Goal: Task Accomplishment & Management: Use online tool/utility

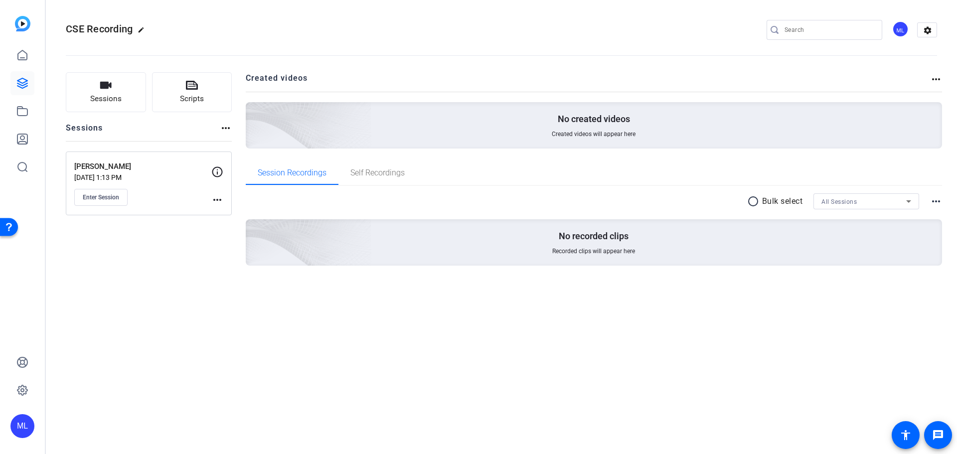
click at [222, 198] on mat-icon "more_horiz" at bounding box center [217, 200] width 12 height 12
click at [254, 216] on span "Edit Session" at bounding box center [241, 214] width 45 height 12
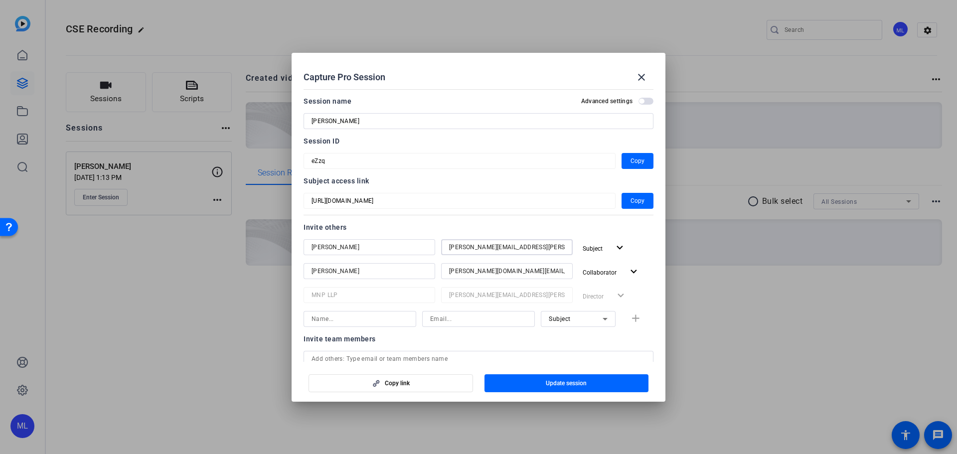
drag, startPoint x: 499, startPoint y: 253, endPoint x: 371, endPoint y: 252, distance: 127.6
click at [372, 252] on div "Richard Carleton renee.colyer@thecse.com Subject expand_more" at bounding box center [479, 248] width 350 height 18
click at [302, 163] on mat-dialog-content "Session name Advanced settings Richard Carleton Session ID eZzq Copy Subject ac…" at bounding box center [479, 223] width 374 height 277
click at [559, 381] on span "Update session" at bounding box center [566, 383] width 41 height 8
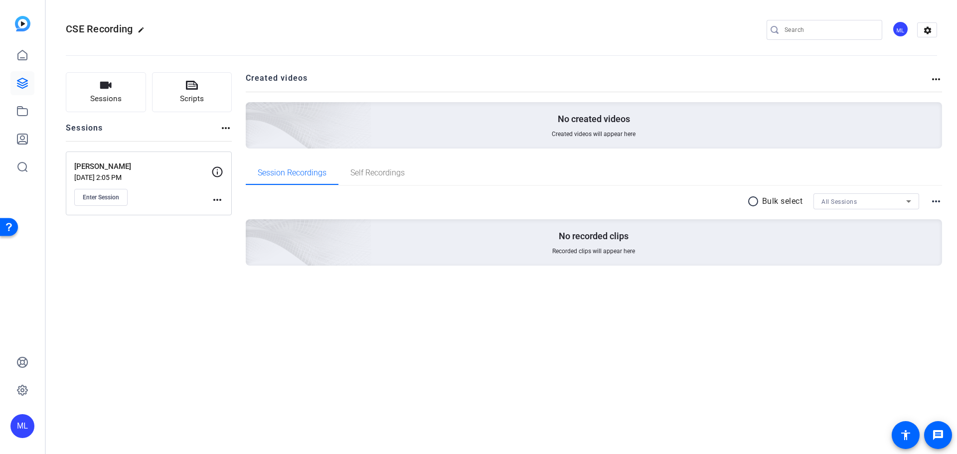
click at [216, 198] on mat-icon "more_horiz" at bounding box center [217, 200] width 12 height 12
click at [154, 196] on div at bounding box center [478, 227] width 957 height 454
click at [113, 199] on span "Enter Session" at bounding box center [101, 197] width 36 height 8
click at [222, 196] on mat-icon "more_horiz" at bounding box center [217, 200] width 12 height 12
click at [241, 213] on span "Edit Session" at bounding box center [241, 214] width 45 height 12
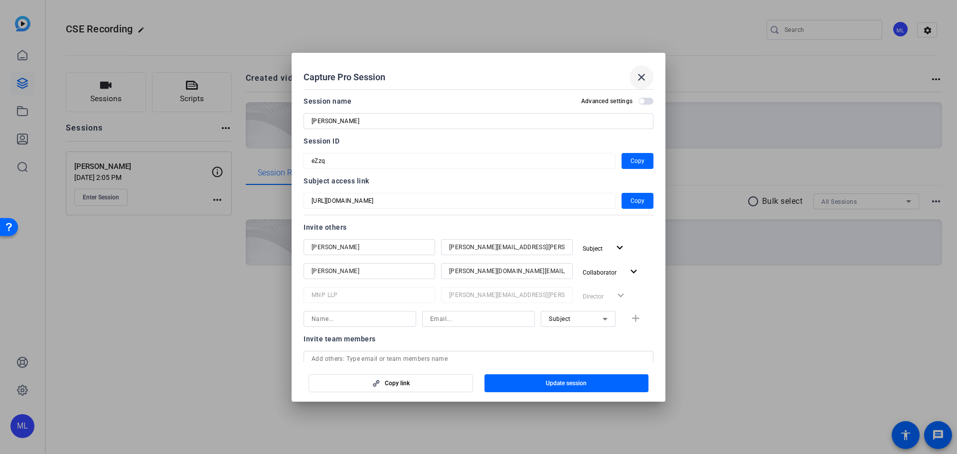
click at [642, 71] on mat-icon "close" at bounding box center [642, 77] width 12 height 12
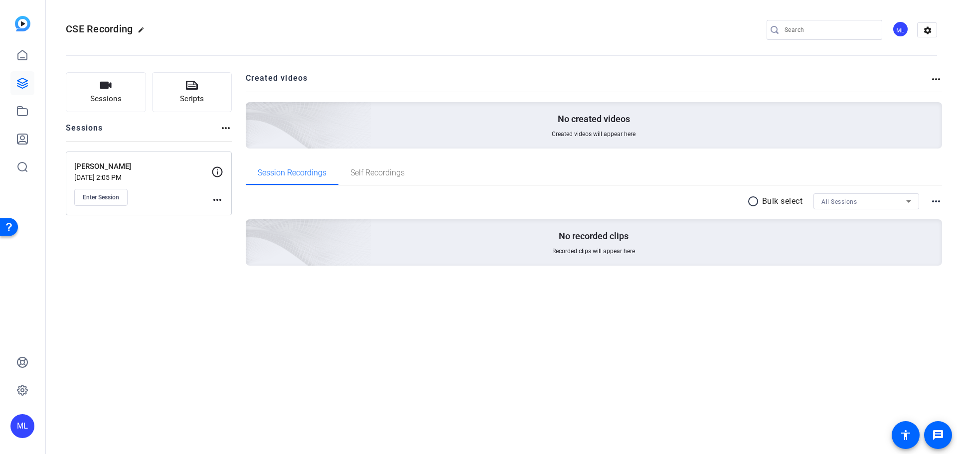
click at [181, 246] on div "Sessions Scripts Sessions more_horiz Richard Carleton Oct 02, 2025 @ 2:05 PM En…" at bounding box center [149, 184] width 166 height 225
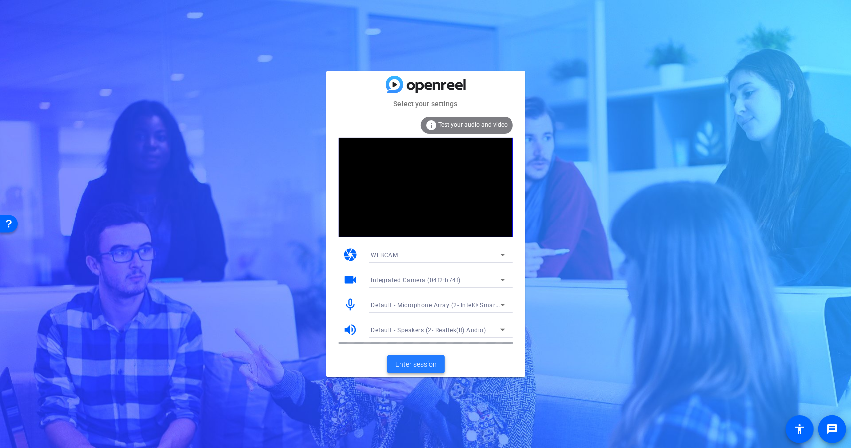
click at [427, 307] on span "Enter session" at bounding box center [415, 364] width 41 height 10
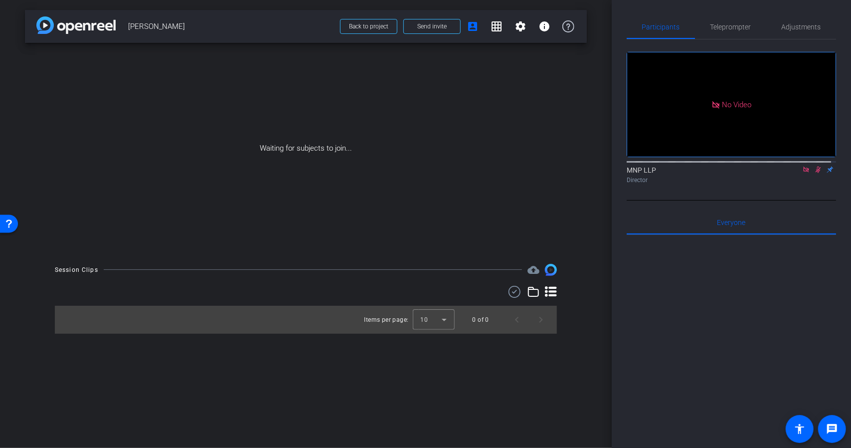
click at [803, 172] on icon at bounding box center [805, 169] width 5 height 5
click at [324, 134] on div "Waiting for subjects to join..." at bounding box center [306, 148] width 562 height 211
click at [797, 25] on span "Adjustments" at bounding box center [801, 26] width 39 height 7
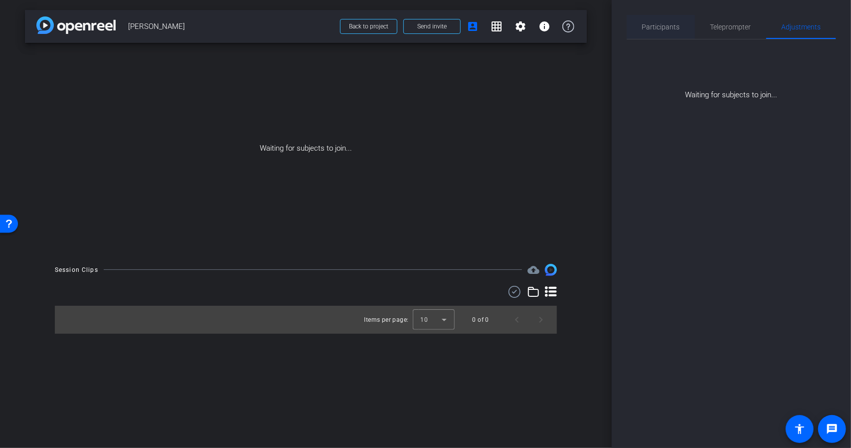
click at [661, 24] on span "Participants" at bounding box center [661, 26] width 38 height 7
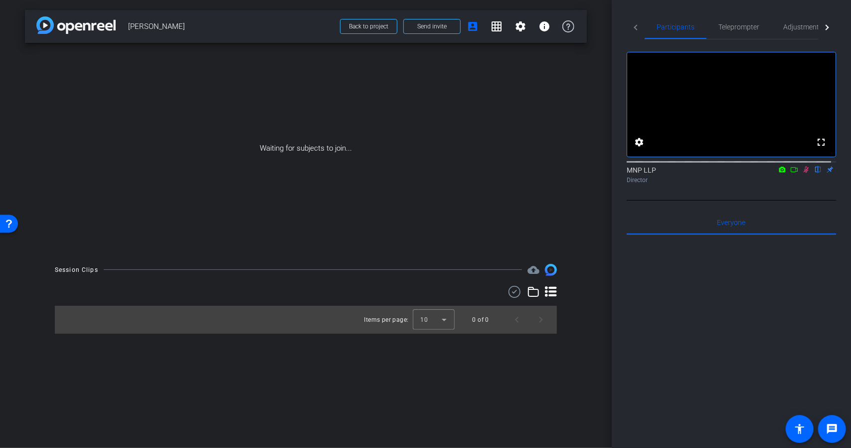
click at [316, 173] on div "Waiting for subjects to join..." at bounding box center [306, 148] width 562 height 211
click at [694, 281] on div at bounding box center [731, 358] width 209 height 247
click at [81, 249] on div "Waiting for subjects to join..." at bounding box center [306, 148] width 562 height 211
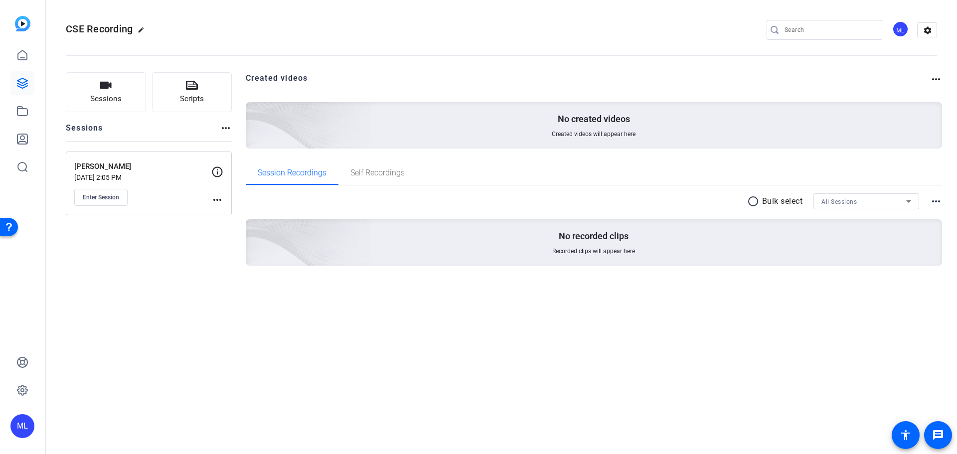
click at [216, 202] on mat-icon "more_horiz" at bounding box center [217, 200] width 12 height 12
click at [219, 210] on span "Edit Session" at bounding box center [241, 214] width 45 height 12
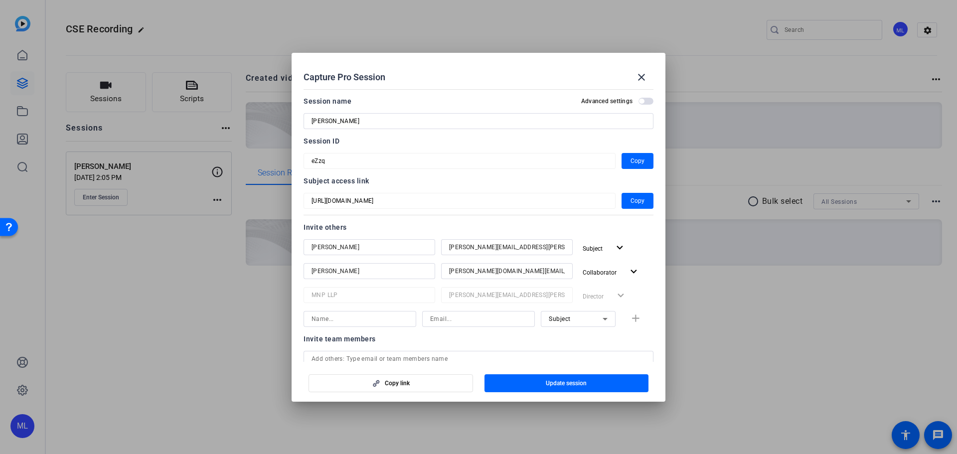
click at [217, 263] on div at bounding box center [478, 227] width 957 height 454
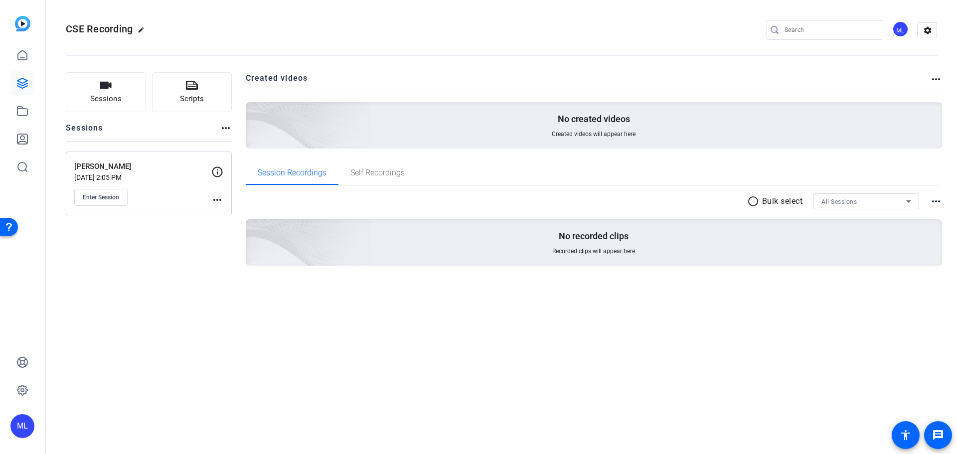
click at [221, 197] on mat-icon "more_horiz" at bounding box center [217, 200] width 12 height 12
click at [225, 213] on span "Edit Session" at bounding box center [241, 214] width 45 height 12
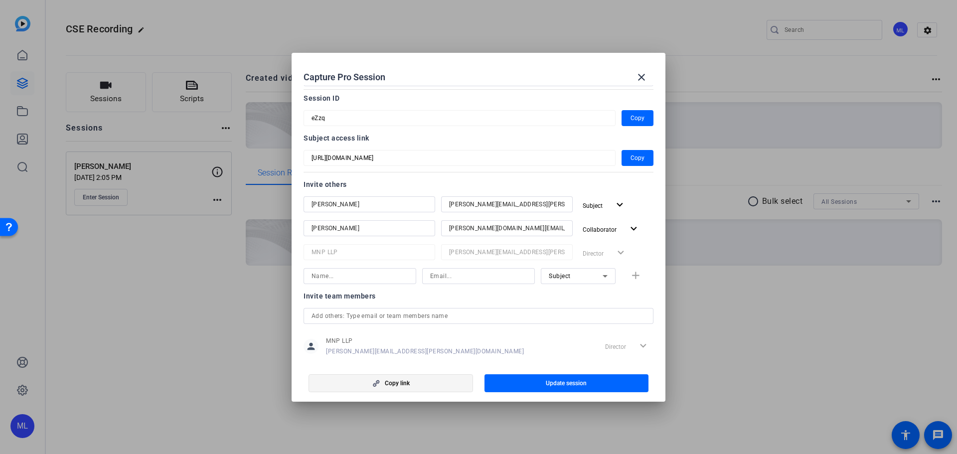
scroll to position [61, 0]
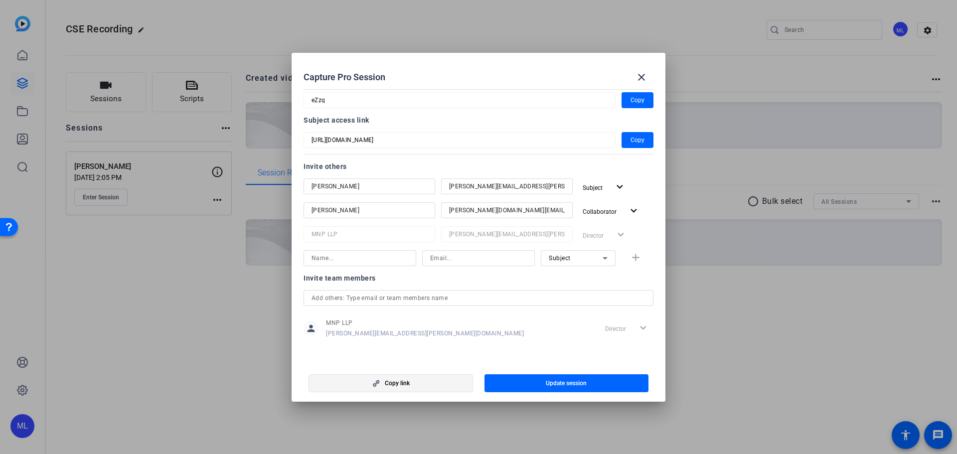
click at [390, 379] on span "Copy link" at bounding box center [397, 383] width 25 height 8
click at [695, 330] on div at bounding box center [478, 227] width 957 height 454
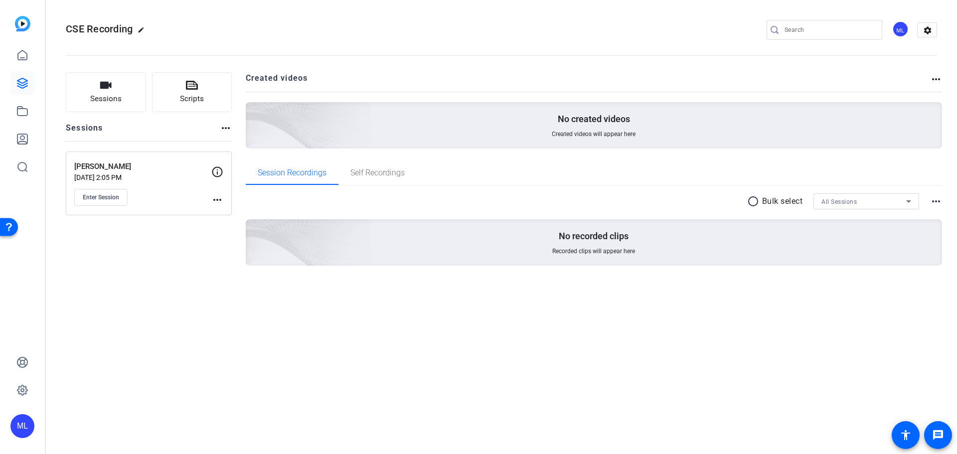
click at [214, 172] on icon at bounding box center [217, 172] width 12 height 12
click at [220, 209] on div "Richard Carleton Oct 02, 2025 @ 2:05 PM Enter Session more_horiz" at bounding box center [149, 184] width 166 height 64
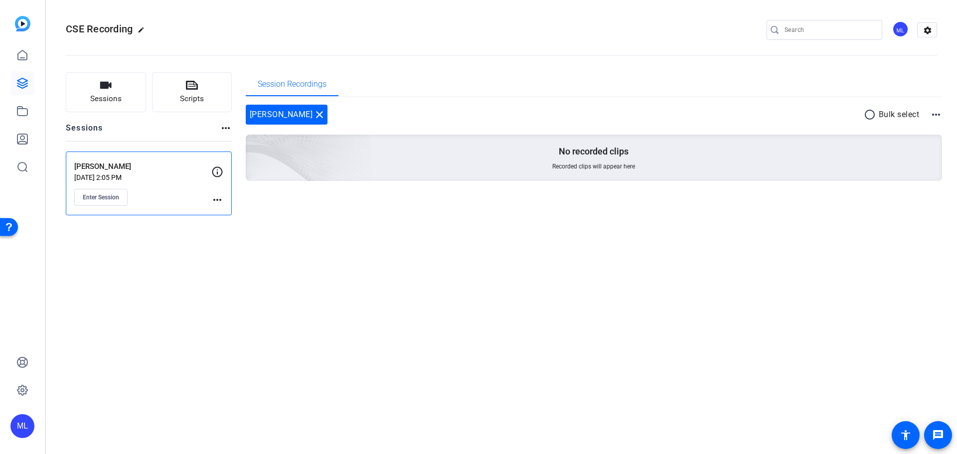
click at [222, 204] on mat-icon "more_horiz" at bounding box center [217, 200] width 12 height 12
click at [216, 260] on div at bounding box center [478, 227] width 957 height 454
click at [218, 197] on mat-icon "more_horiz" at bounding box center [217, 200] width 12 height 12
click at [239, 213] on span "Edit Session" at bounding box center [241, 214] width 45 height 12
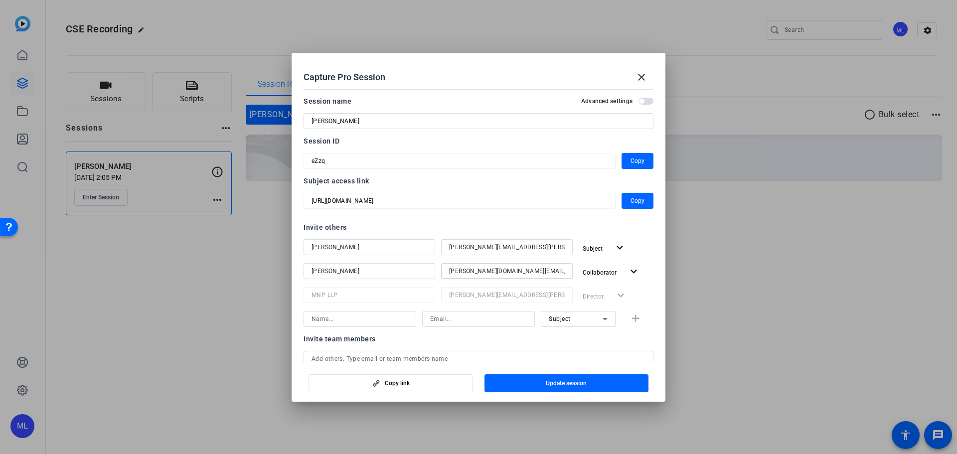
drag, startPoint x: 521, startPoint y: 269, endPoint x: 415, endPoint y: 268, distance: 106.2
click at [414, 267] on div "Wes Pohl wes.pohl@mnp.ca Collaborator expand_more" at bounding box center [479, 272] width 350 height 18
click at [499, 319] on input at bounding box center [478, 319] width 97 height 12
paste input "wes.pohl@mnp.ca"
type input "wes.pohl@mnp.ca"
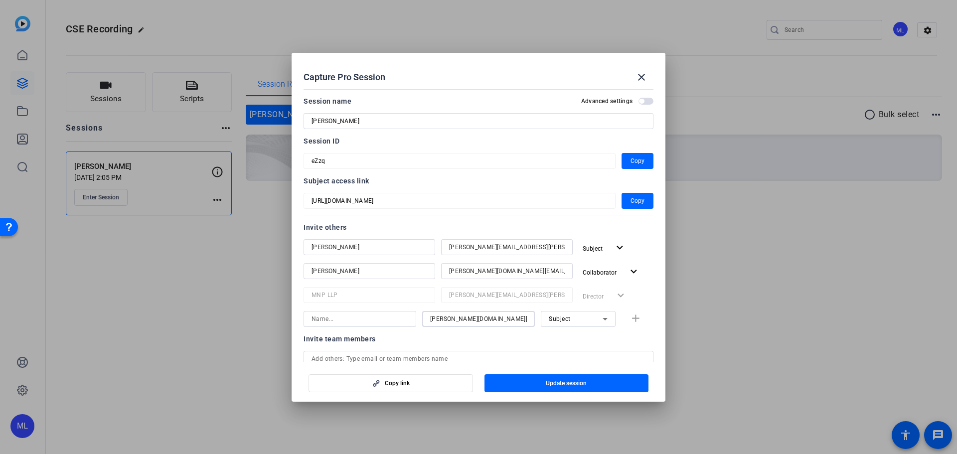
click at [350, 319] on input at bounding box center [360, 319] width 97 height 12
type input "Wes Pohl"
click at [599, 269] on span "Collaborator" at bounding box center [600, 272] width 34 height 7
click at [602, 347] on span "Remove User" at bounding box center [600, 345] width 37 height 7
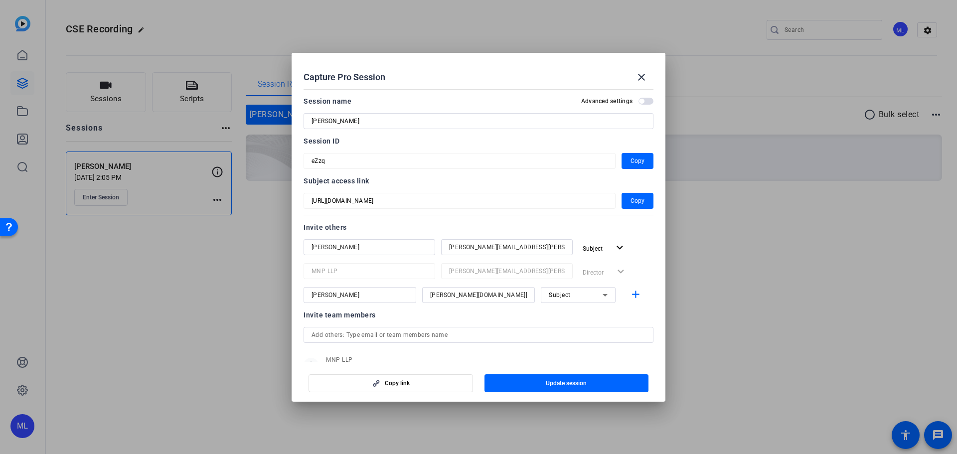
click at [589, 300] on div "Subject" at bounding box center [576, 295] width 54 height 12
click at [582, 318] on mat-option "Collaborator" at bounding box center [573, 315] width 75 height 16
click at [630, 295] on mat-icon "add" at bounding box center [636, 295] width 12 height 12
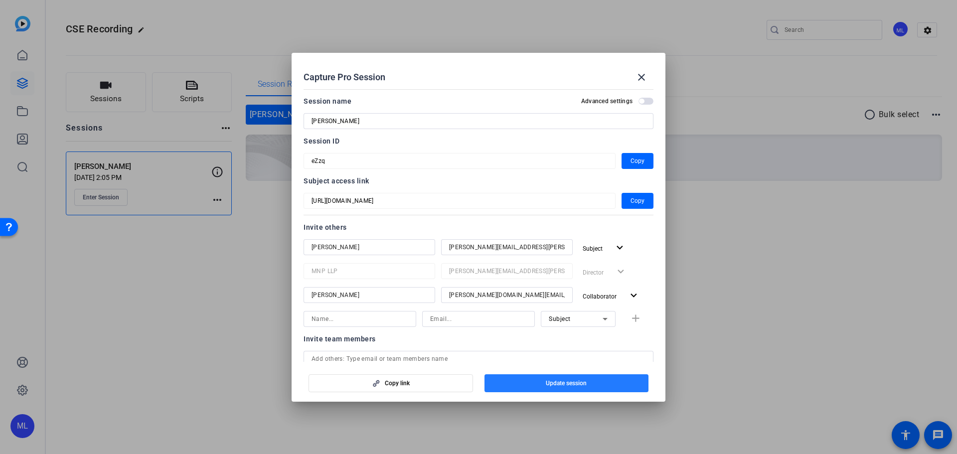
click at [573, 382] on span "Update session" at bounding box center [566, 383] width 41 height 8
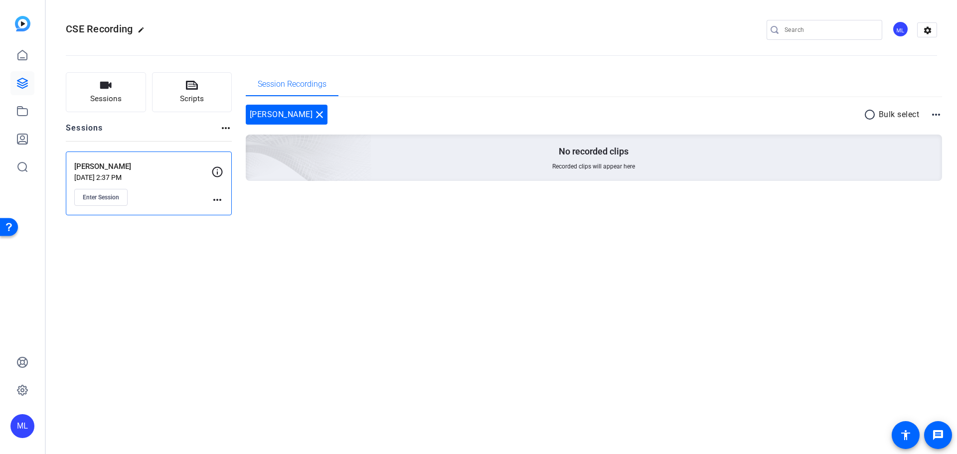
click at [219, 195] on mat-icon "more_horiz" at bounding box center [217, 200] width 12 height 12
click at [233, 209] on span "Edit Session" at bounding box center [241, 214] width 45 height 12
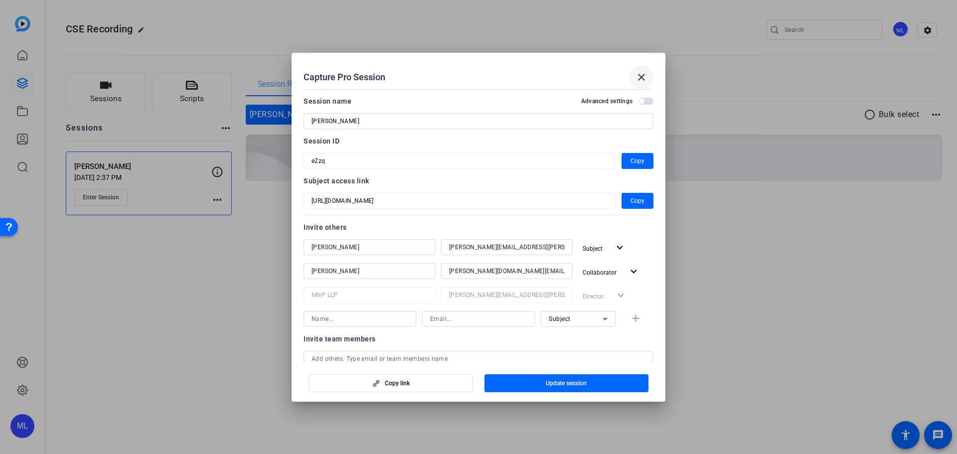
click at [644, 73] on mat-icon "close" at bounding box center [642, 77] width 12 height 12
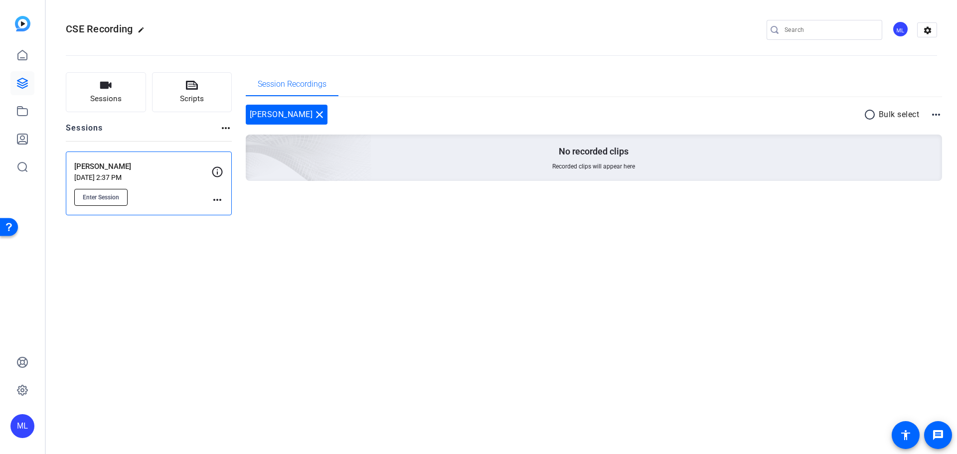
click at [110, 195] on span "Enter Session" at bounding box center [101, 197] width 36 height 8
click at [22, 61] on icon at bounding box center [22, 55] width 12 height 12
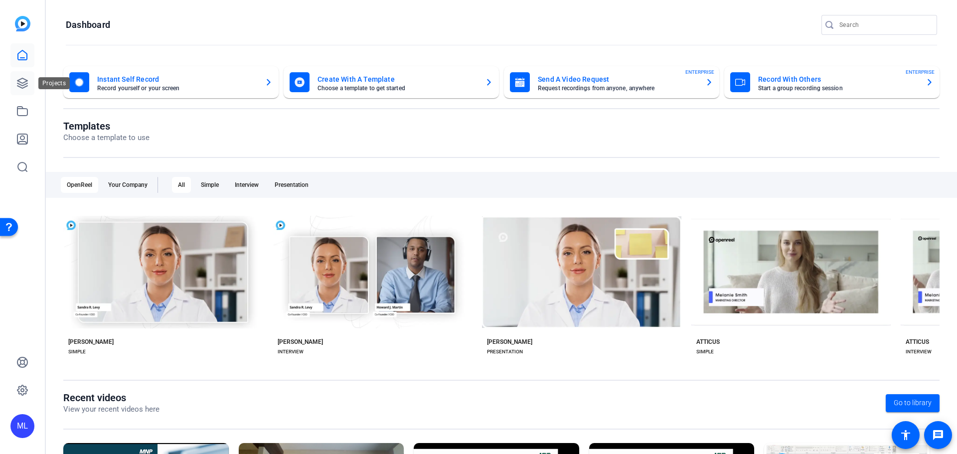
click at [18, 89] on icon at bounding box center [22, 83] width 12 height 12
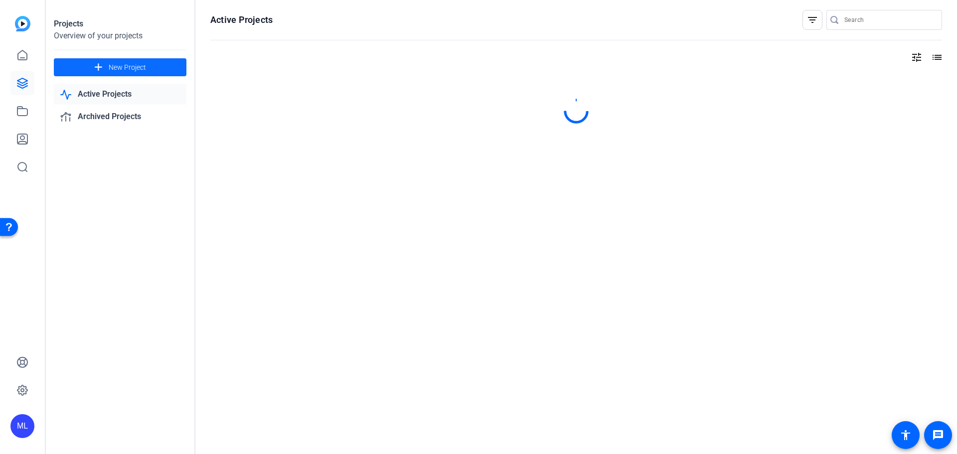
click at [118, 65] on span "New Project" at bounding box center [127, 67] width 37 height 10
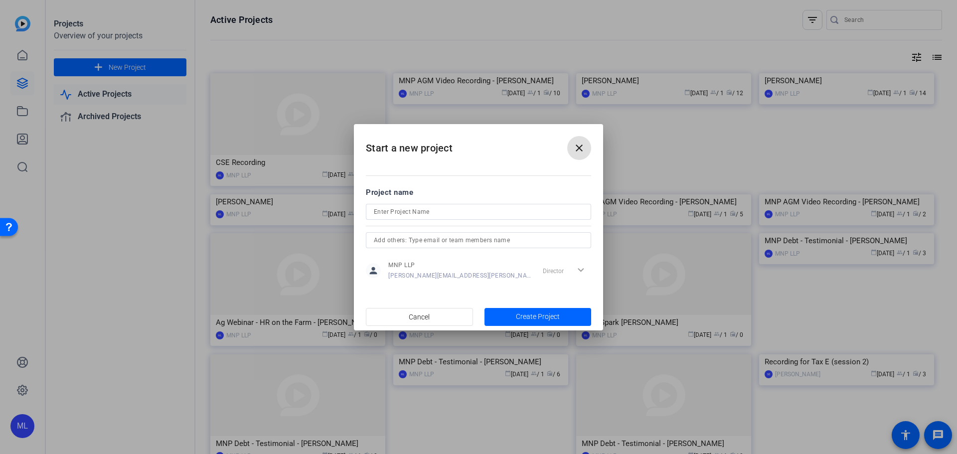
click at [455, 217] on input at bounding box center [478, 212] width 209 height 12
type input "CSE Recording"
click at [453, 238] on input "text" at bounding box center [478, 240] width 209 height 12
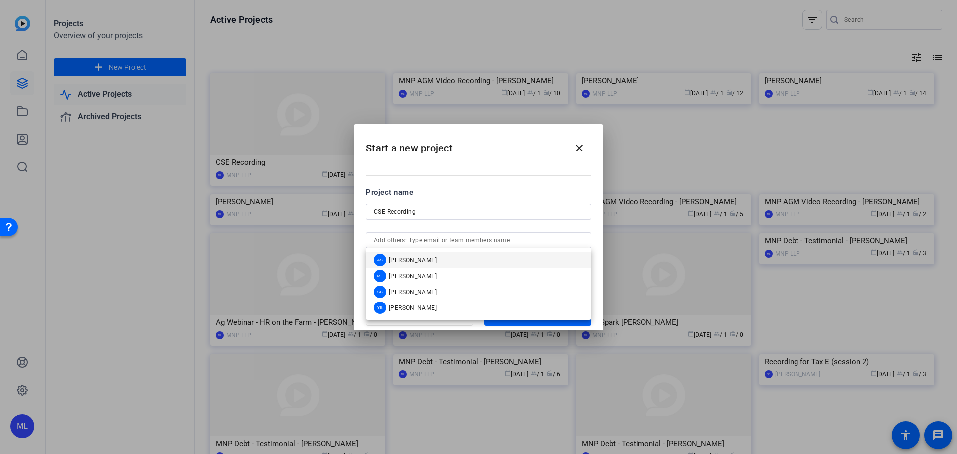
click at [474, 202] on form "Project name CSE Recording person MNP LLP Jason.colby@mnp.ca Director expand_mo…" at bounding box center [478, 235] width 225 height 96
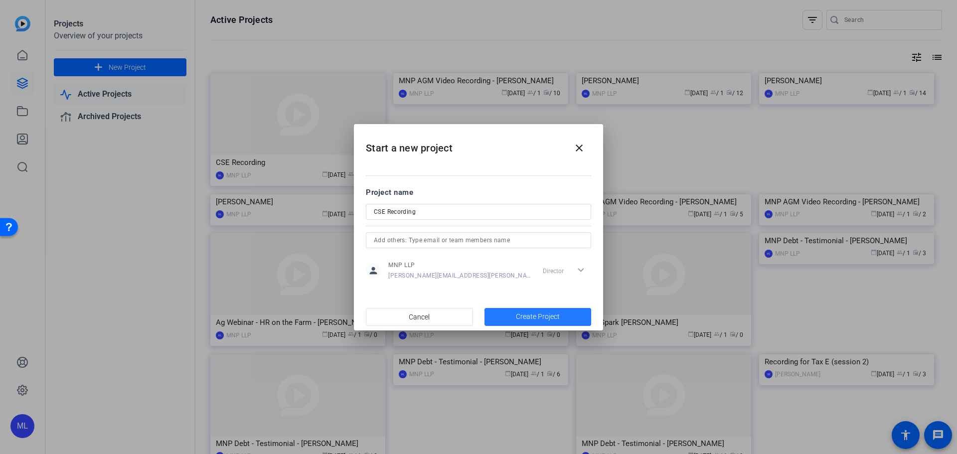
click at [541, 317] on span "Create Project" at bounding box center [538, 317] width 44 height 10
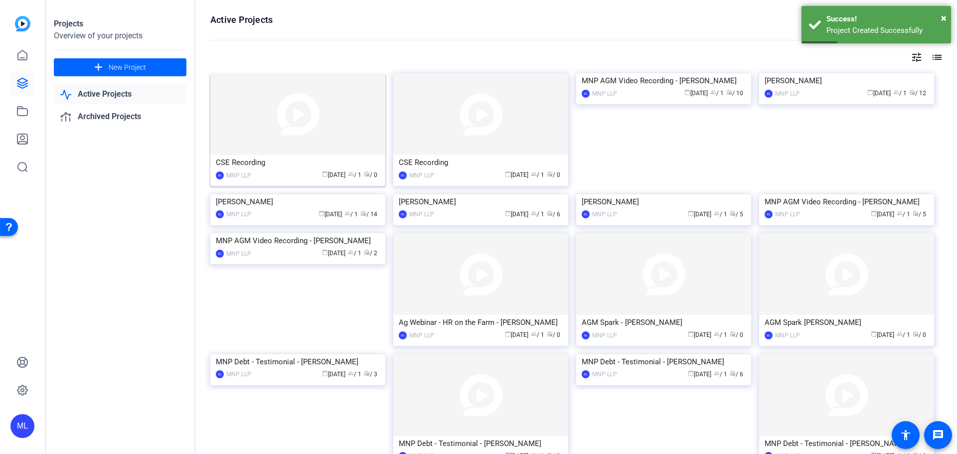
click at [310, 138] on img at bounding box center [297, 114] width 175 height 82
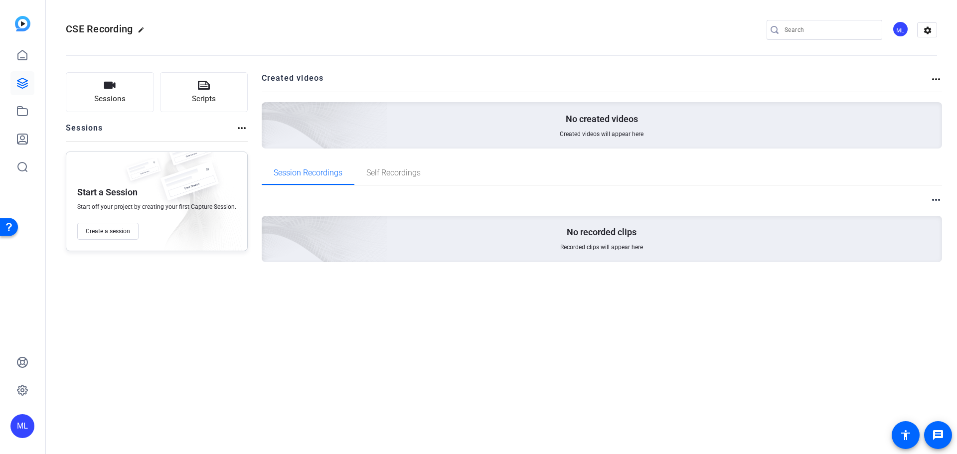
click at [135, 19] on div "CSE Recording edit ML settings" at bounding box center [501, 30] width 871 height 75
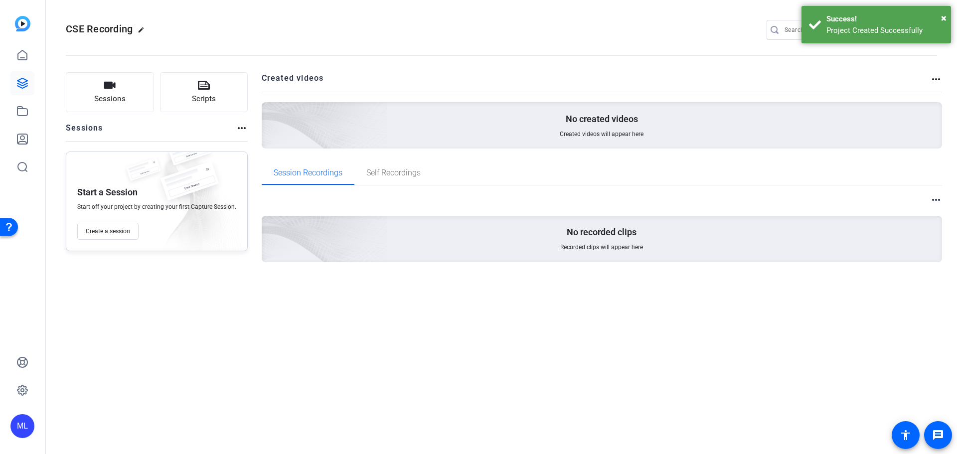
click at [141, 28] on mat-icon "edit" at bounding box center [144, 32] width 12 height 12
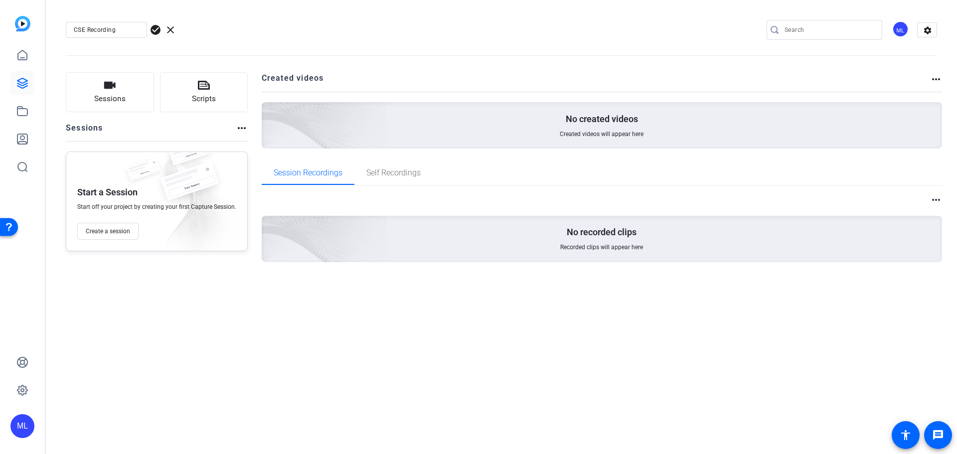
click at [134, 32] on input "CSE Recording" at bounding box center [106, 30] width 65 height 12
type input "CSE Recording v2"
click at [172, 313] on div "CSE Recording v2 check_circle clear ML settings Sessions Scripts Sessions more_…" at bounding box center [501, 227] width 911 height 454
click at [130, 231] on span "Create a session" at bounding box center [108, 231] width 44 height 8
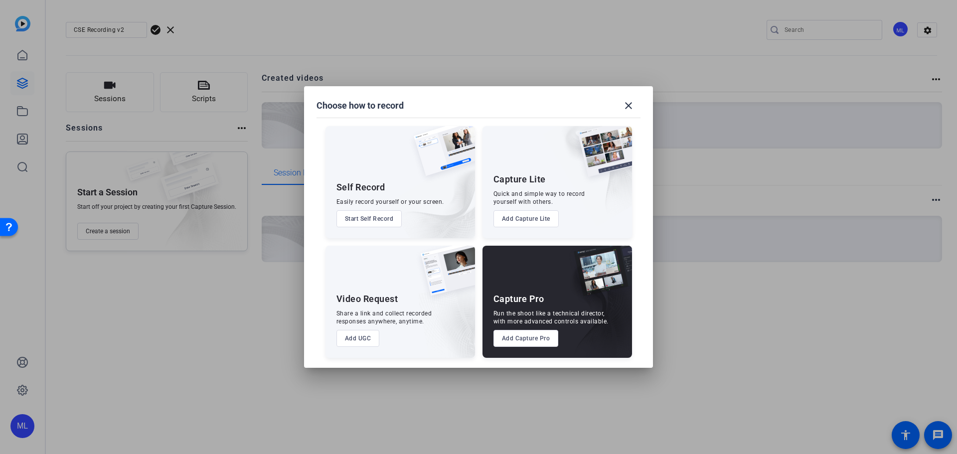
click at [192, 54] on div at bounding box center [478, 227] width 957 height 454
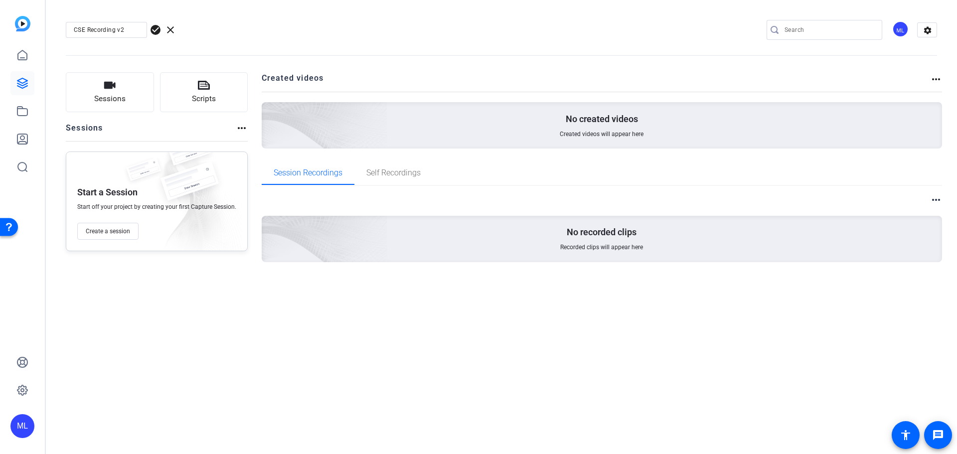
drag, startPoint x: 159, startPoint y: 27, endPoint x: 157, endPoint y: 85, distance: 57.9
click at [159, 28] on span "check_circle" at bounding box center [156, 30] width 12 height 12
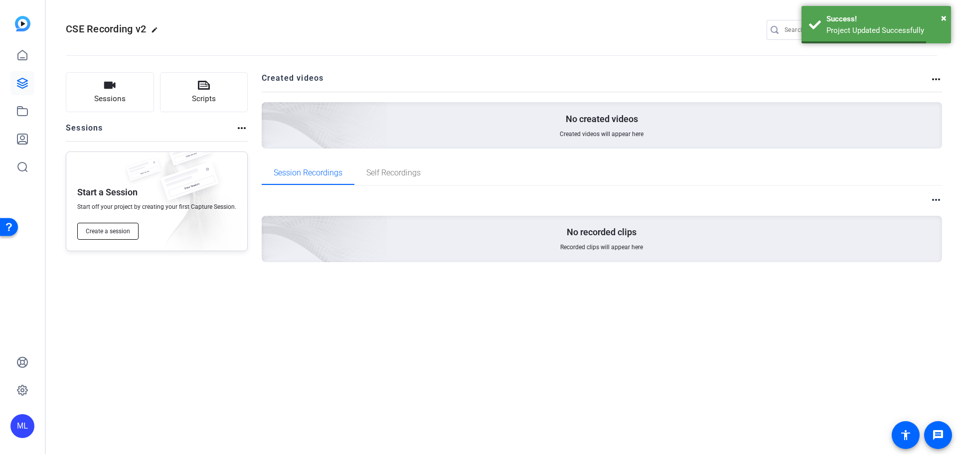
click at [108, 231] on span "Create a session" at bounding box center [108, 231] width 44 height 8
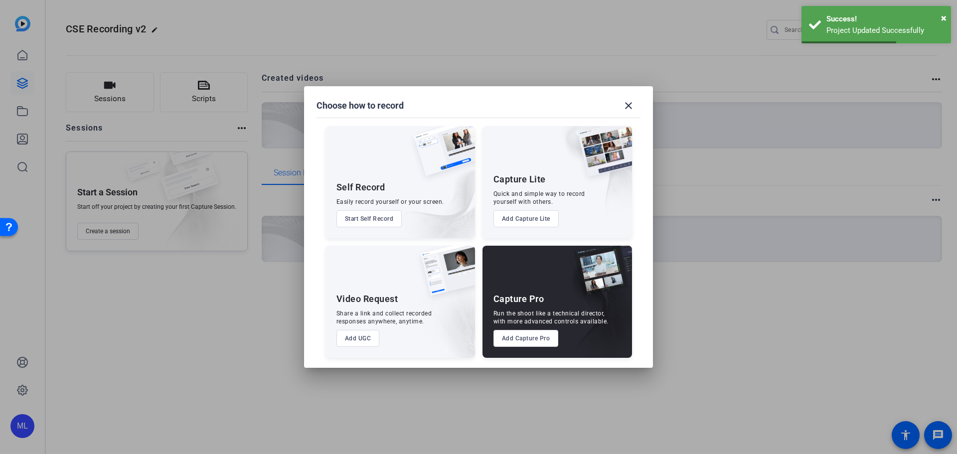
click at [519, 337] on button "Add Capture Pro" at bounding box center [526, 338] width 65 height 17
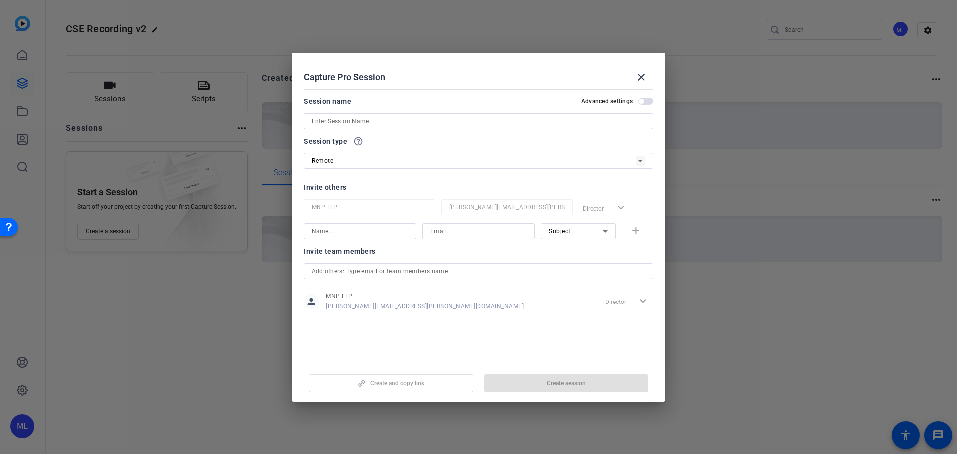
click at [382, 227] on input at bounding box center [360, 231] width 97 height 12
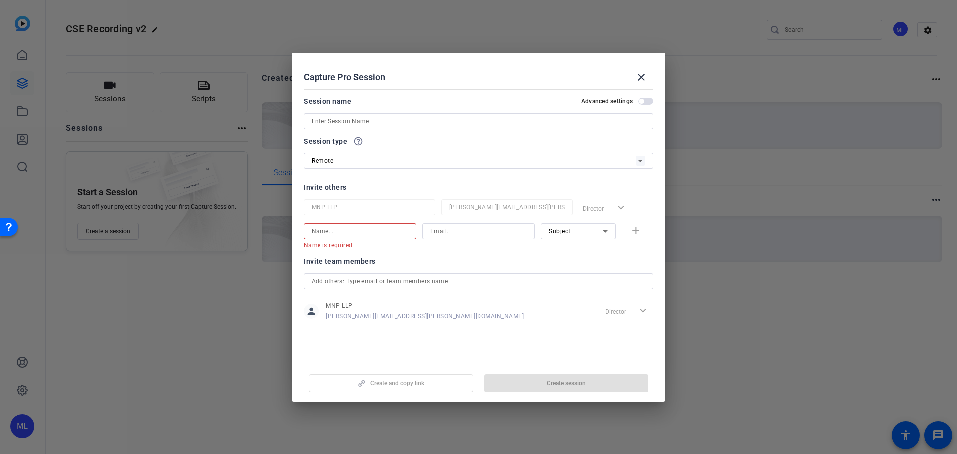
click at [332, 230] on input at bounding box center [360, 231] width 97 height 12
click at [465, 231] on input at bounding box center [478, 231] width 97 height 12
paste input "melissa.robertson@thecse.com"
type input "melissa.robertson@thecse.com"
click at [561, 230] on span "Subject" at bounding box center [560, 231] width 22 height 7
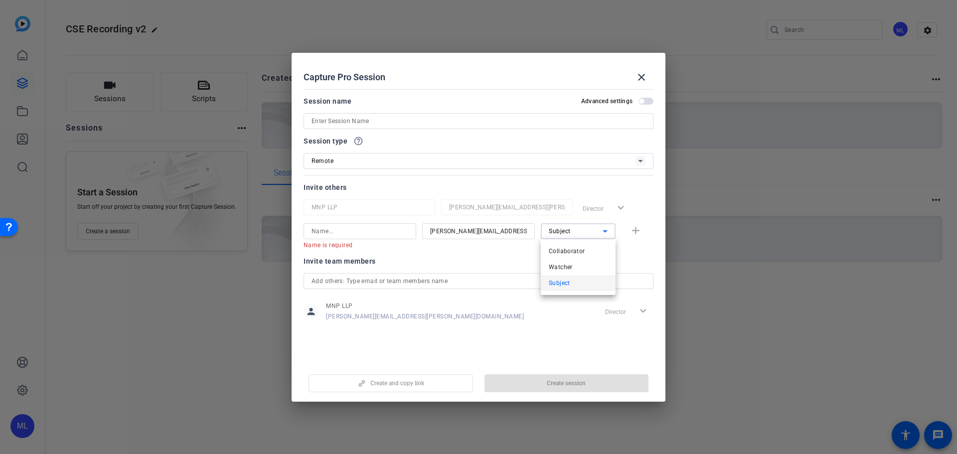
click at [561, 230] on div at bounding box center [478, 227] width 957 height 454
click at [377, 232] on input at bounding box center [360, 231] width 97 height 12
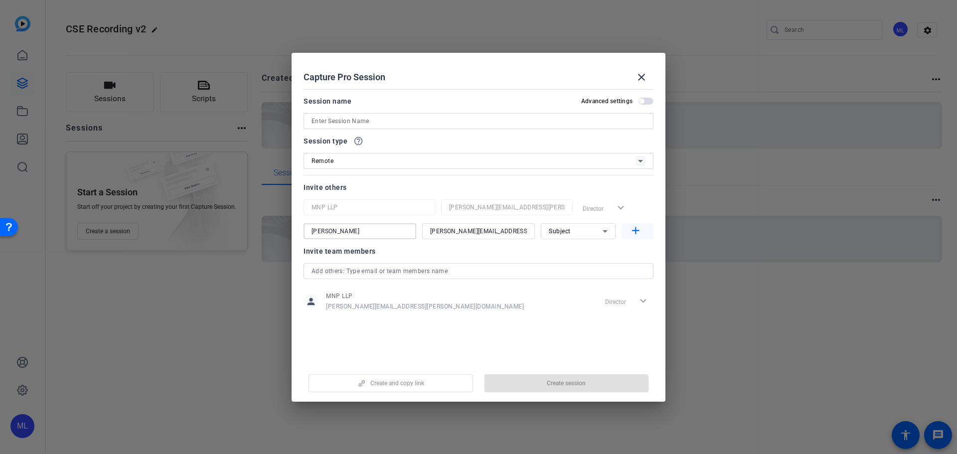
type input "Richard"
click at [641, 233] on mat-icon "add" at bounding box center [636, 231] width 12 height 12
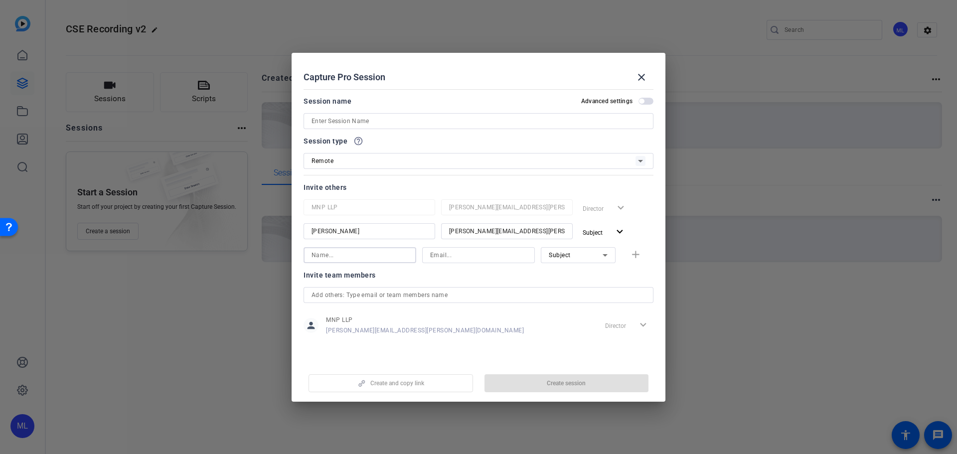
click at [378, 257] on input at bounding box center [360, 255] width 97 height 12
click at [371, 249] on input "Wes" at bounding box center [360, 255] width 97 height 12
type input "Wes Pohl"
click at [462, 256] on input at bounding box center [478, 255] width 97 height 12
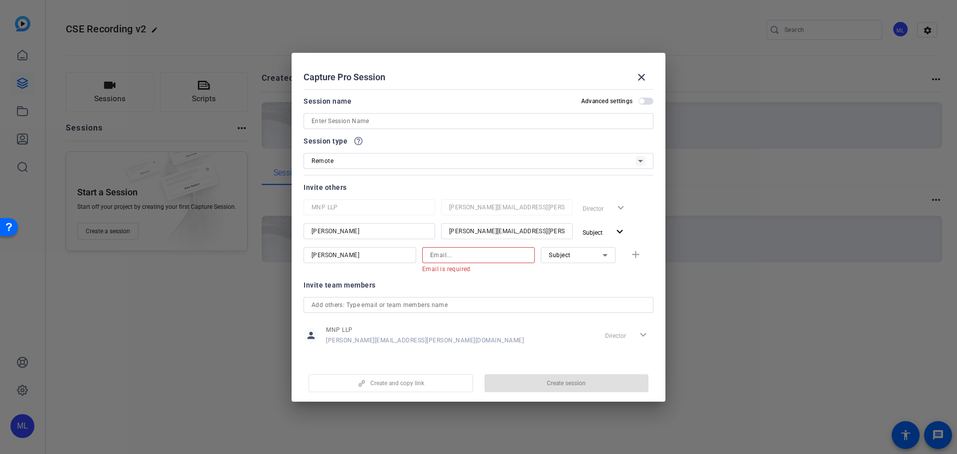
click at [469, 249] on input at bounding box center [478, 255] width 97 height 12
paste input "wes.pohl@mnp.ca"
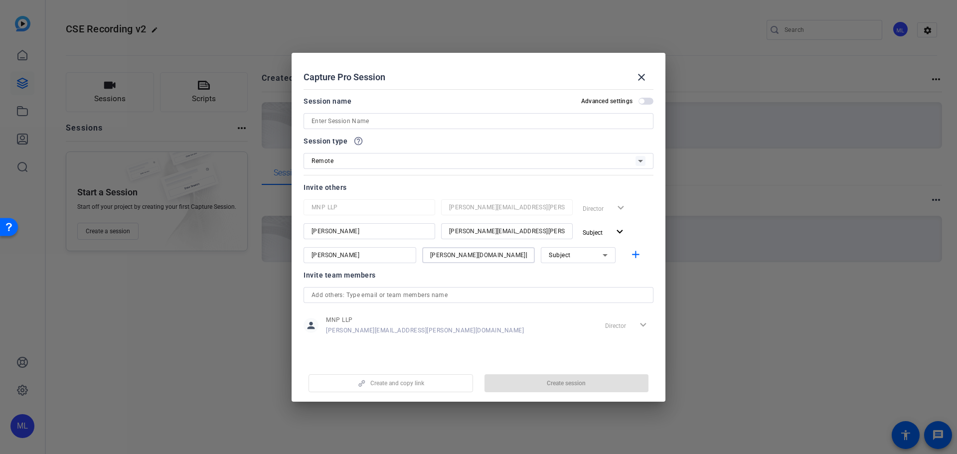
type input "wes.pohl@mnp.ca"
click at [589, 249] on div "Subject" at bounding box center [576, 255] width 54 height 12
click at [588, 277] on mat-option "Collaborator" at bounding box center [578, 275] width 75 height 16
click at [630, 254] on mat-icon "add" at bounding box center [636, 255] width 12 height 12
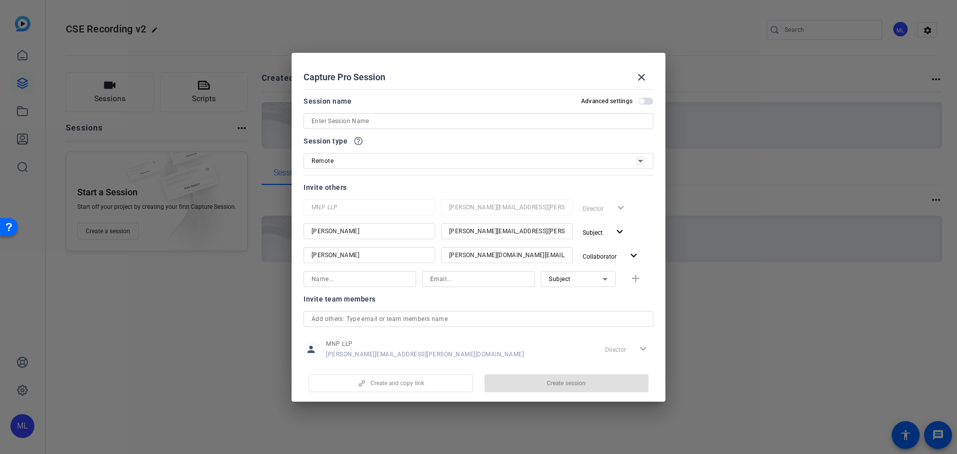
click at [383, 116] on input at bounding box center [479, 121] width 334 height 12
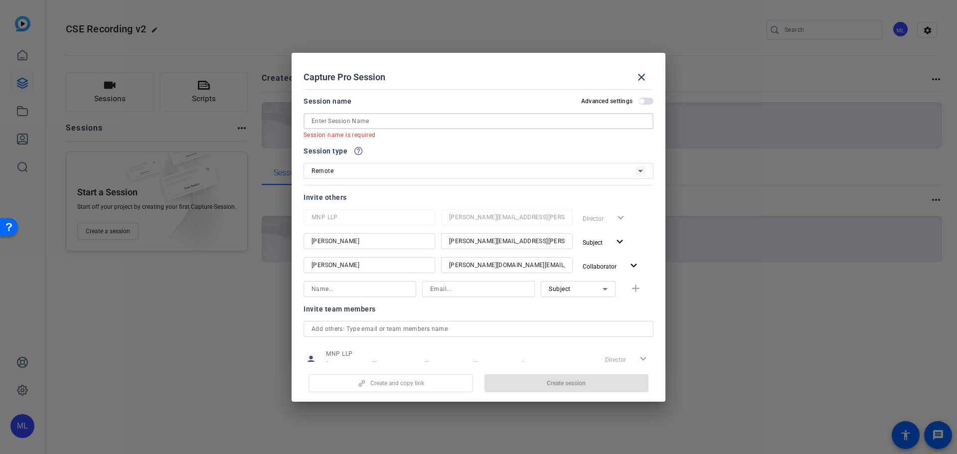
paste input "[PERSON_NAME]"
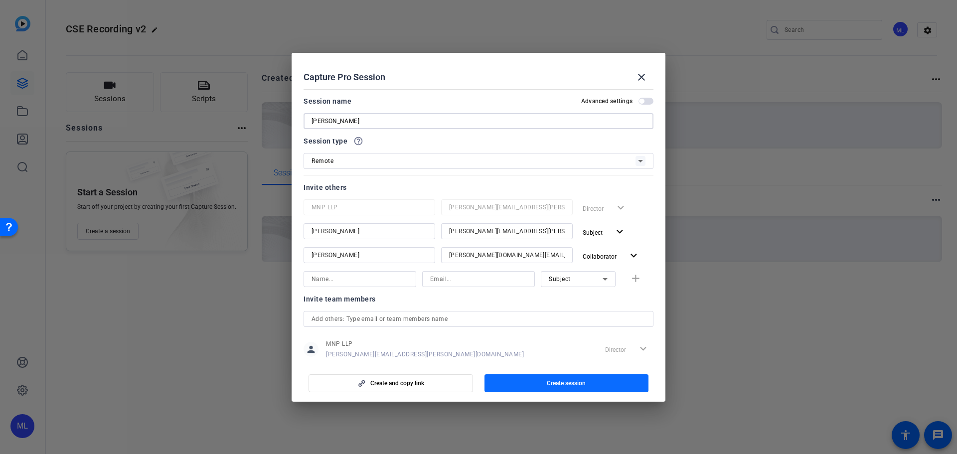
type input "[PERSON_NAME]"
click at [605, 384] on span "button" at bounding box center [567, 383] width 165 height 24
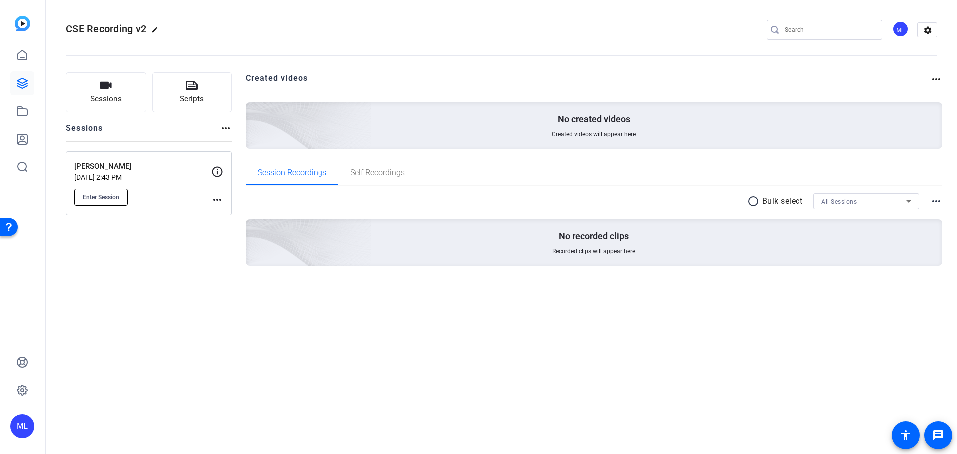
click at [115, 195] on span "Enter Session" at bounding box center [101, 197] width 36 height 8
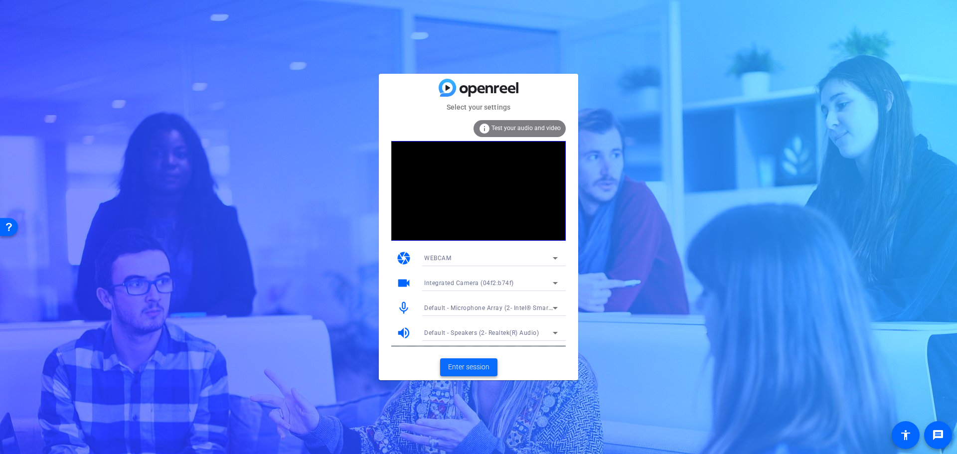
click at [476, 370] on span "Enter session" at bounding box center [468, 367] width 41 height 10
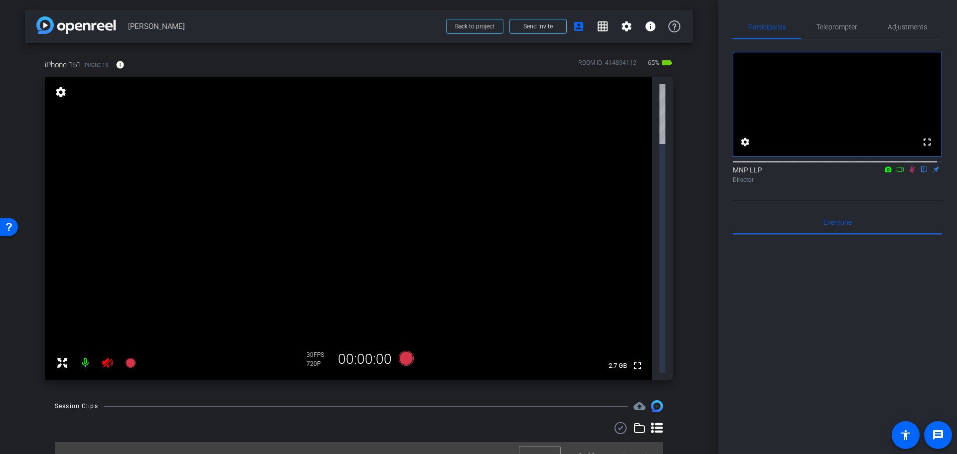
click at [63, 93] on mat-icon "settings" at bounding box center [61, 92] width 14 height 12
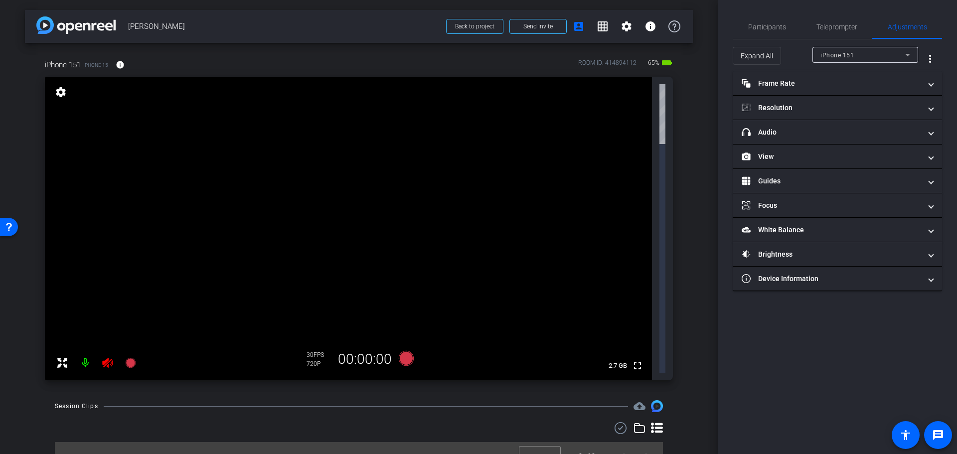
click at [63, 93] on mat-icon "settings" at bounding box center [61, 92] width 14 height 12
click at [863, 55] on div "iPhone 151" at bounding box center [863, 55] width 85 height 12
click at [849, 76] on span "iPhone 151" at bounding box center [837, 75] width 33 height 12
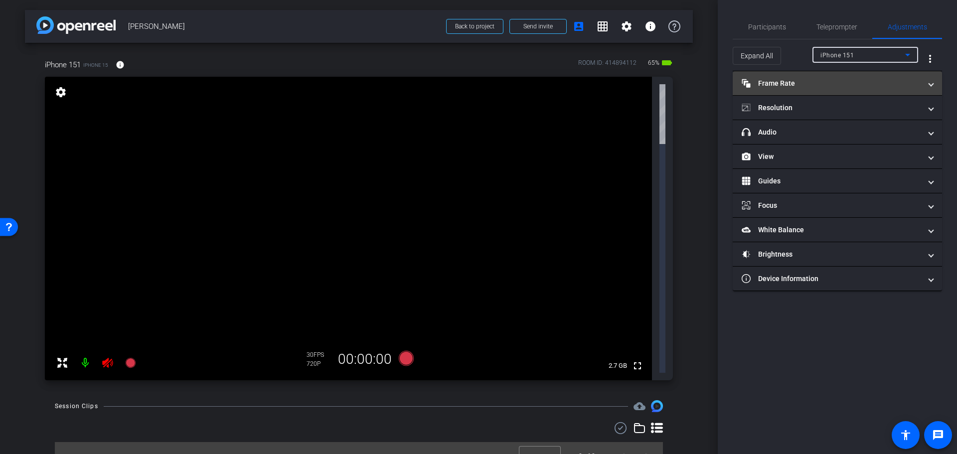
click at [809, 79] on mat-panel-title "Frame Rate Frame Rate" at bounding box center [831, 83] width 179 height 10
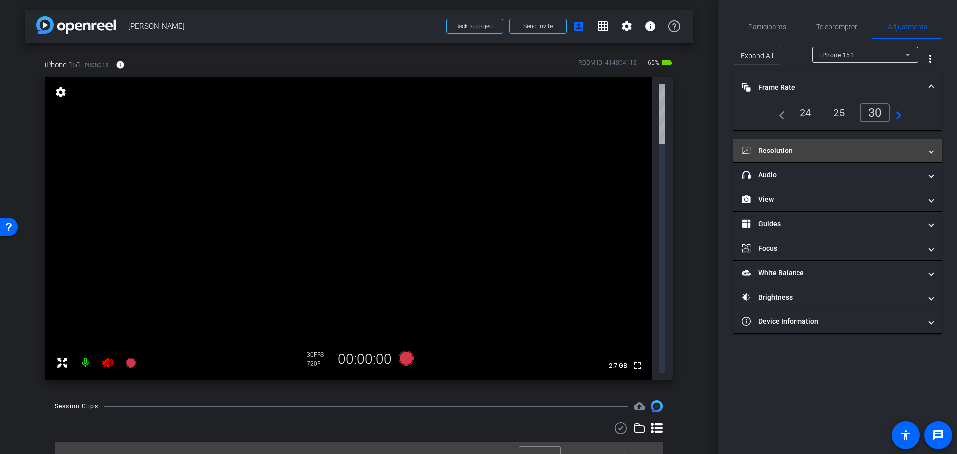
click at [829, 148] on mat-panel-title "Resolution" at bounding box center [831, 151] width 179 height 10
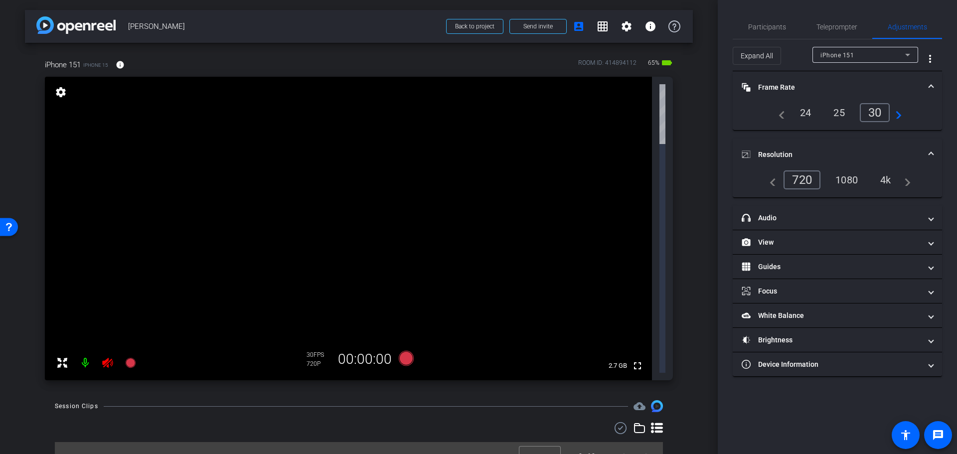
click at [844, 179] on div "1080" at bounding box center [846, 180] width 37 height 17
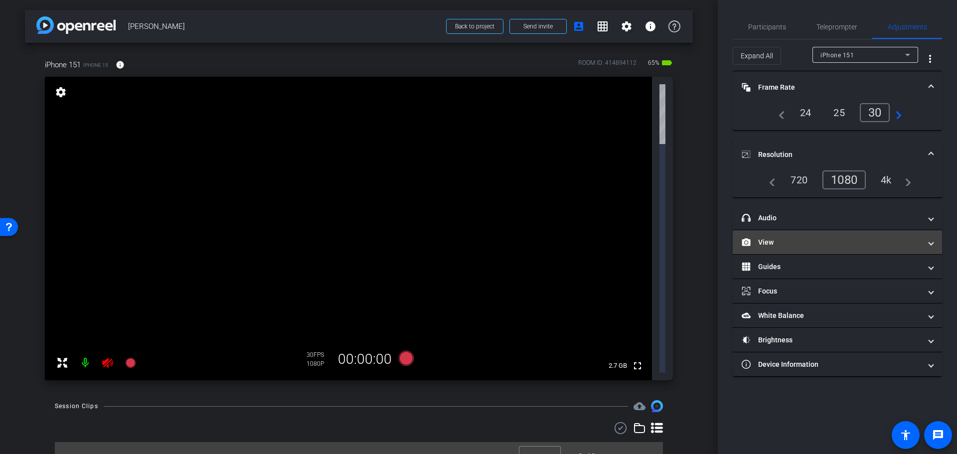
click at [820, 241] on mat-panel-title "View" at bounding box center [831, 242] width 179 height 10
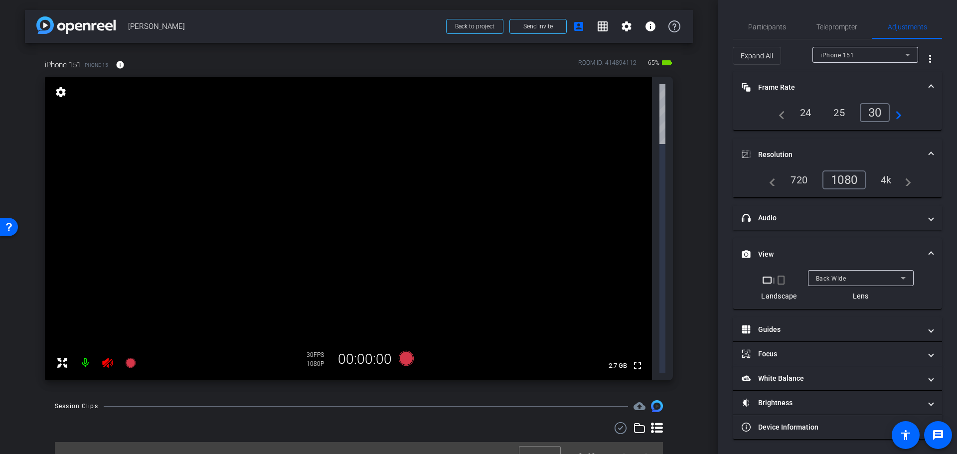
click at [841, 277] on span "Back Wide" at bounding box center [831, 278] width 30 height 7
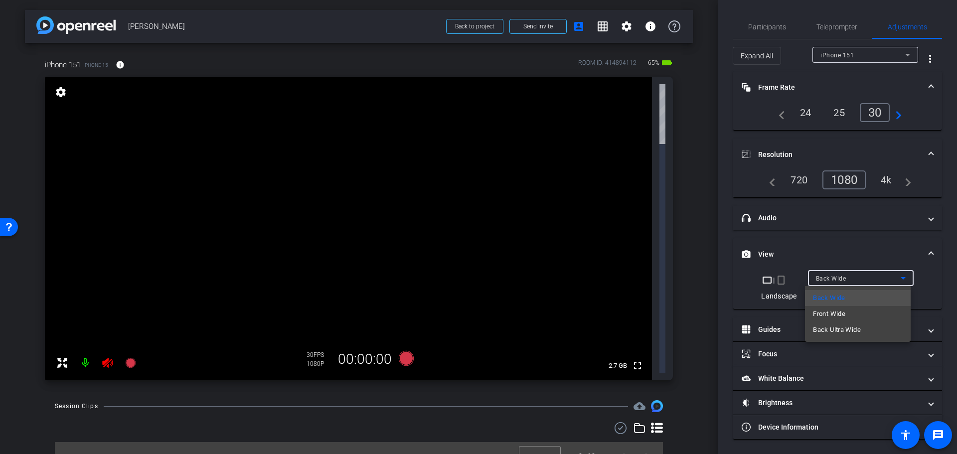
click at [842, 312] on span "Front Wide" at bounding box center [829, 314] width 32 height 12
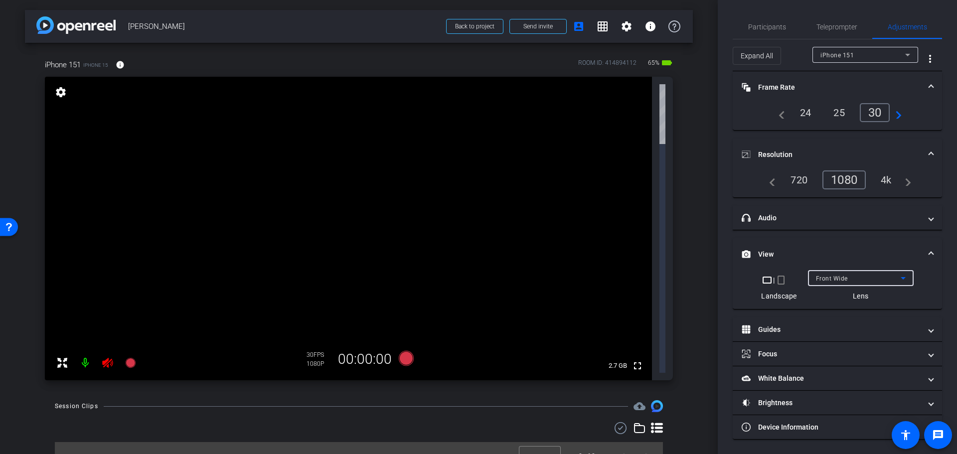
scroll to position [0, 0]
click at [688, 334] on div "arrow_back Richard Carleton Back to project Send invite account_box grid_on set…" at bounding box center [359, 227] width 718 height 454
click at [862, 272] on div "Front Wide" at bounding box center [858, 278] width 85 height 12
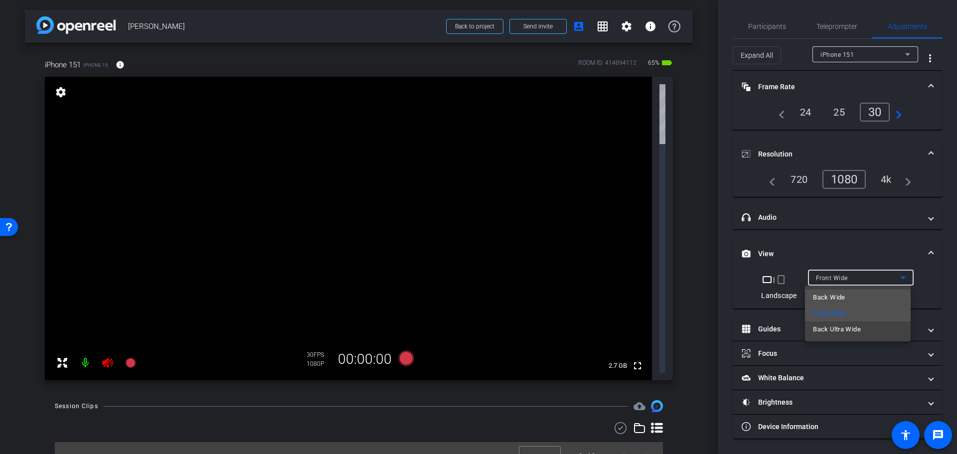
click at [840, 298] on span "Back Wide" at bounding box center [829, 298] width 32 height 12
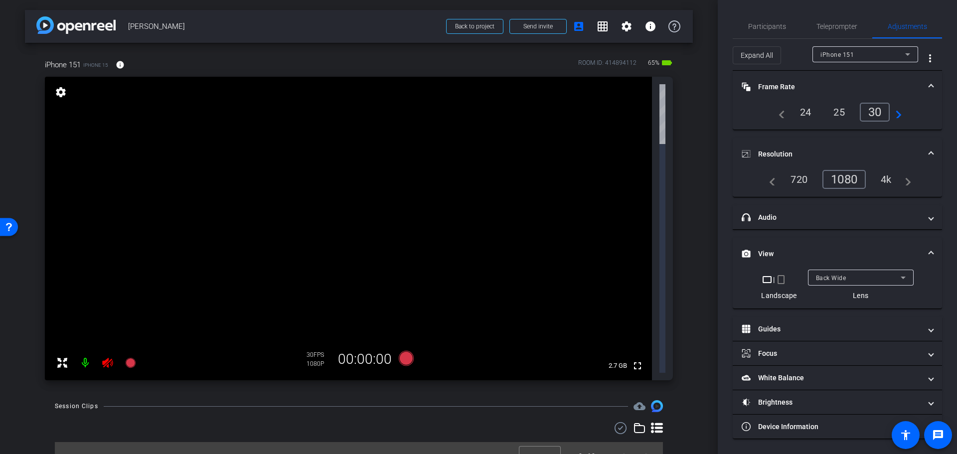
click at [695, 296] on div "arrow_back Richard Carleton Back to project Send invite account_box grid_on set…" at bounding box center [359, 227] width 718 height 454
click at [835, 221] on mat-panel-title "headphone icon Audio" at bounding box center [831, 217] width 179 height 10
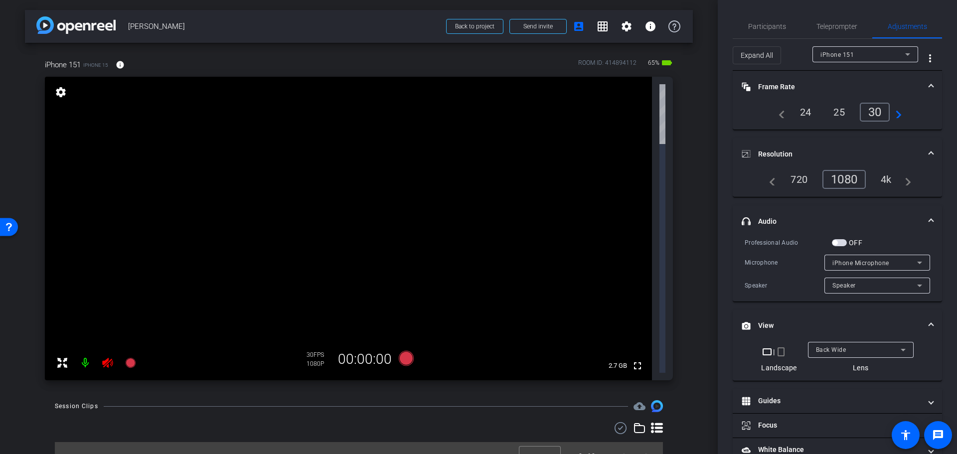
click at [835, 221] on mat-panel-title "headphone icon Audio" at bounding box center [831, 221] width 179 height 10
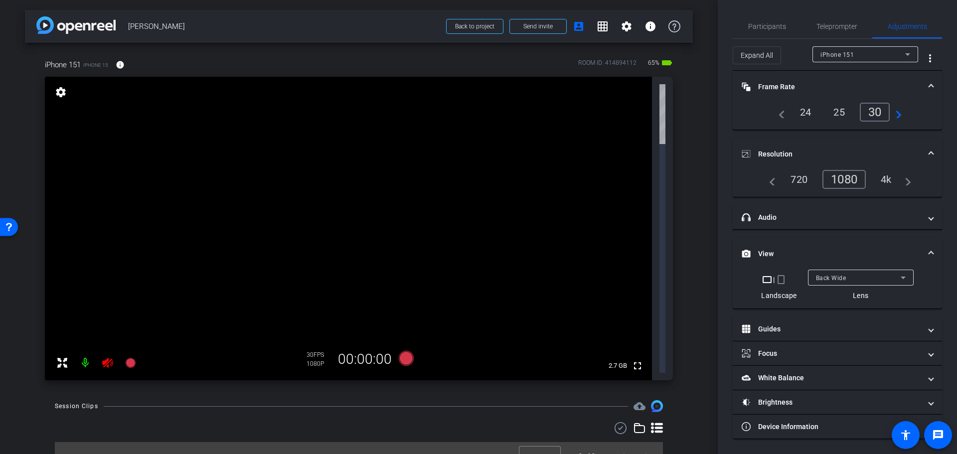
click at [608, 305] on div "arrow_back Richard Carleton Back to project Send invite account_box grid_on set…" at bounding box center [359, 227] width 718 height 454
click at [54, 83] on video at bounding box center [348, 229] width 607 height 304
click at [54, 84] on div "fullscreen settings 2.7 GB" at bounding box center [359, 229] width 628 height 304
click at [60, 87] on mat-icon "settings" at bounding box center [61, 92] width 14 height 12
click at [58, 358] on icon at bounding box center [62, 363] width 10 height 10
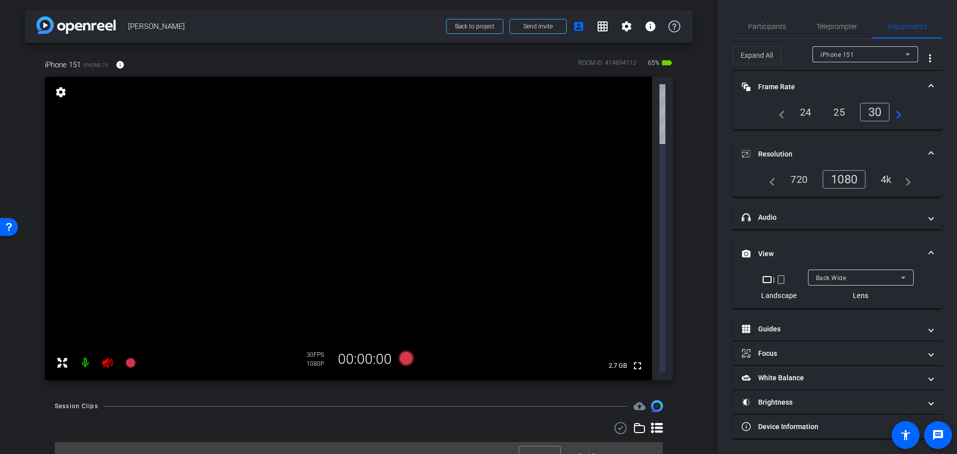
click at [63, 357] on icon at bounding box center [62, 363] width 12 height 12
click at [104, 358] on icon at bounding box center [107, 363] width 10 height 10
click at [105, 357] on icon at bounding box center [108, 363] width 12 height 12
click at [106, 358] on icon at bounding box center [107, 363] width 10 height 10
click at [105, 358] on icon at bounding box center [107, 363] width 10 height 10
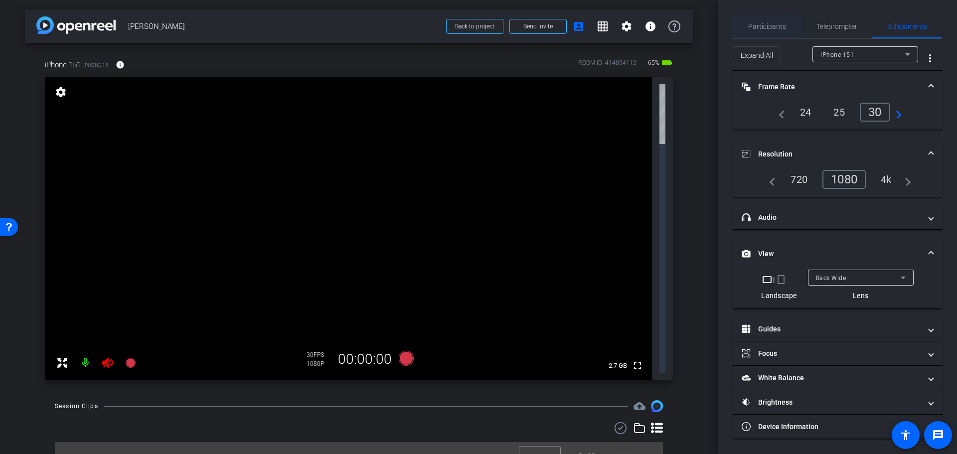
click at [760, 23] on span "Participants" at bounding box center [767, 26] width 38 height 7
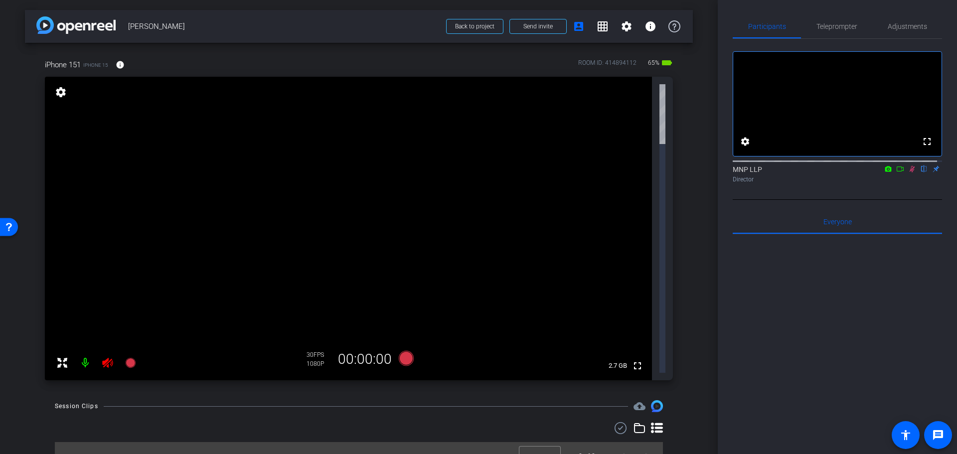
click at [60, 93] on mat-icon "settings" at bounding box center [61, 92] width 14 height 12
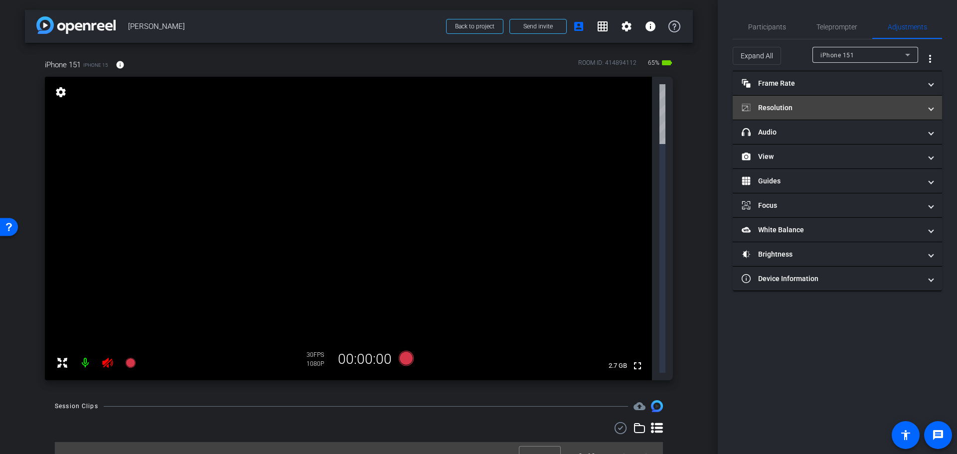
click at [848, 109] on mat-panel-title "Resolution" at bounding box center [831, 108] width 179 height 10
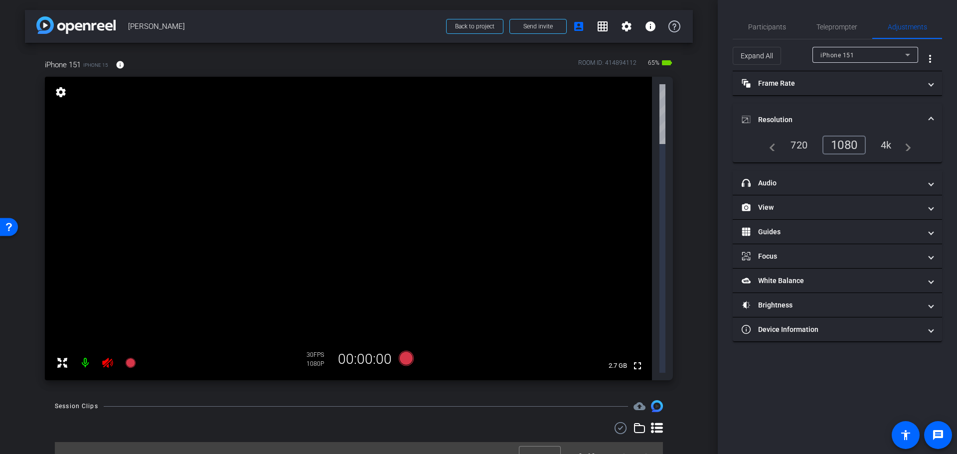
click at [851, 105] on mat-expansion-panel-header "Resolution" at bounding box center [837, 120] width 209 height 32
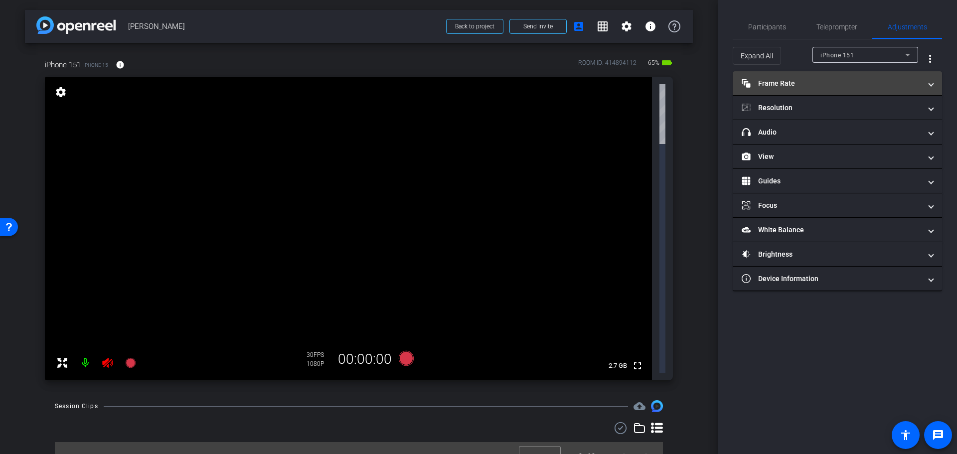
click at [860, 84] on mat-panel-title "Frame Rate Frame Rate" at bounding box center [831, 83] width 179 height 10
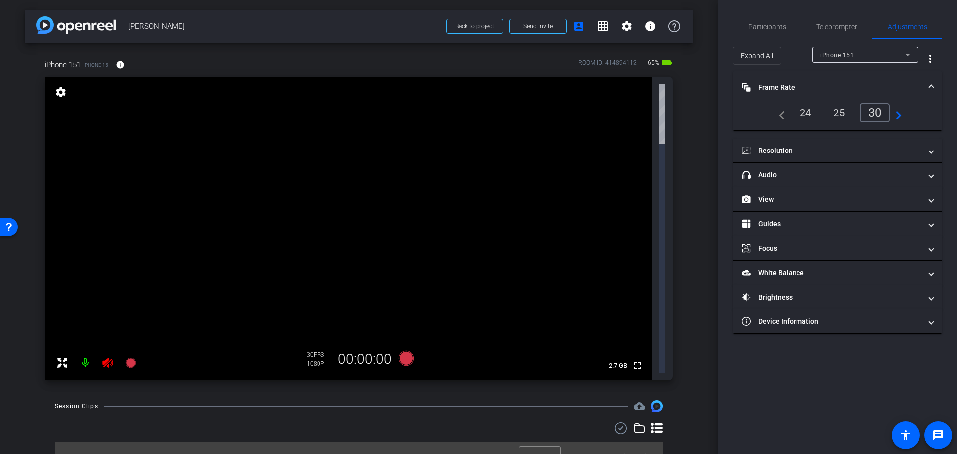
click at [860, 84] on mat-panel-title "Frame Rate Frame Rate" at bounding box center [831, 87] width 179 height 10
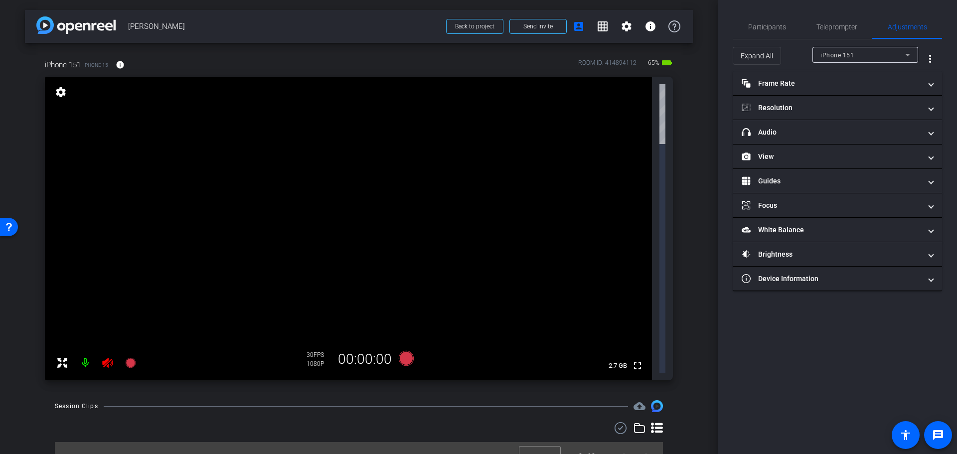
click at [694, 240] on div "arrow_back Richard Carleton Back to project Send invite account_box grid_on set…" at bounding box center [359, 227] width 718 height 454
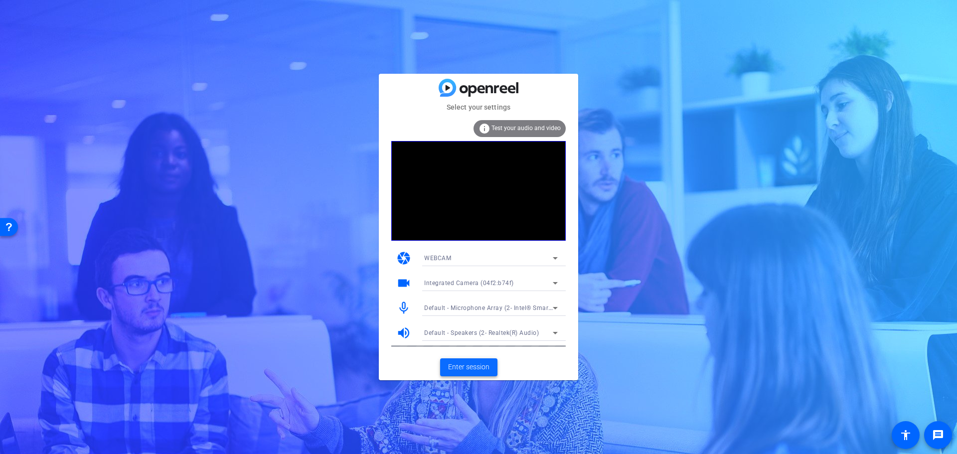
click at [468, 366] on span "Enter session" at bounding box center [468, 367] width 41 height 10
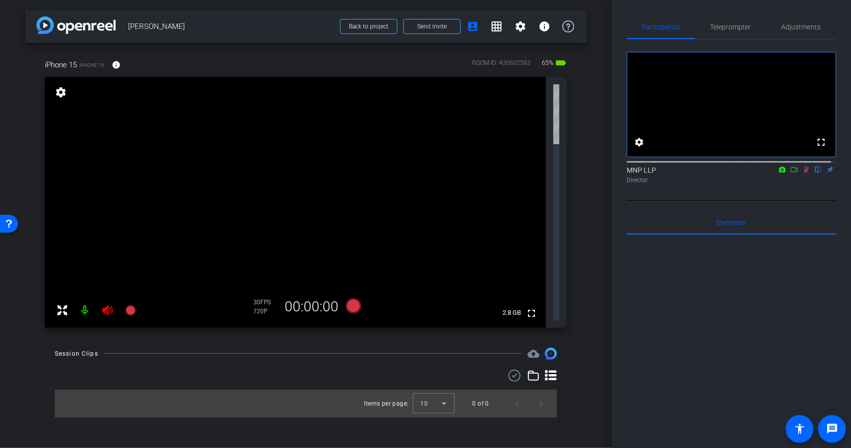
drag, startPoint x: 529, startPoint y: 136, endPoint x: 529, endPoint y: 196, distance: 60.3
click at [529, 307] on mat-icon "fullscreen" at bounding box center [531, 313] width 12 height 12
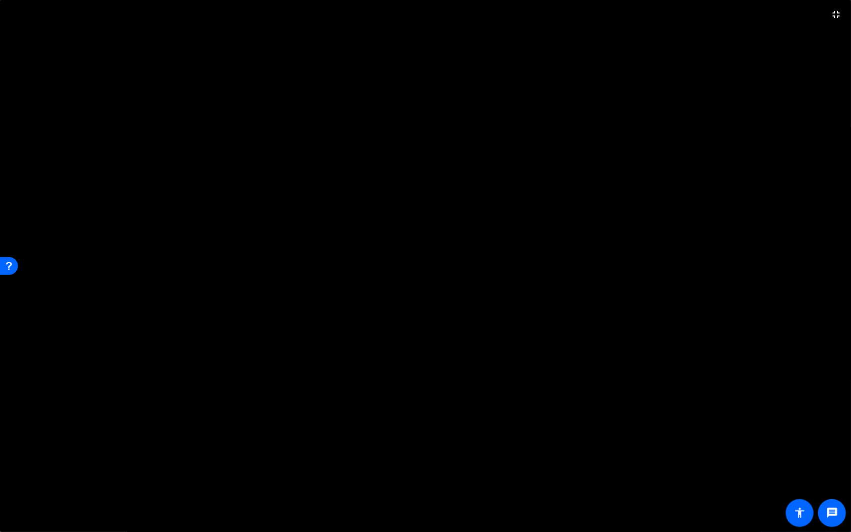
click at [734, 123] on video at bounding box center [425, 266] width 851 height 532
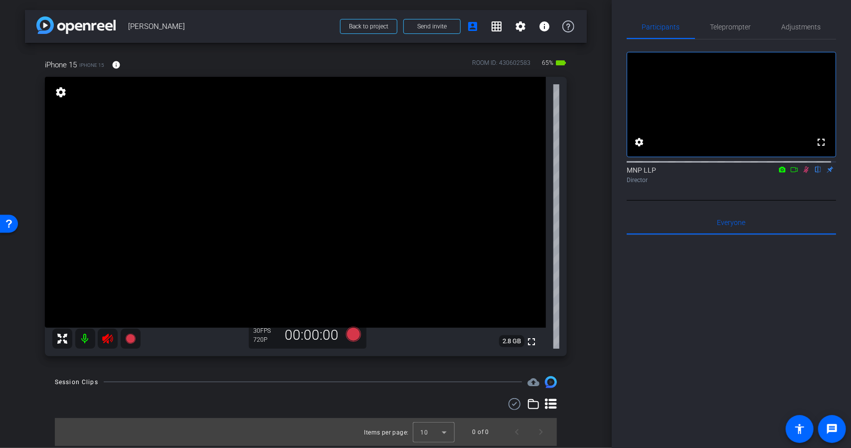
click at [105, 336] on icon at bounding box center [108, 339] width 12 height 12
click at [802, 184] on div "MNP LLP flip Director" at bounding box center [731, 174] width 209 height 19
click at [804, 173] on icon at bounding box center [806, 170] width 5 height 6
click at [802, 173] on icon at bounding box center [806, 169] width 8 height 7
click at [420, 26] on span "Send invite" at bounding box center [431, 26] width 29 height 8
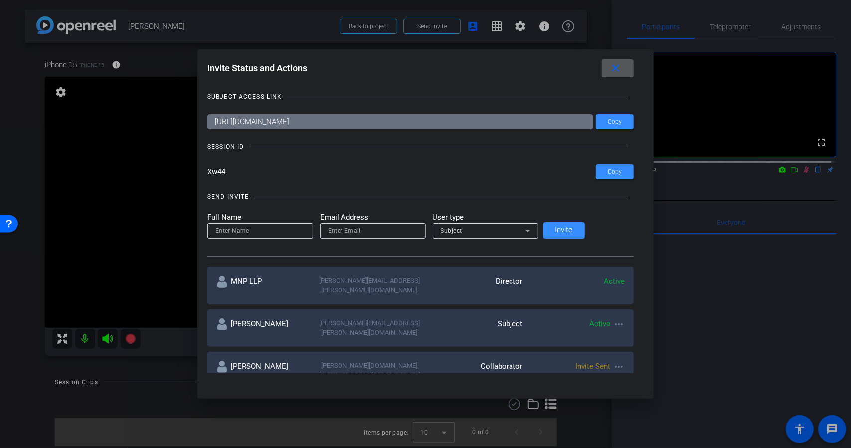
click at [613, 360] on mat-icon "more_horiz" at bounding box center [619, 366] width 12 height 12
click at [664, 344] on div at bounding box center [425, 224] width 851 height 448
click at [610, 63] on mat-icon "close" at bounding box center [616, 68] width 12 height 12
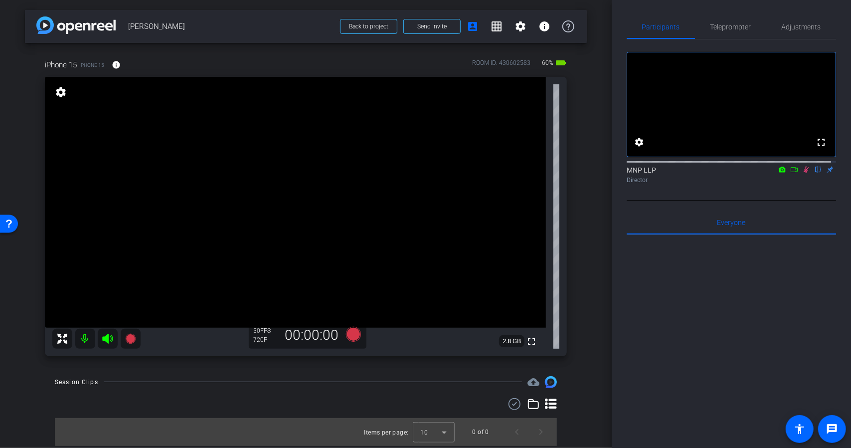
click at [804, 173] on icon at bounding box center [806, 169] width 8 height 7
click at [439, 31] on span at bounding box center [432, 26] width 56 height 24
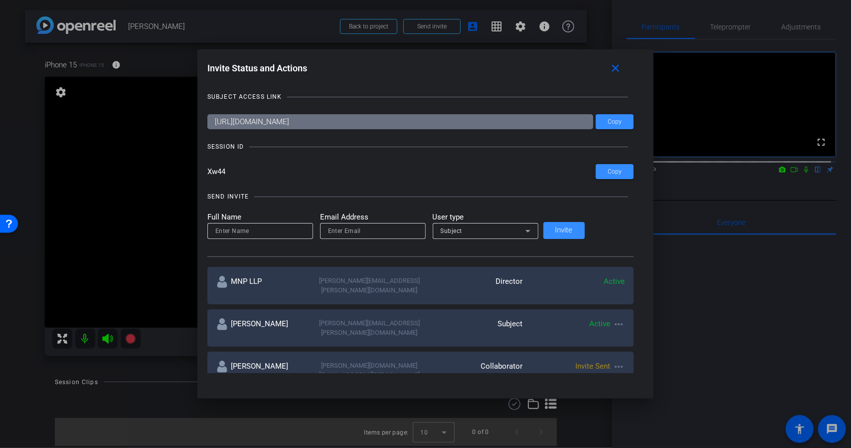
click at [613, 360] on mat-icon "more_horiz" at bounding box center [619, 366] width 12 height 12
click at [609, 379] on span "Re-Send Invite" at bounding box center [631, 378] width 75 height 12
click at [610, 67] on mat-icon "close" at bounding box center [616, 68] width 12 height 12
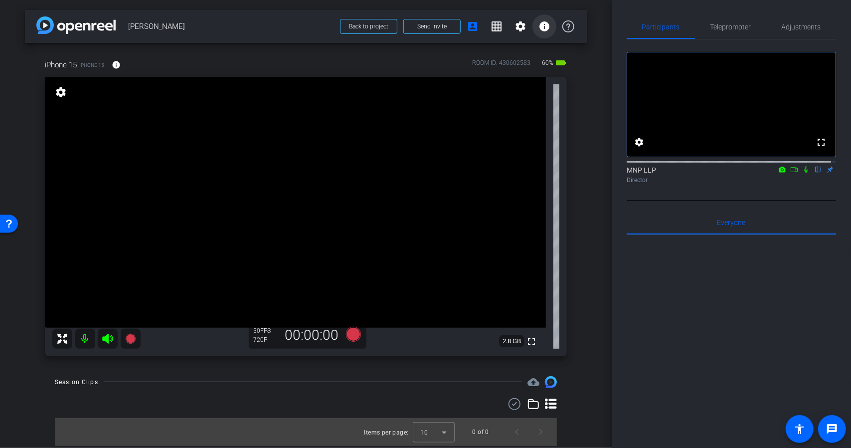
click at [538, 27] on mat-icon "info" at bounding box center [544, 26] width 12 height 12
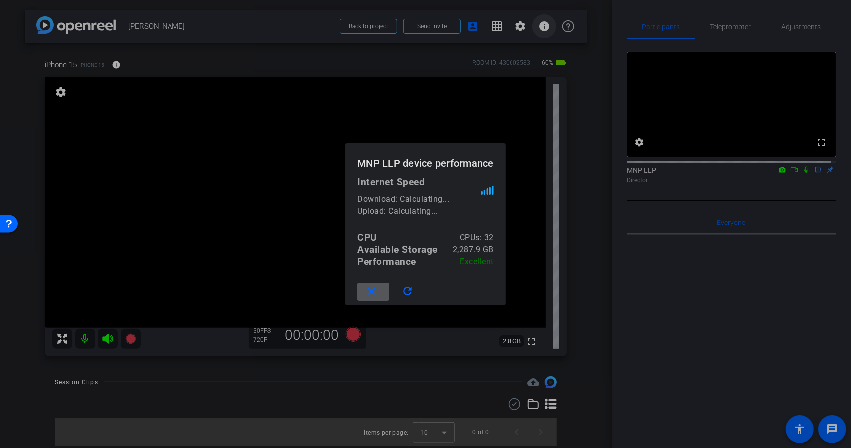
click at [535, 27] on div at bounding box center [425, 224] width 851 height 448
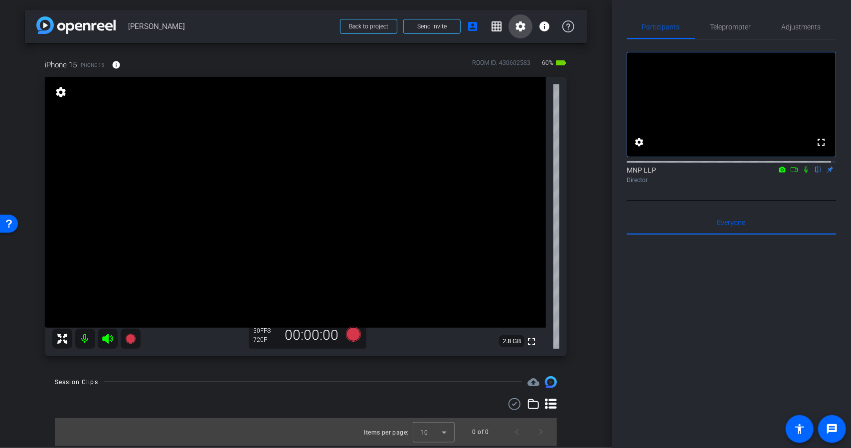
click at [525, 26] on span at bounding box center [521, 26] width 24 height 24
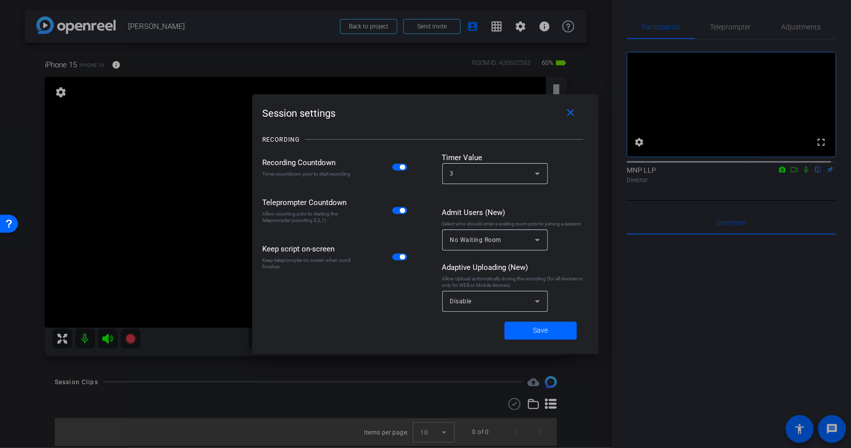
click at [522, 26] on div at bounding box center [425, 224] width 851 height 448
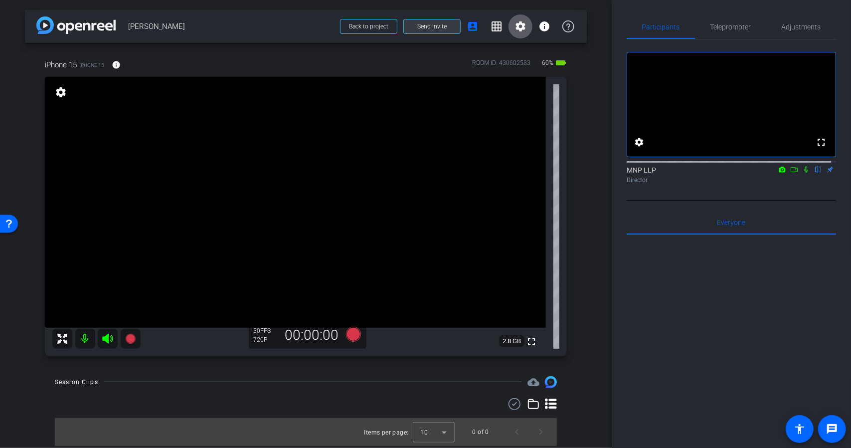
click at [425, 25] on span "Send invite" at bounding box center [431, 26] width 29 height 8
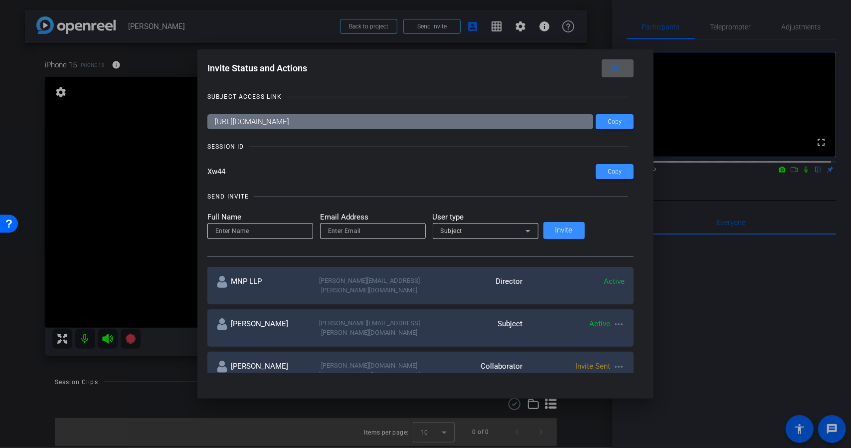
click at [613, 360] on mat-icon "more_horiz" at bounding box center [619, 366] width 12 height 12
click at [591, 349] on div at bounding box center [425, 224] width 851 height 448
click at [610, 72] on mat-icon "close" at bounding box center [616, 68] width 12 height 12
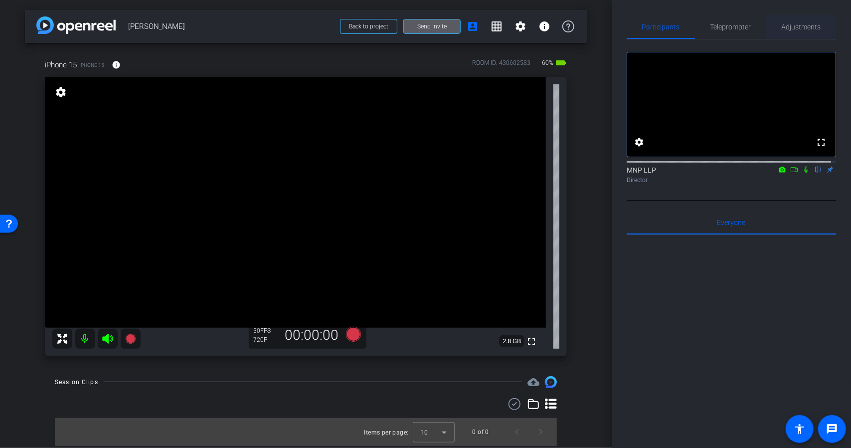
click at [786, 20] on span "Adjustments" at bounding box center [801, 27] width 39 height 24
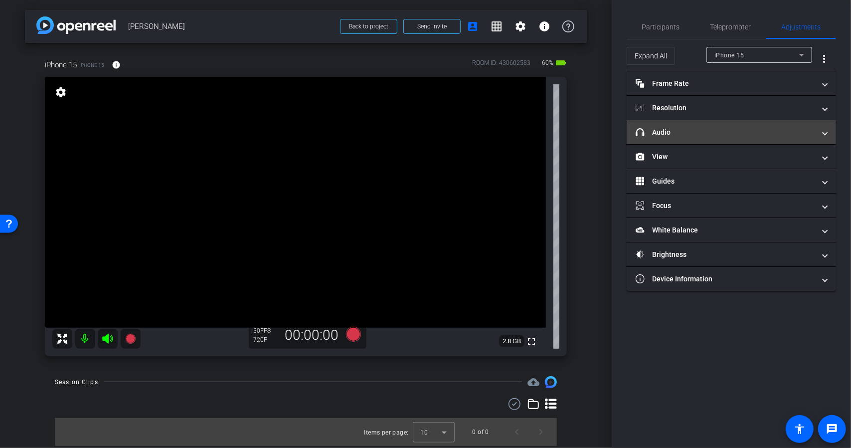
click at [738, 130] on mat-panel-title "headphone icon Audio" at bounding box center [725, 132] width 179 height 10
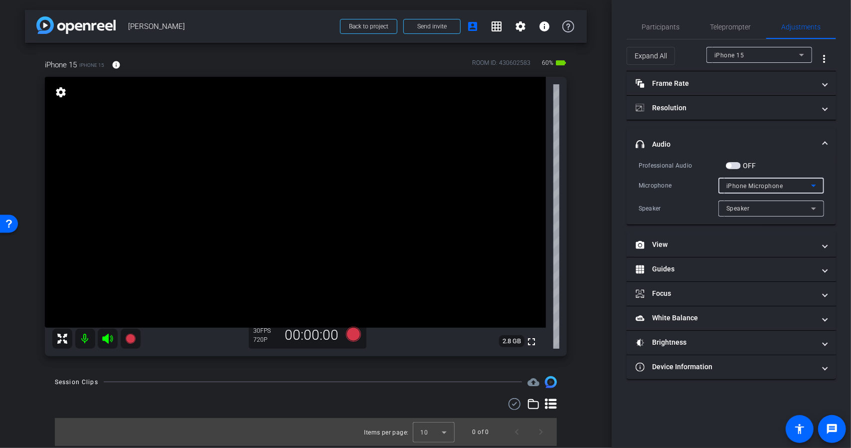
click at [758, 179] on div "iPhone Microphone" at bounding box center [768, 185] width 85 height 12
click at [758, 179] on div at bounding box center [425, 224] width 851 height 448
click at [736, 167] on span "button" at bounding box center [733, 165] width 15 height 7
click at [761, 210] on div "Speaker" at bounding box center [768, 208] width 85 height 12
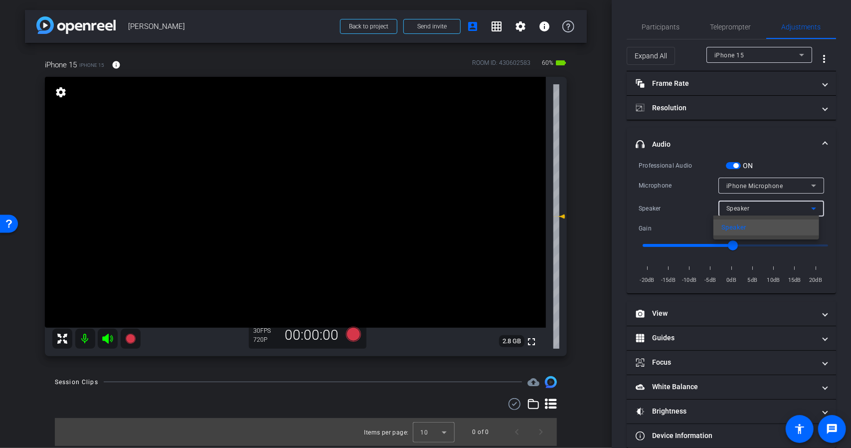
click at [761, 207] on div at bounding box center [425, 224] width 851 height 448
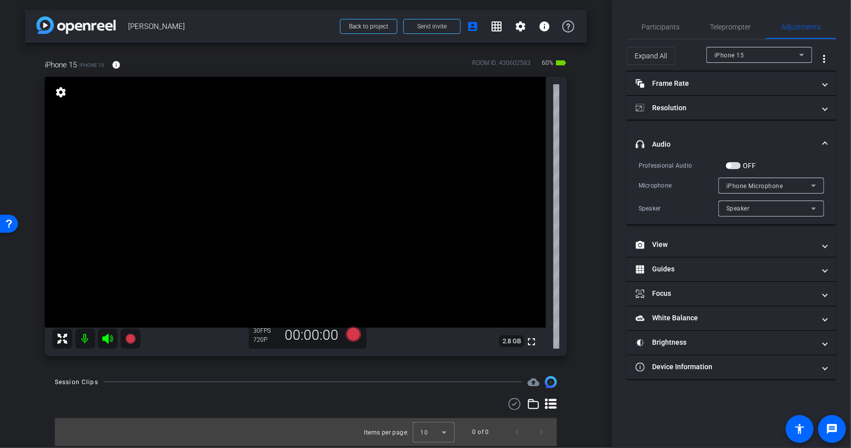
click at [737, 165] on span "button" at bounding box center [733, 165] width 15 height 7
click at [752, 182] on span "iPhone Microphone" at bounding box center [754, 185] width 57 height 7
click at [752, 182] on div at bounding box center [425, 224] width 851 height 448
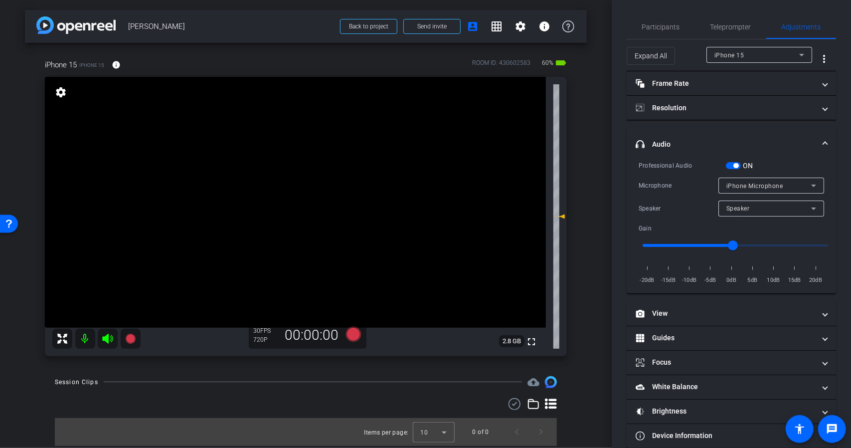
click at [737, 162] on span "button" at bounding box center [733, 165] width 15 height 7
click at [756, 179] on div "iPhone Microphone" at bounding box center [768, 185] width 85 height 12
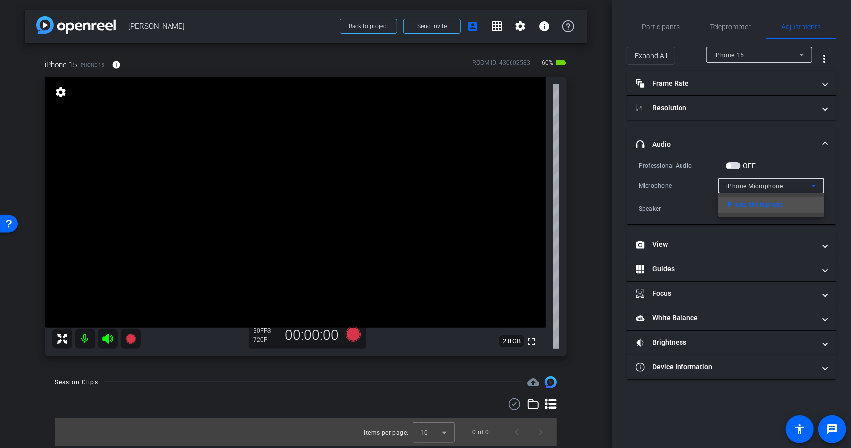
click at [758, 179] on div at bounding box center [425, 224] width 851 height 448
click at [827, 137] on mat-expansion-panel-header "headphone icon Audio" at bounding box center [731, 144] width 209 height 32
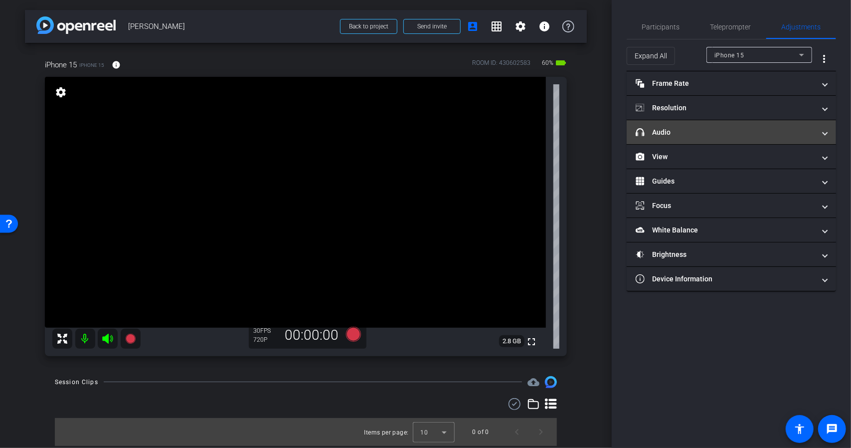
click at [825, 133] on span at bounding box center [825, 132] width 4 height 10
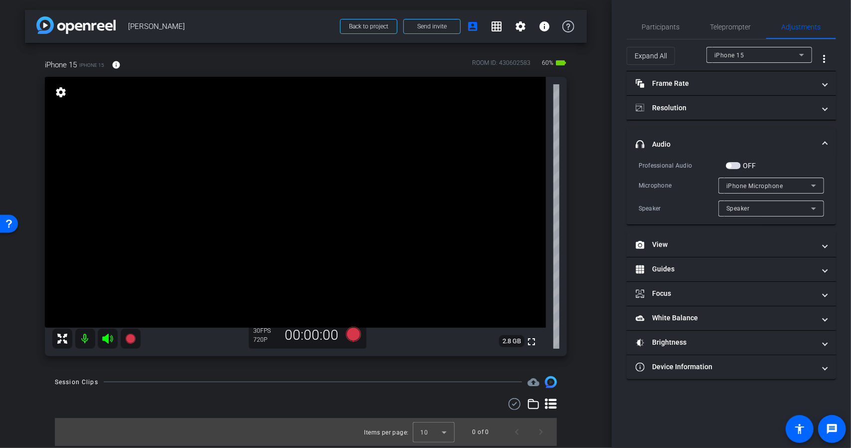
click at [825, 133] on mat-expansion-panel-header "headphone icon Audio" at bounding box center [731, 144] width 209 height 32
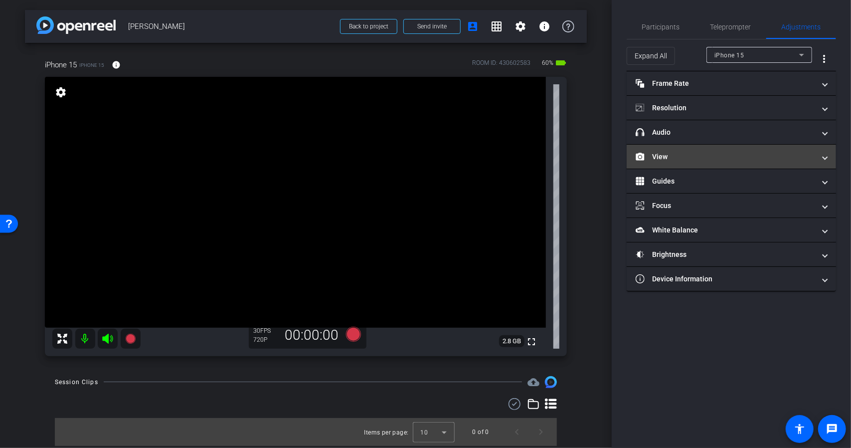
click at [820, 152] on span "View" at bounding box center [729, 157] width 187 height 10
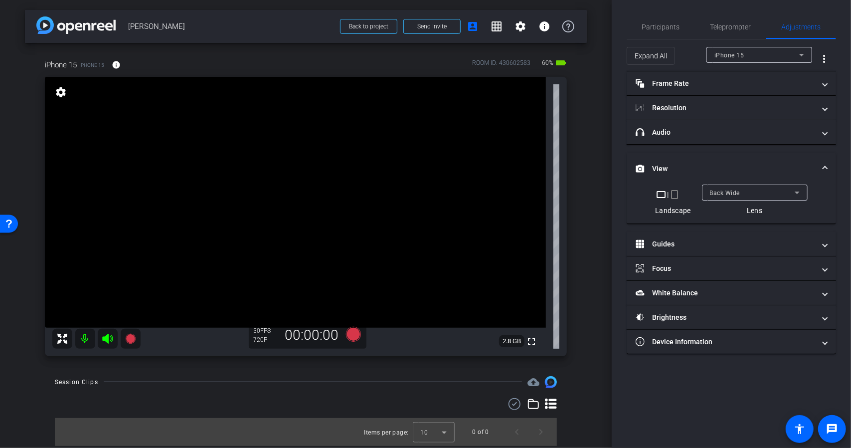
click at [829, 156] on mat-expansion-panel-header "View" at bounding box center [731, 169] width 209 height 32
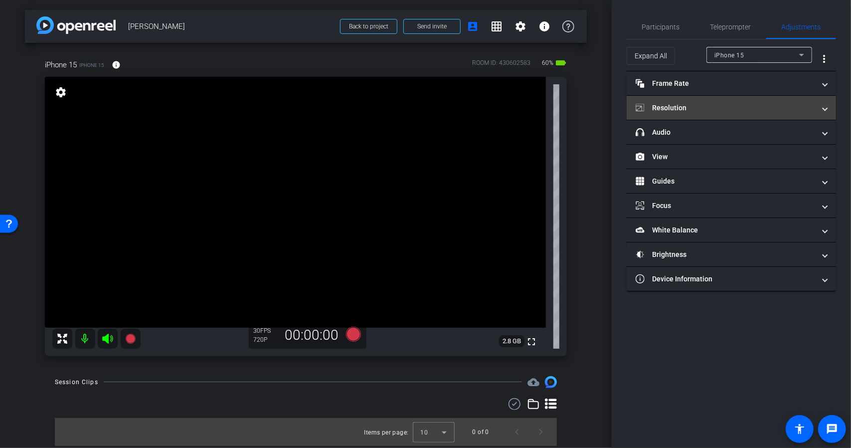
click at [816, 116] on mat-expansion-panel-header "Resolution" at bounding box center [731, 108] width 209 height 24
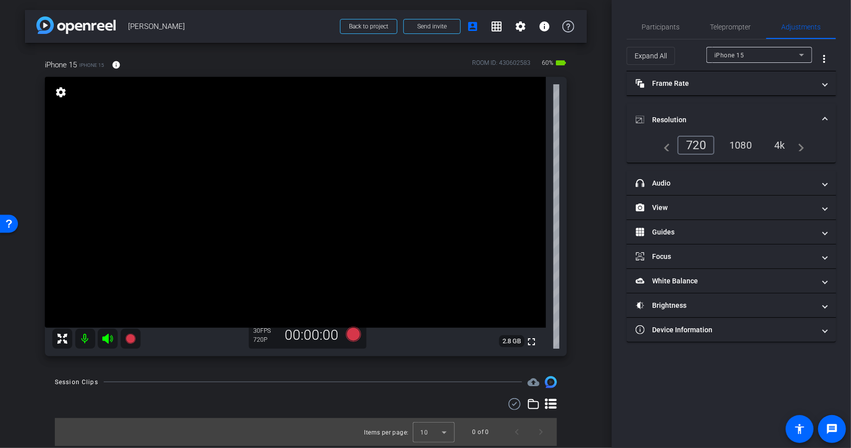
click at [746, 144] on div "1080" at bounding box center [740, 145] width 37 height 17
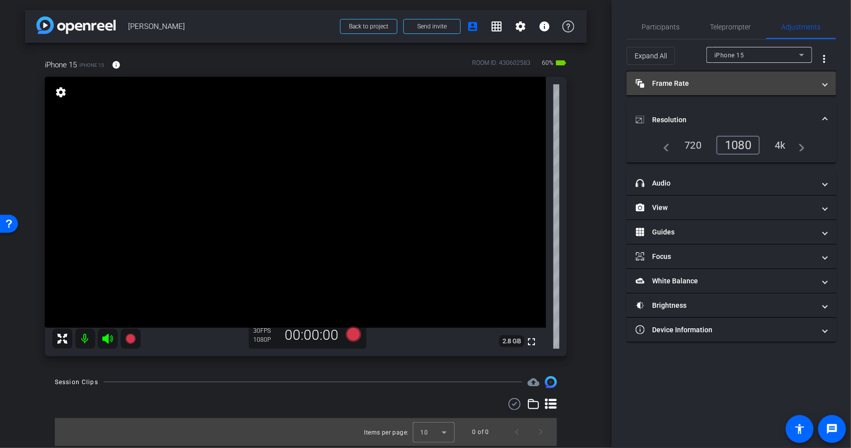
click at [797, 88] on mat-panel-title "Frame Rate Frame Rate" at bounding box center [725, 83] width 179 height 10
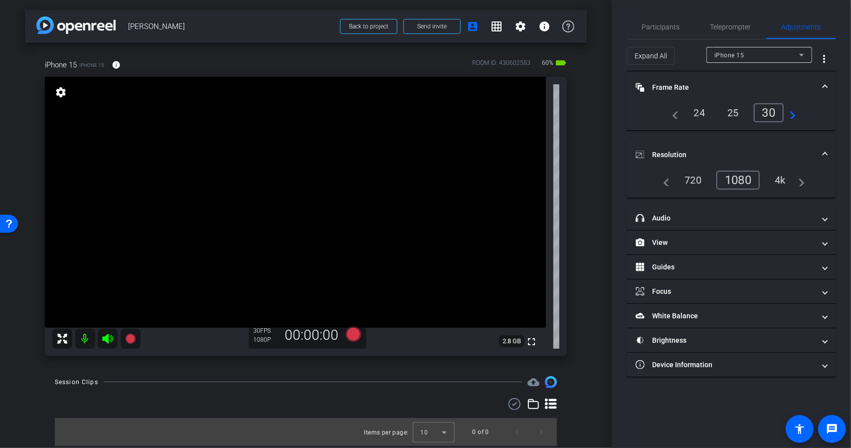
click at [814, 85] on mat-panel-title "Frame Rate Frame Rate" at bounding box center [725, 87] width 179 height 10
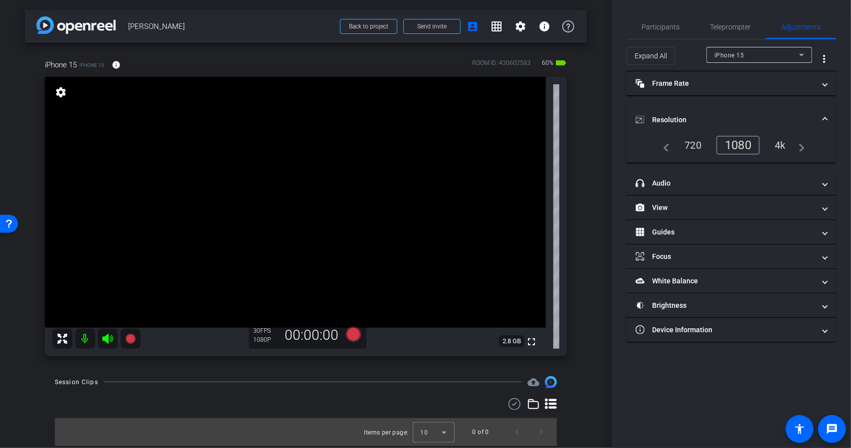
click at [819, 119] on span "Resolution" at bounding box center [729, 120] width 187 height 10
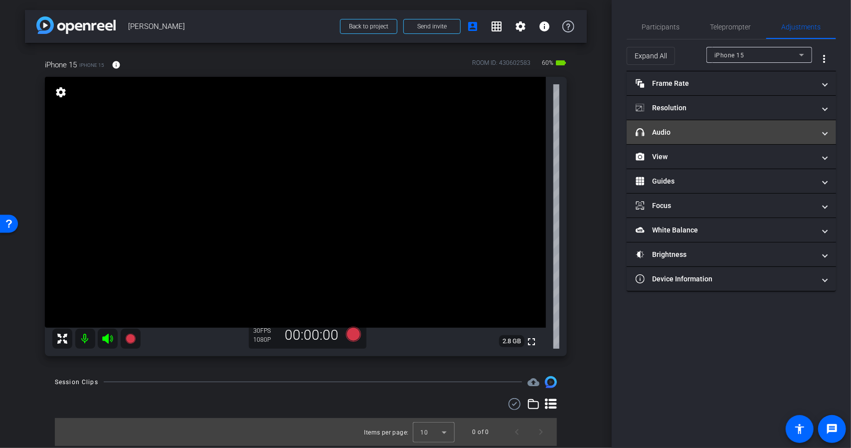
click at [784, 131] on mat-panel-title "headphone icon Audio" at bounding box center [725, 132] width 179 height 10
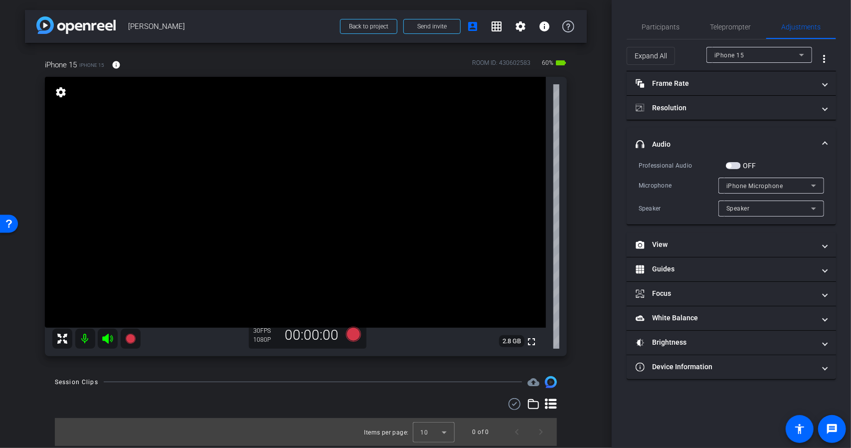
click at [790, 137] on mat-expansion-panel-header "headphone icon Audio" at bounding box center [731, 144] width 209 height 32
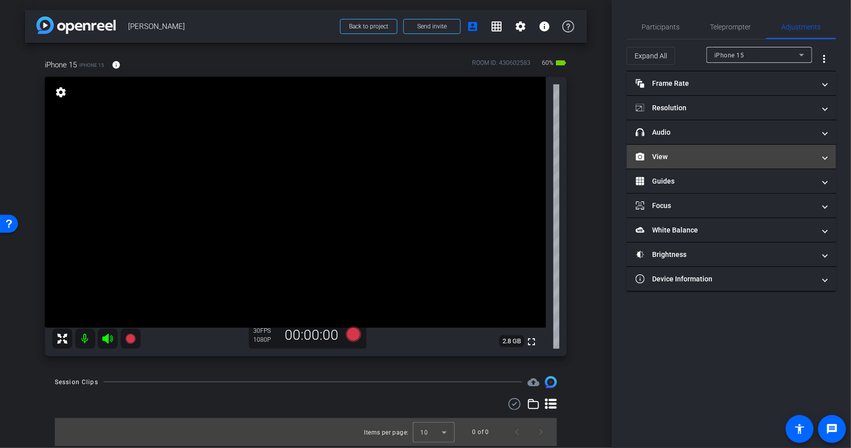
click at [776, 153] on mat-panel-title "View" at bounding box center [725, 157] width 179 height 10
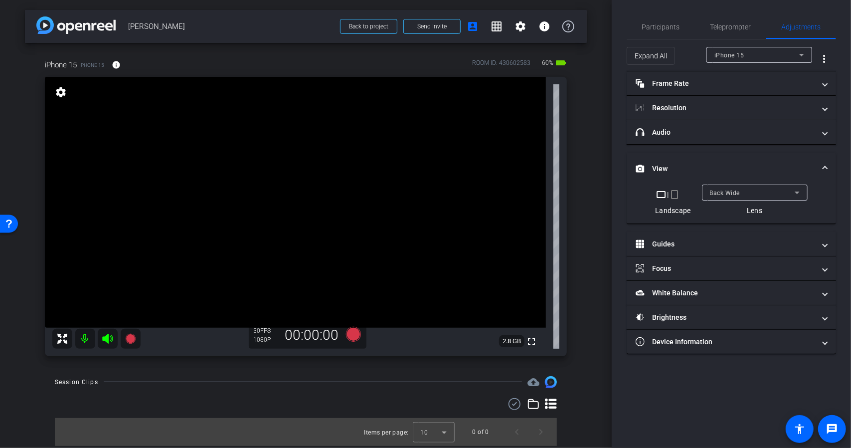
click at [792, 160] on mat-expansion-panel-header "View" at bounding box center [731, 169] width 209 height 32
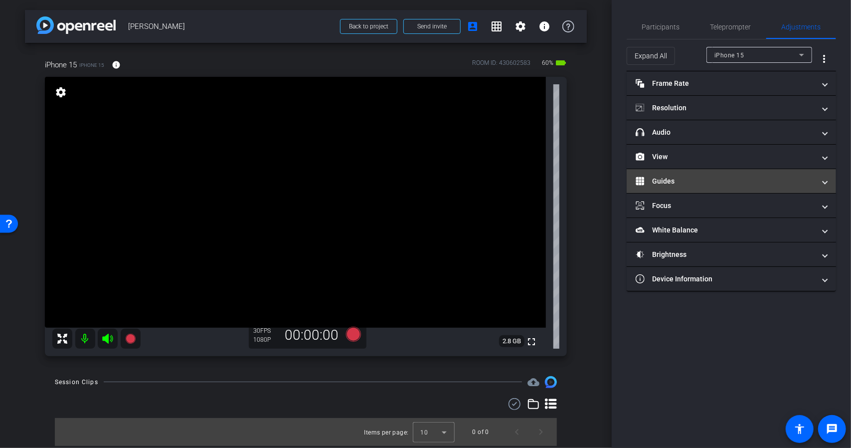
click at [793, 176] on mat-panel-title "Guides" at bounding box center [725, 181] width 179 height 10
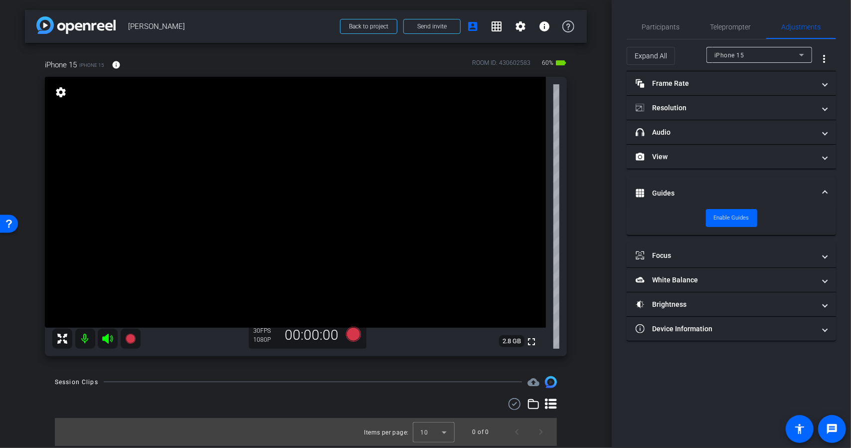
click at [802, 182] on mat-expansion-panel-header "Guides" at bounding box center [731, 193] width 209 height 32
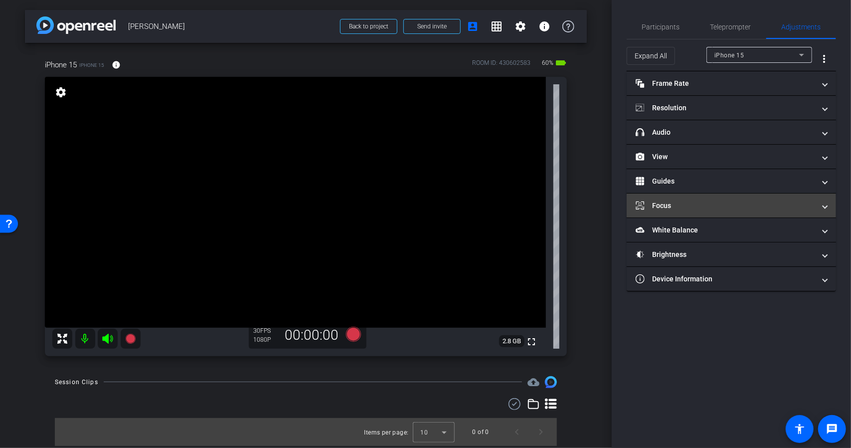
click at [808, 205] on mat-panel-title "Focus" at bounding box center [725, 205] width 179 height 10
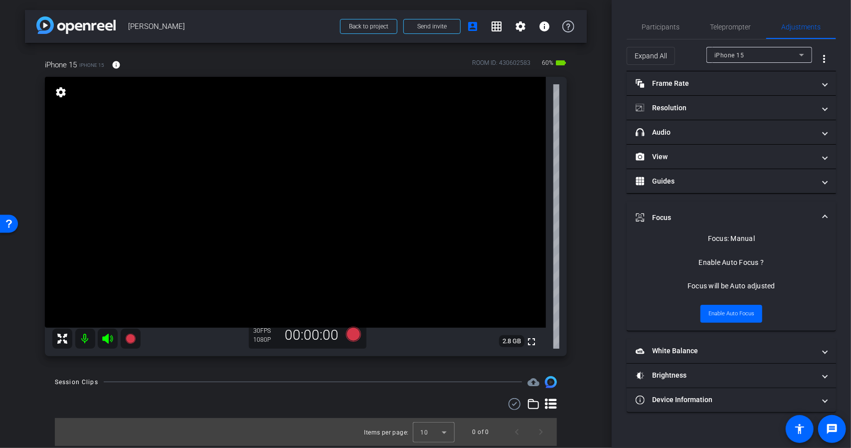
click at [808, 205] on mat-expansion-panel-header "Focus" at bounding box center [731, 217] width 209 height 32
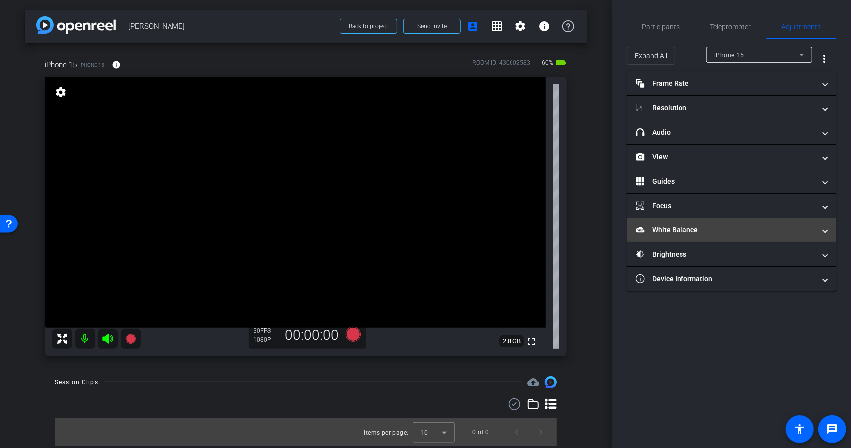
click at [807, 225] on mat-panel-title "White Balance White Balance" at bounding box center [725, 230] width 179 height 10
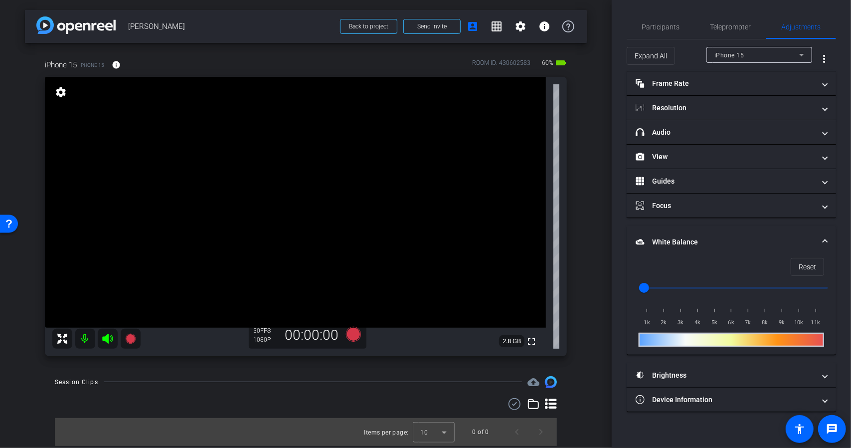
click at [807, 226] on mat-expansion-panel-header "White Balance White Balance" at bounding box center [731, 242] width 209 height 32
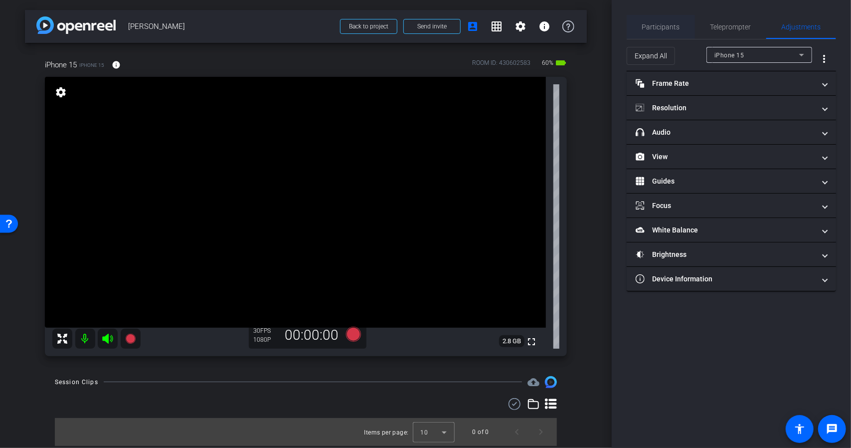
click at [661, 24] on span "Participants" at bounding box center [661, 26] width 38 height 7
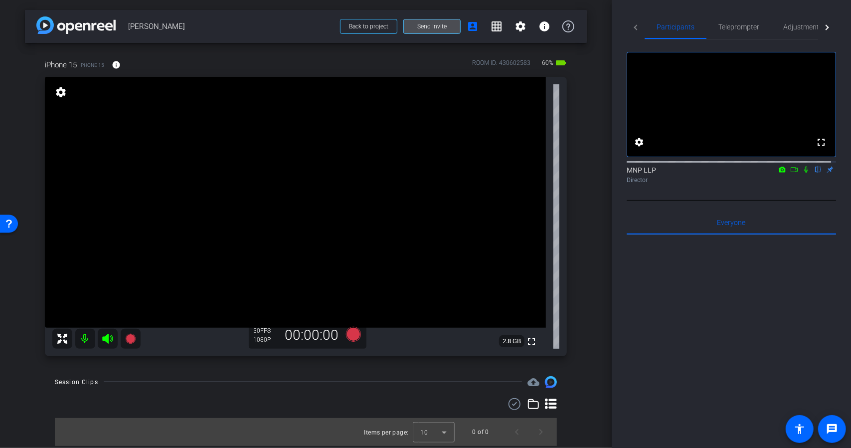
click at [446, 26] on span at bounding box center [432, 26] width 56 height 24
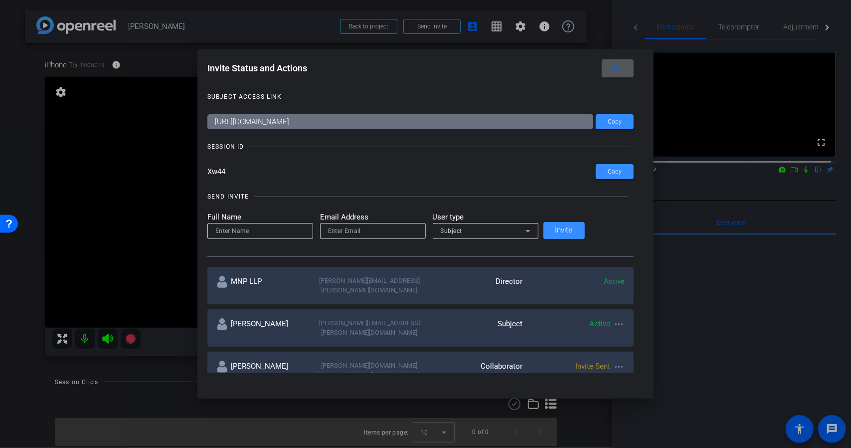
click at [299, 231] on input at bounding box center [260, 231] width 90 height 12
click at [351, 231] on input "email" at bounding box center [373, 231] width 90 height 12
paste input "wespohl@gmail.com"
type input "wespohl@gmail.com"
click at [296, 232] on input at bounding box center [260, 231] width 90 height 12
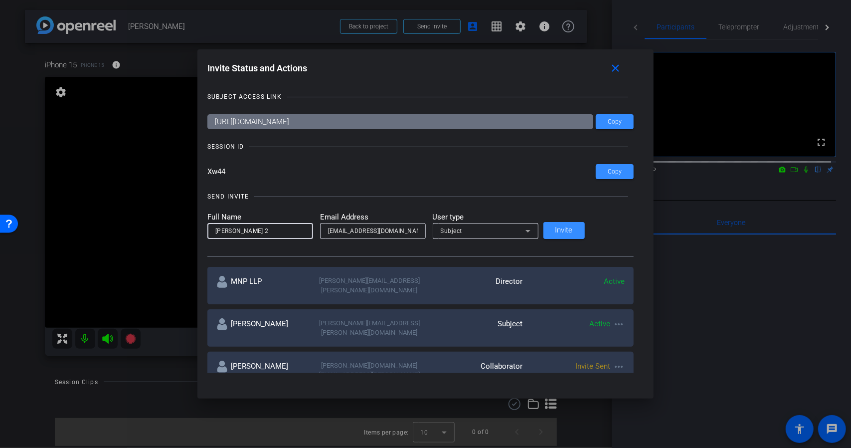
type input "Wes 2"
click at [499, 223] on div "Subject" at bounding box center [486, 231] width 90 height 16
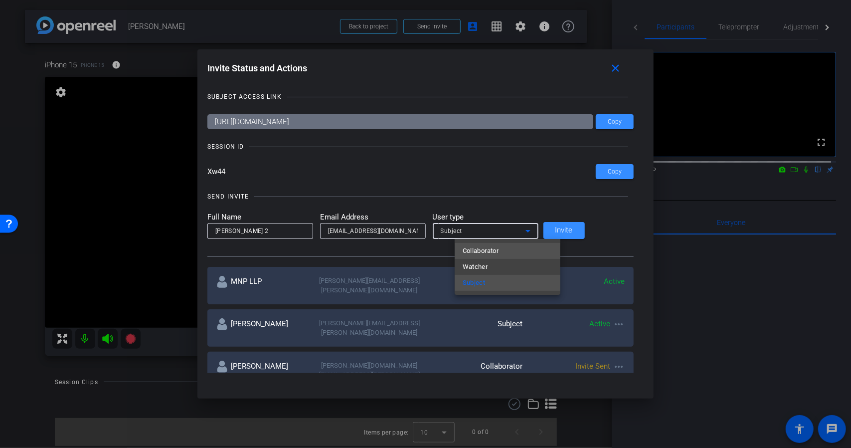
click at [504, 249] on mat-option "Collaborator" at bounding box center [508, 251] width 106 height 16
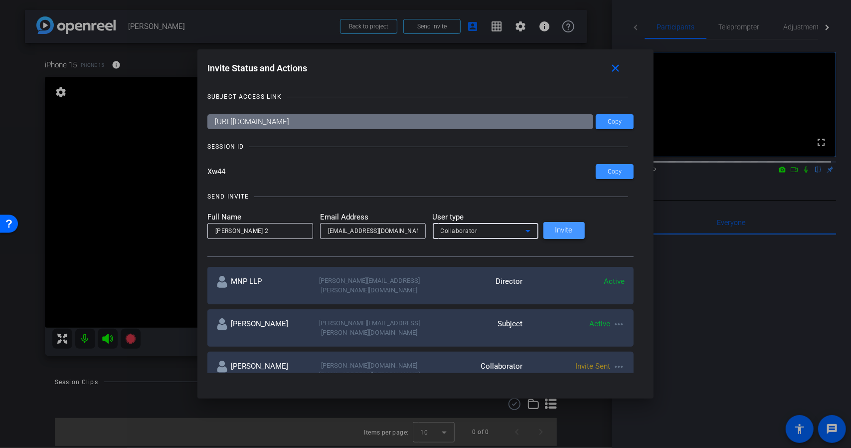
click at [573, 233] on span "Invite" at bounding box center [563, 229] width 17 height 7
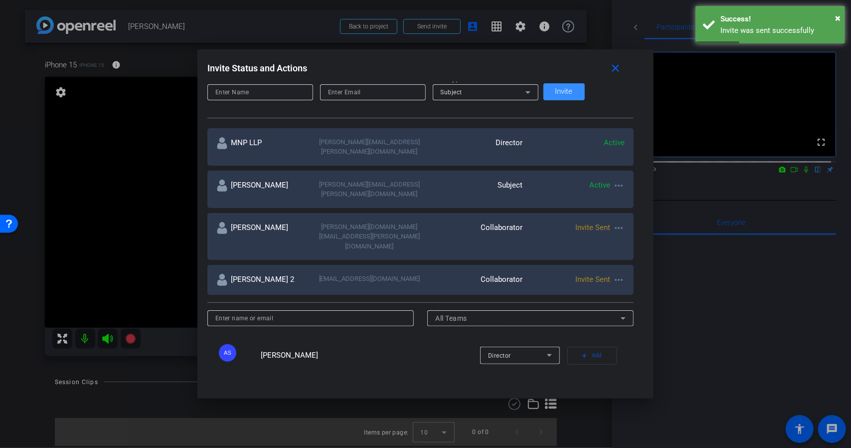
scroll to position [150, 0]
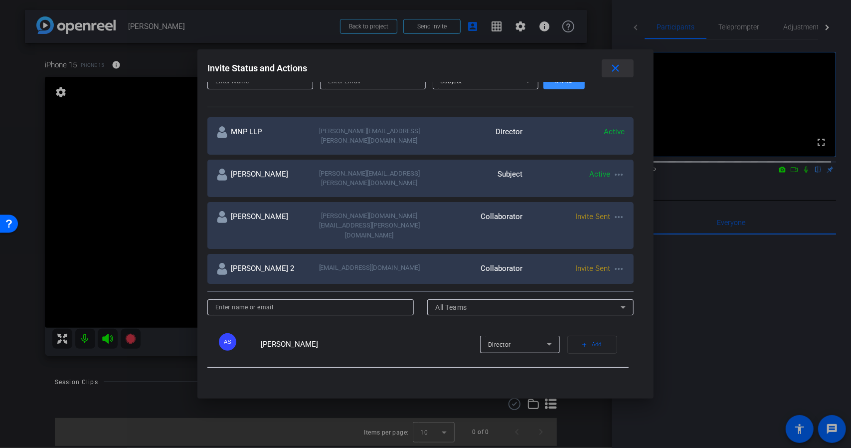
click at [610, 65] on mat-icon "close" at bounding box center [616, 68] width 12 height 12
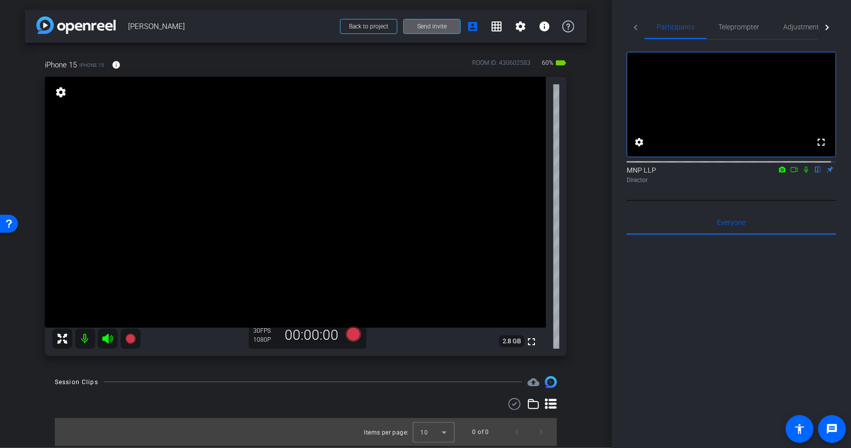
click at [802, 173] on icon at bounding box center [806, 169] width 8 height 7
click at [804, 173] on icon at bounding box center [806, 170] width 5 height 6
click at [804, 173] on icon at bounding box center [806, 170] width 4 height 6
click at [790, 173] on icon at bounding box center [794, 169] width 8 height 7
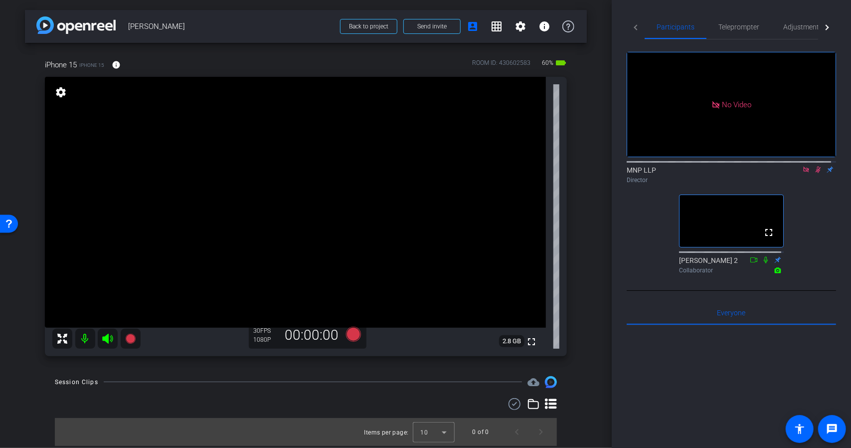
click at [800, 174] on mat-icon at bounding box center [806, 169] width 12 height 9
click at [790, 173] on icon at bounding box center [794, 169] width 8 height 7
click at [737, 32] on span "Teleprompter" at bounding box center [738, 27] width 41 height 24
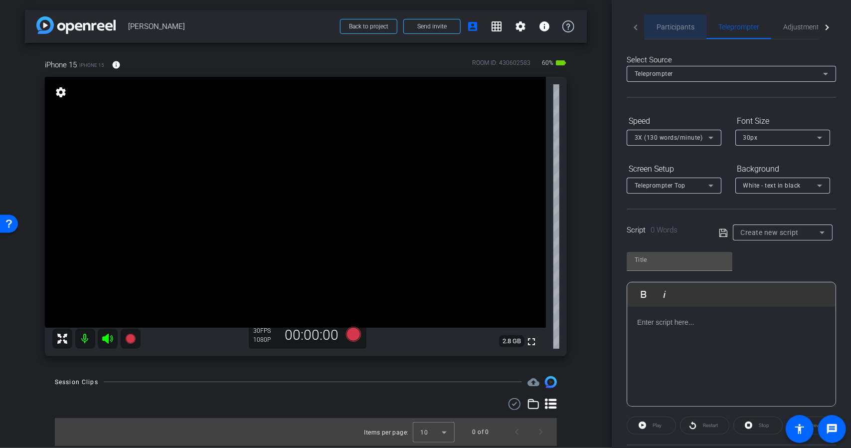
click at [695, 29] on div "Participants" at bounding box center [676, 27] width 62 height 24
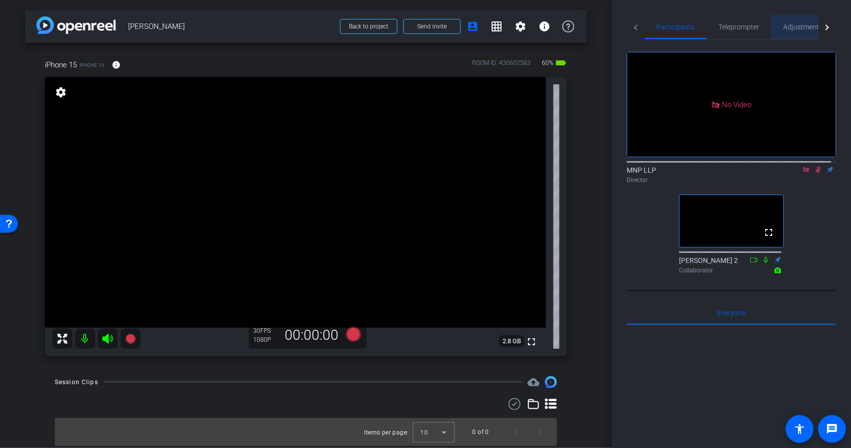
click at [803, 30] on span "Adjustments" at bounding box center [802, 26] width 39 height 7
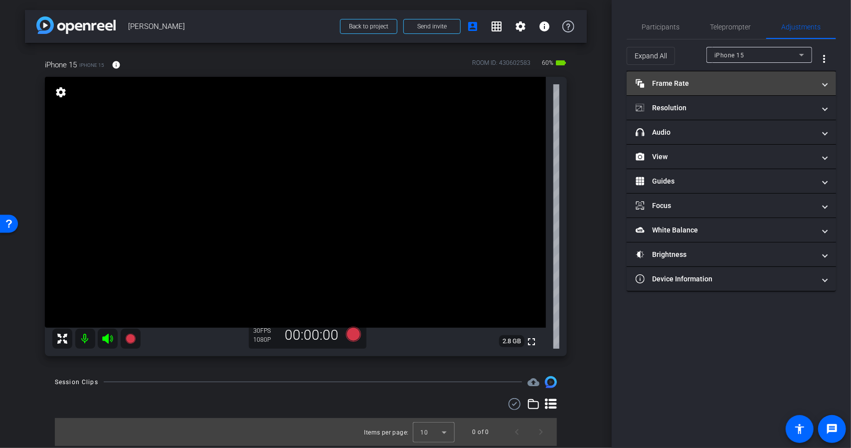
click at [781, 85] on mat-panel-title "Frame Rate Frame Rate" at bounding box center [725, 83] width 179 height 10
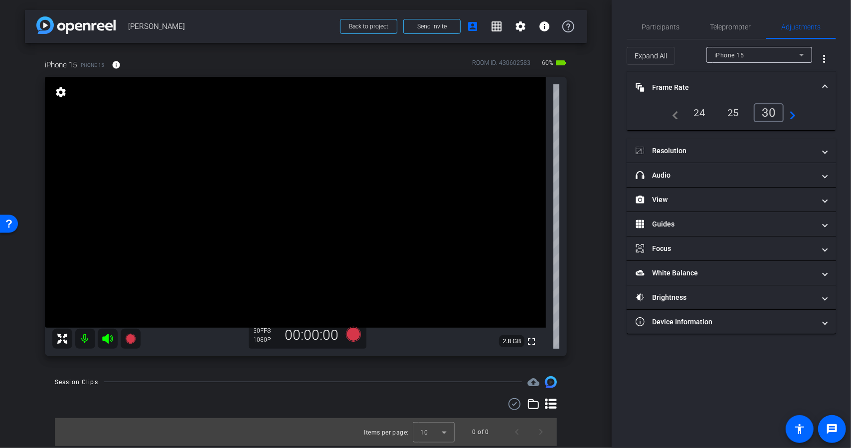
click at [781, 85] on mat-panel-title "Frame Rate Frame Rate" at bounding box center [725, 87] width 179 height 10
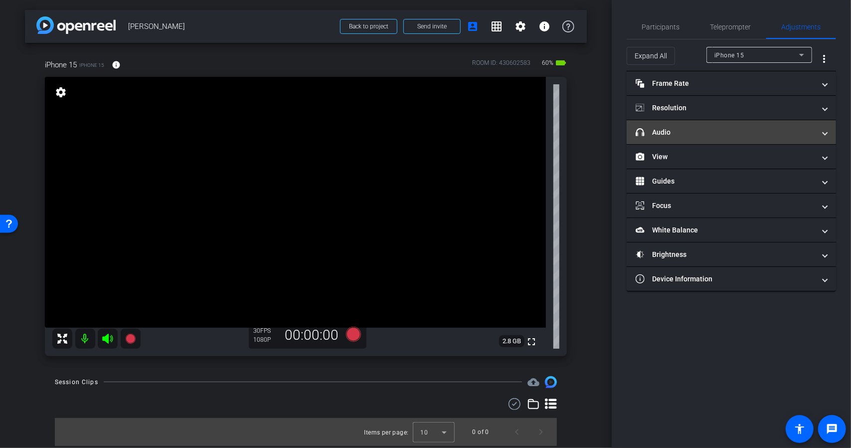
click at [790, 125] on mat-expansion-panel-header "headphone icon Audio" at bounding box center [731, 132] width 209 height 24
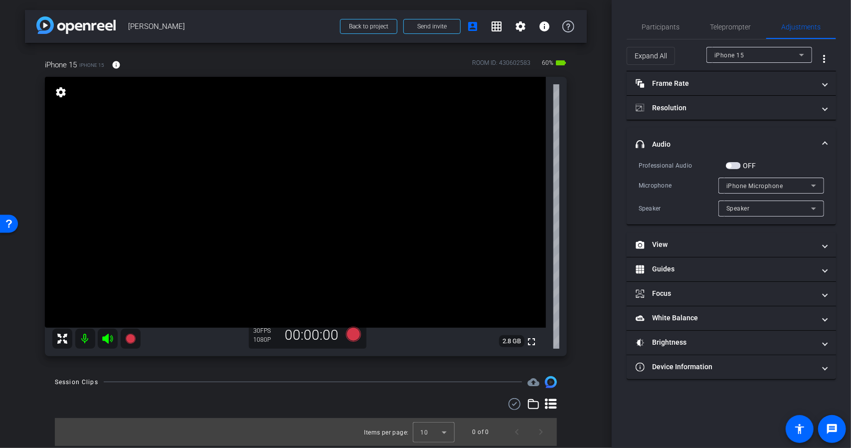
click at [800, 181] on div "iPhone Microphone" at bounding box center [768, 185] width 85 height 12
click at [800, 181] on div at bounding box center [425, 224] width 851 height 448
click at [808, 142] on mat-panel-title "headphone icon Audio" at bounding box center [725, 144] width 179 height 10
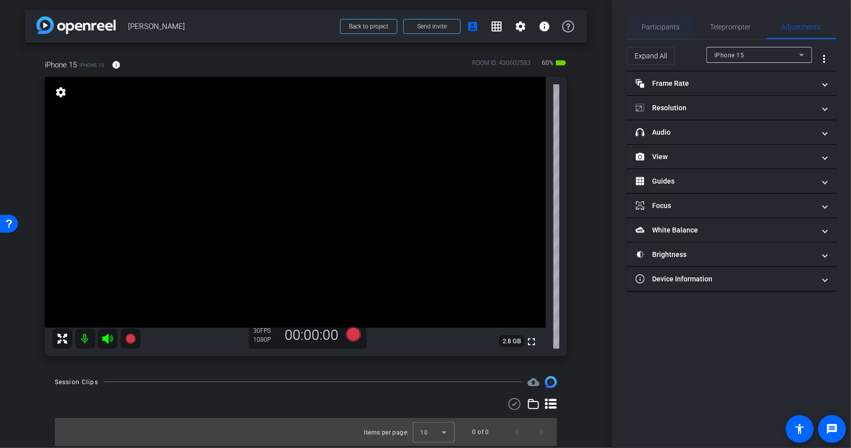
click at [667, 25] on span "Participants" at bounding box center [661, 26] width 38 height 7
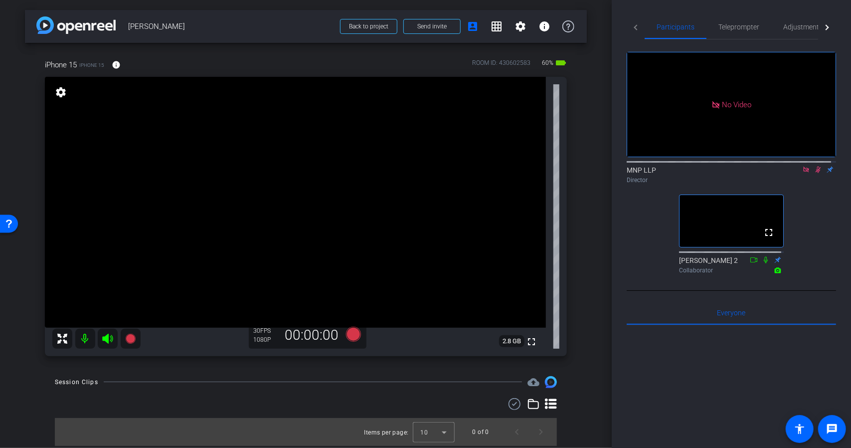
click at [816, 166] on icon at bounding box center [818, 169] width 8 height 7
click at [816, 167] on icon at bounding box center [818, 170] width 4 height 6
click at [350, 337] on icon at bounding box center [352, 334] width 15 height 15
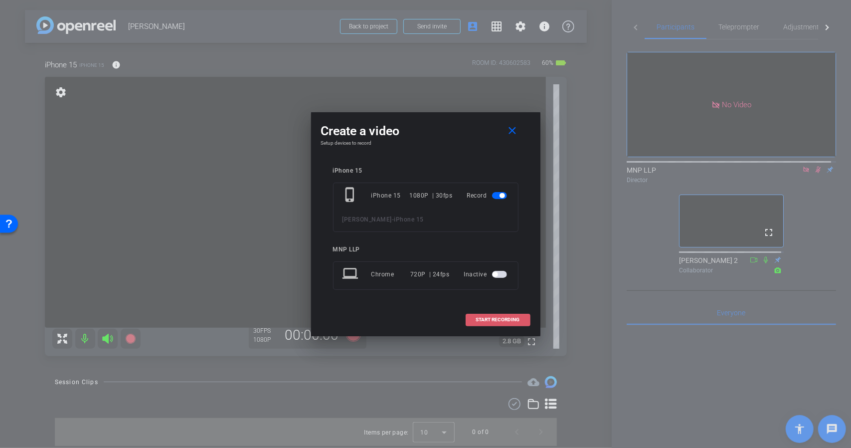
click at [489, 313] on span at bounding box center [498, 320] width 64 height 24
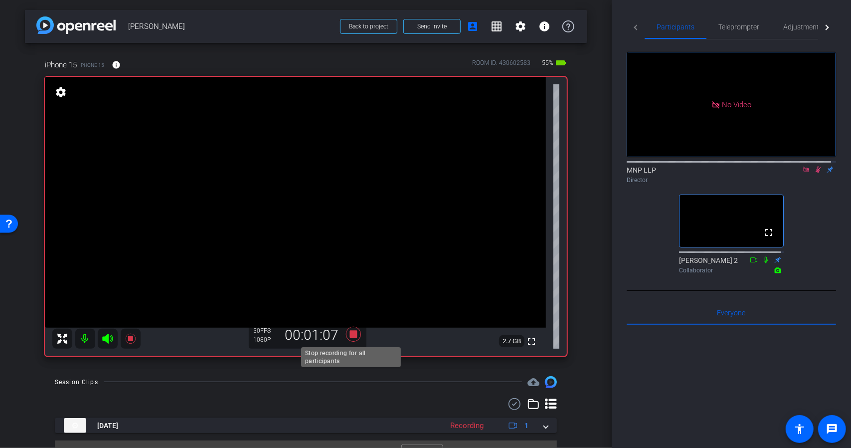
click at [350, 332] on icon at bounding box center [352, 334] width 15 height 15
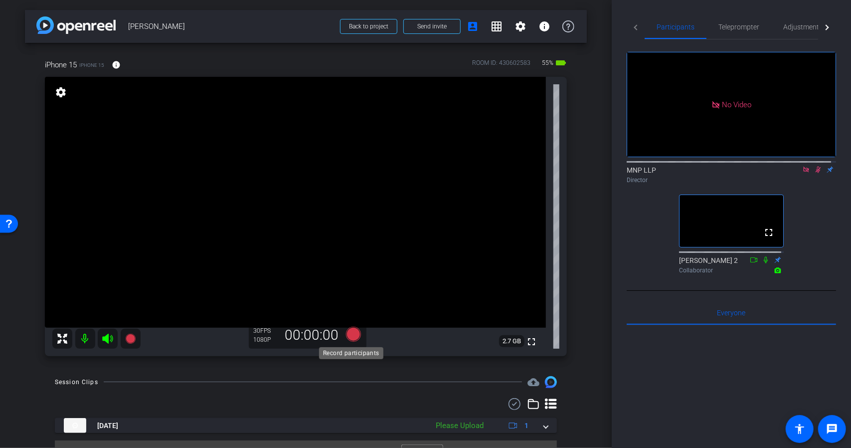
click at [350, 332] on icon at bounding box center [352, 334] width 15 height 15
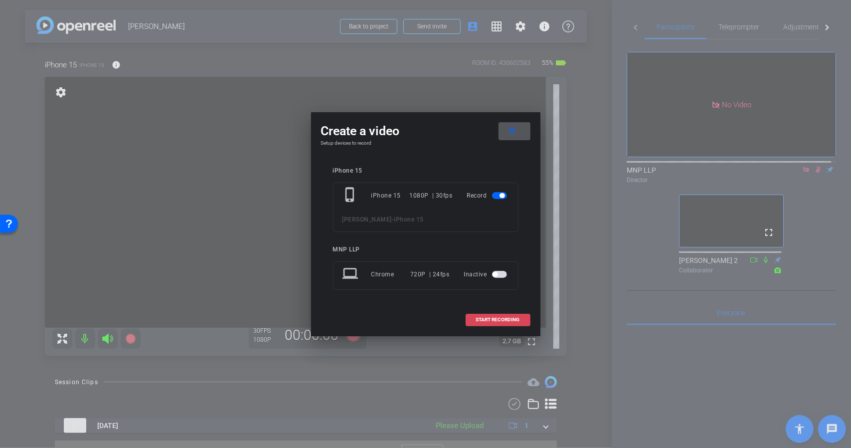
click at [473, 318] on span at bounding box center [498, 320] width 64 height 24
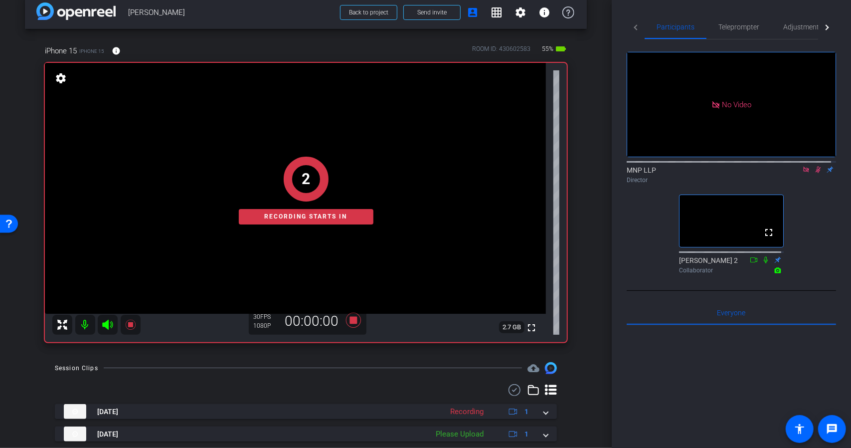
scroll to position [43, 0]
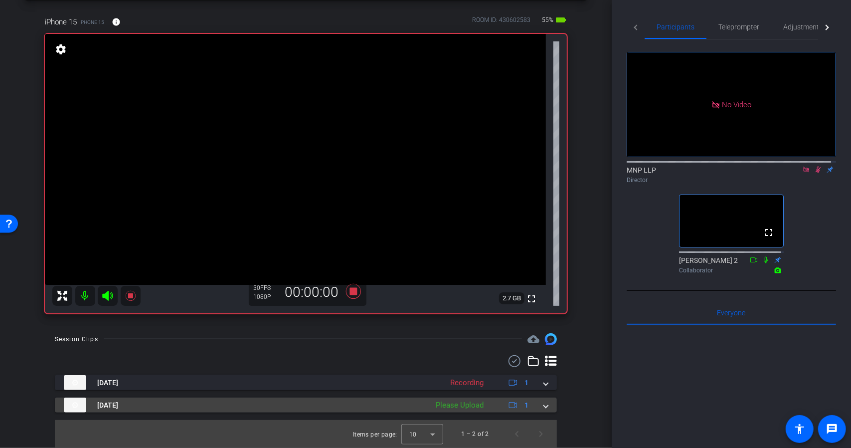
click at [544, 408] on span at bounding box center [546, 405] width 4 height 10
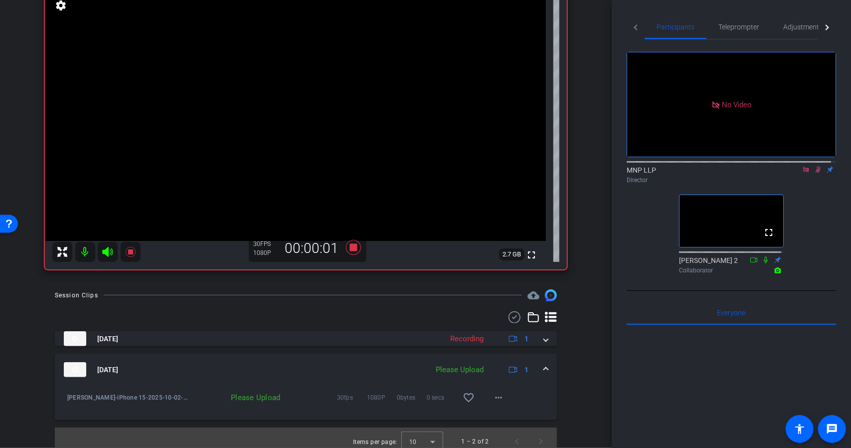
scroll to position [94, 0]
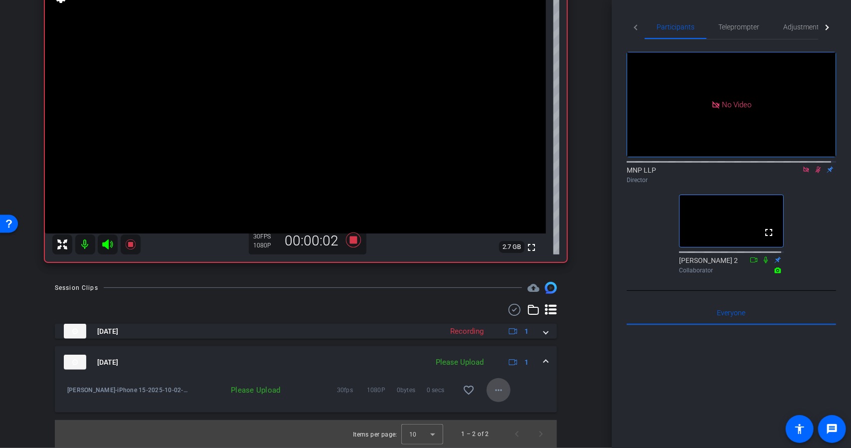
click at [493, 388] on mat-icon "more_horiz" at bounding box center [499, 390] width 12 height 12
click at [504, 408] on span "Upload" at bounding box center [510, 410] width 40 height 12
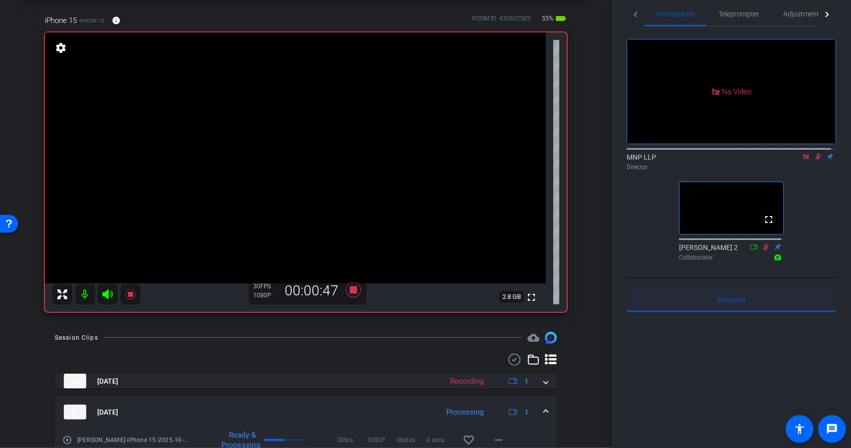
scroll to position [0, 0]
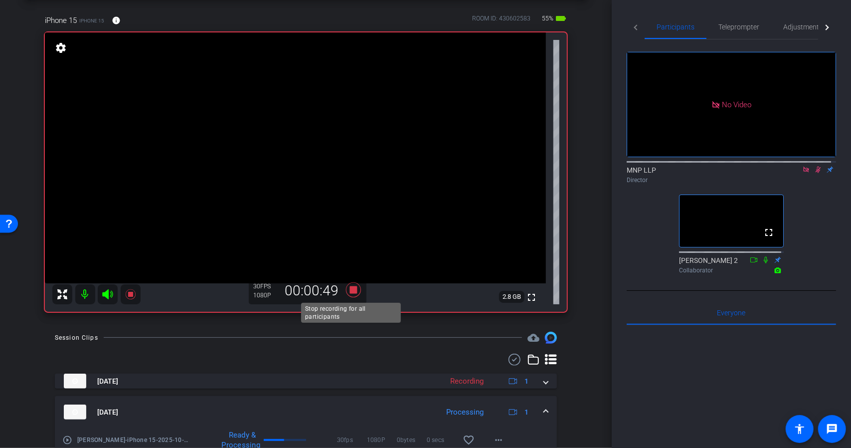
click at [351, 291] on icon at bounding box center [352, 289] width 15 height 15
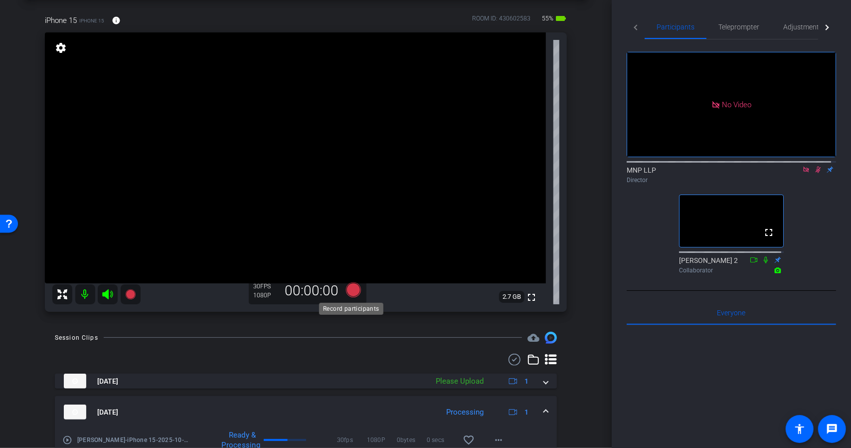
click at [351, 291] on icon at bounding box center [352, 289] width 15 height 15
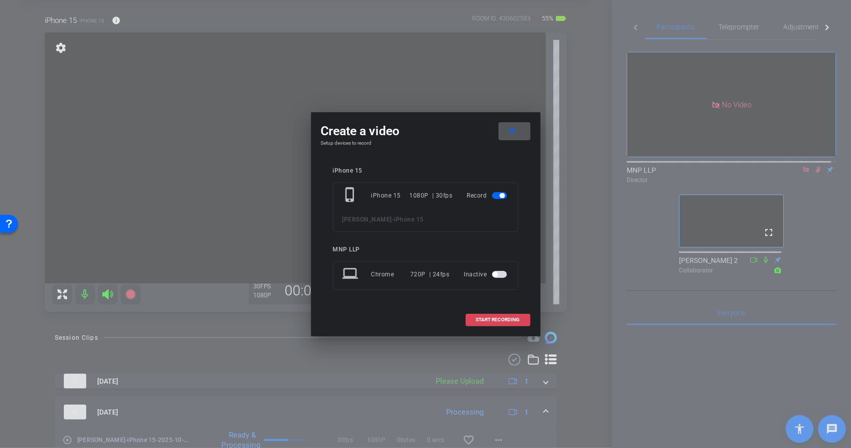
click at [489, 318] on span "START RECORDING" at bounding box center [498, 319] width 44 height 5
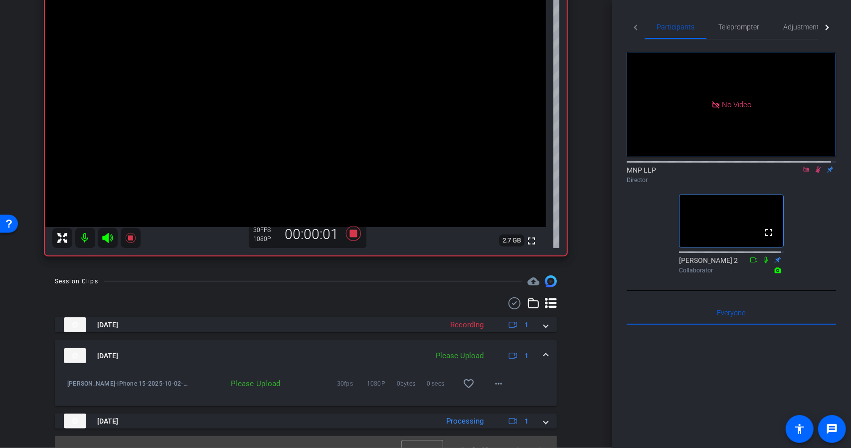
scroll to position [117, 0]
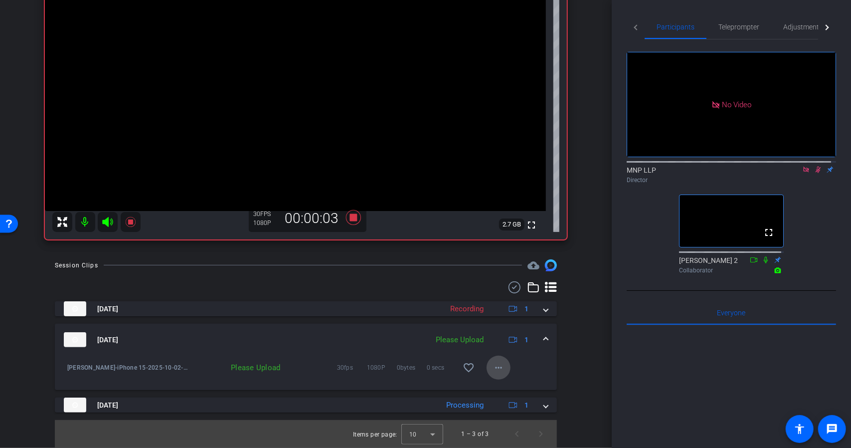
click at [498, 363] on mat-icon "more_horiz" at bounding box center [499, 367] width 12 height 12
click at [512, 383] on span "Upload" at bounding box center [510, 388] width 40 height 12
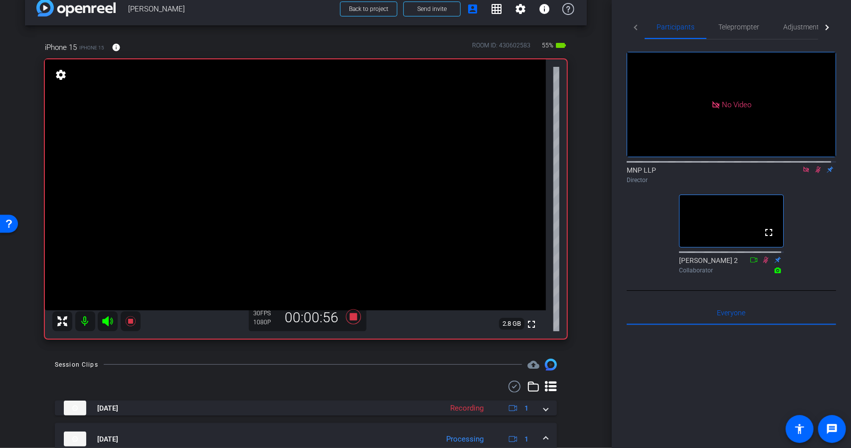
scroll to position [50, 0]
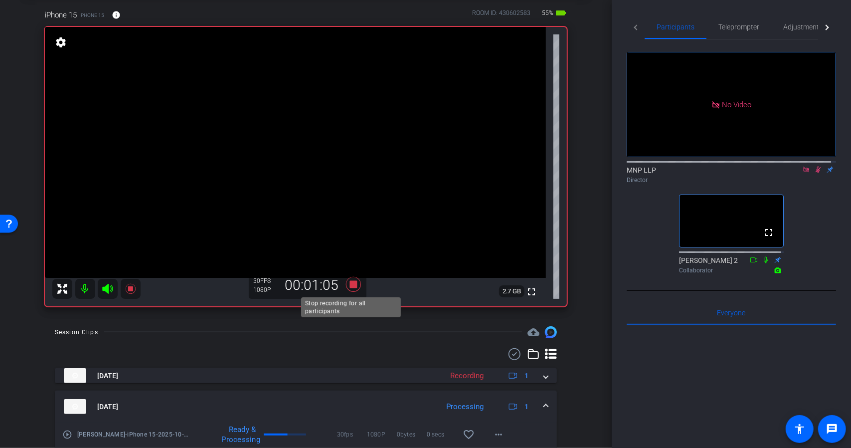
click at [351, 287] on icon at bounding box center [352, 284] width 15 height 15
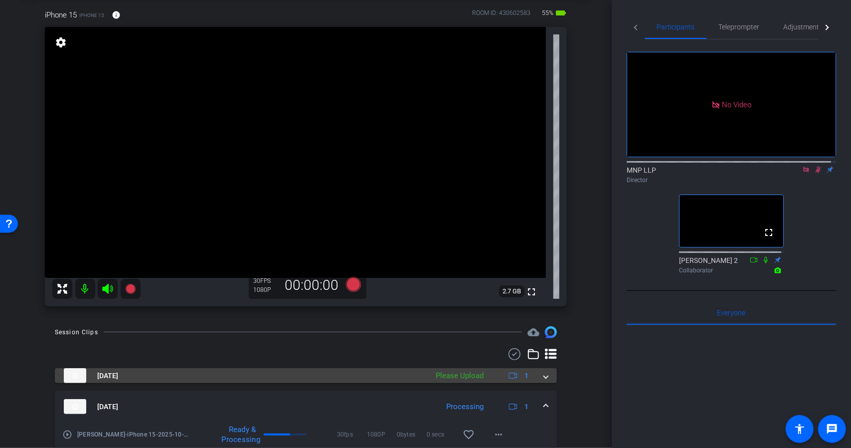
click at [544, 377] on mat-expansion-panel-header "Oct 2, 2025 Please Upload 1" at bounding box center [306, 375] width 502 height 15
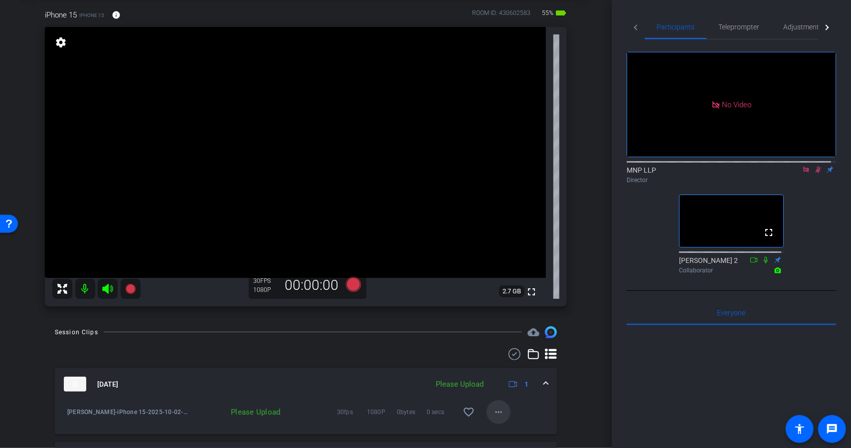
click at [496, 412] on mat-icon "more_horiz" at bounding box center [499, 412] width 12 height 12
click at [505, 368] on span "Upload" at bounding box center [510, 366] width 40 height 12
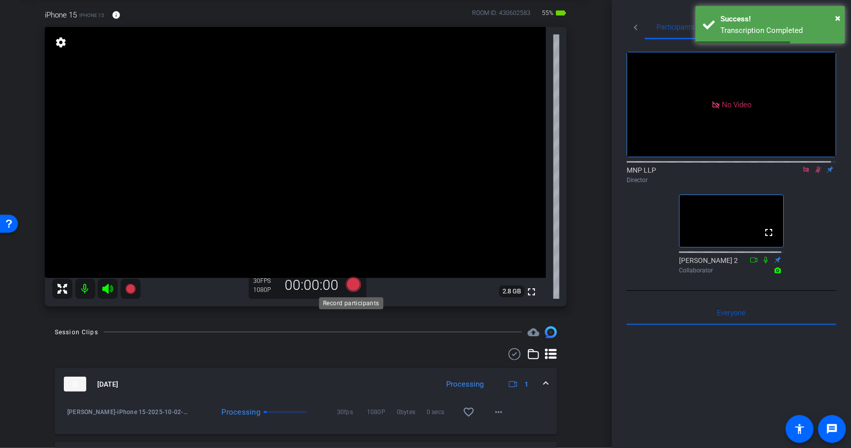
click at [349, 284] on icon at bounding box center [352, 284] width 15 height 15
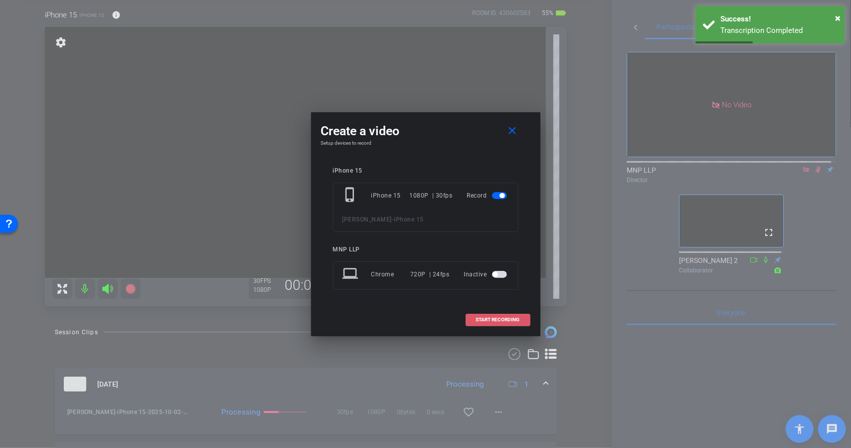
click at [497, 319] on span "START RECORDING" at bounding box center [498, 319] width 44 height 5
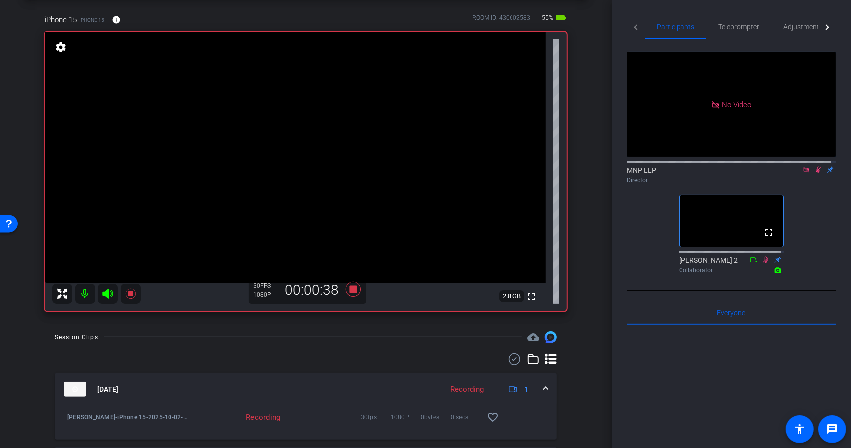
scroll to position [41, 0]
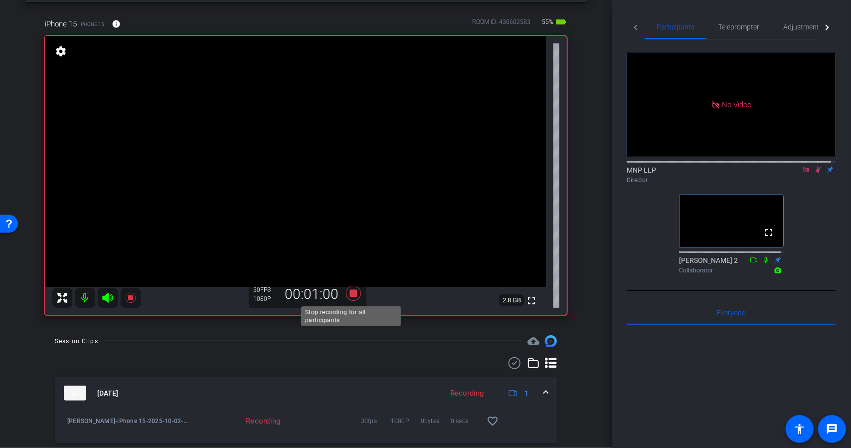
click at [353, 295] on icon at bounding box center [352, 293] width 15 height 15
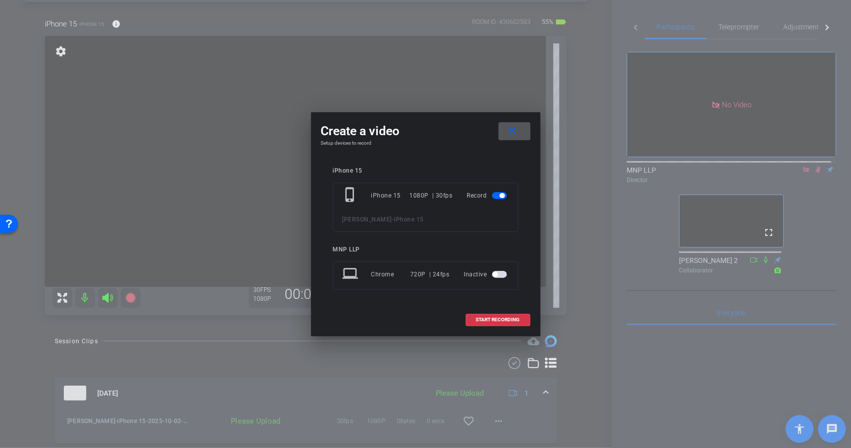
click at [514, 133] on mat-icon "close" at bounding box center [512, 131] width 12 height 12
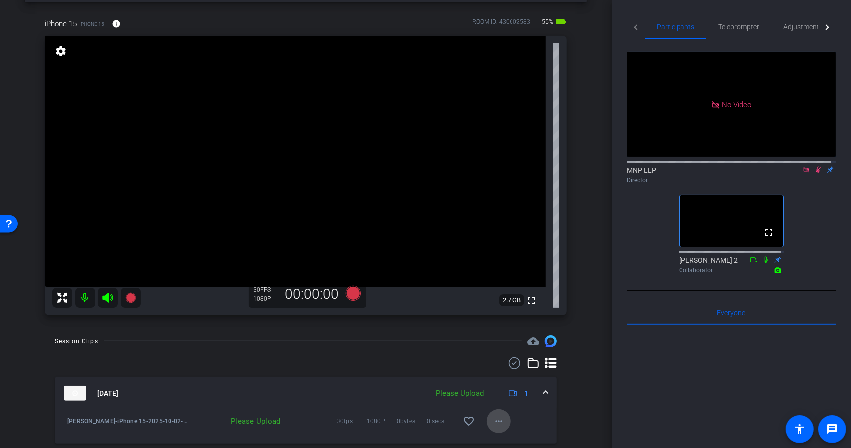
click at [492, 413] on span at bounding box center [499, 421] width 24 height 24
click at [494, 375] on span "Upload" at bounding box center [510, 375] width 40 height 12
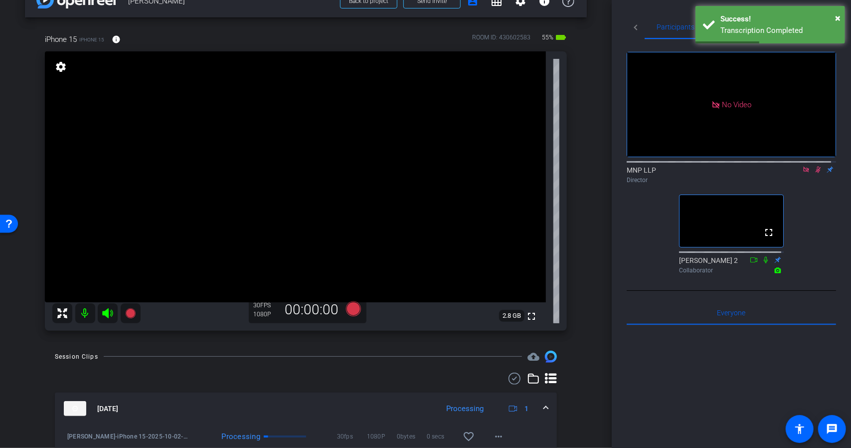
scroll to position [0, 0]
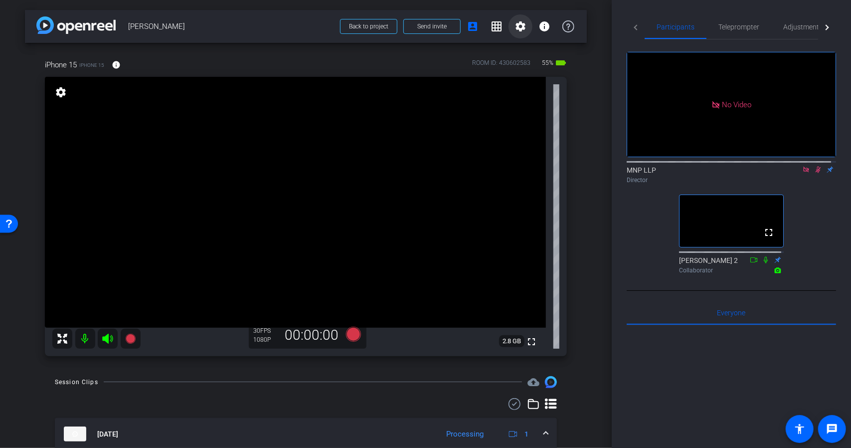
click at [515, 27] on mat-icon "settings" at bounding box center [521, 26] width 12 height 12
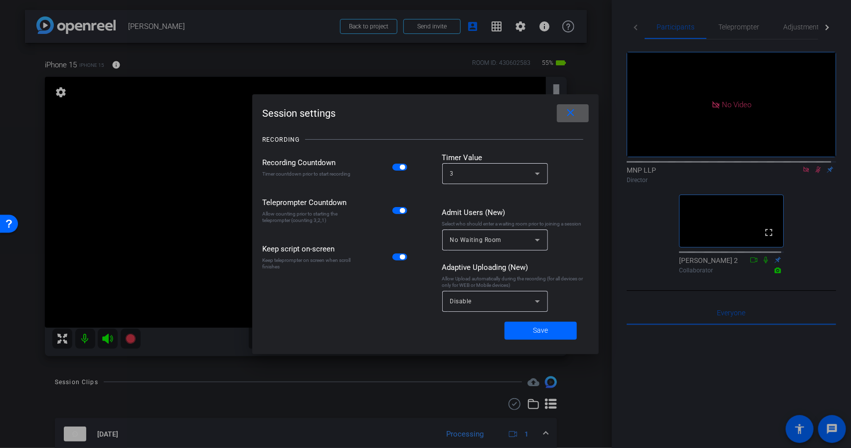
click at [399, 169] on span "button" at bounding box center [399, 167] width 15 height 7
click at [573, 114] on mat-icon "close" at bounding box center [571, 113] width 12 height 12
click at [572, 109] on mat-icon "close" at bounding box center [571, 113] width 12 height 12
click at [401, 168] on span "button" at bounding box center [399, 167] width 15 height 7
click at [573, 114] on mat-icon "close" at bounding box center [571, 113] width 12 height 12
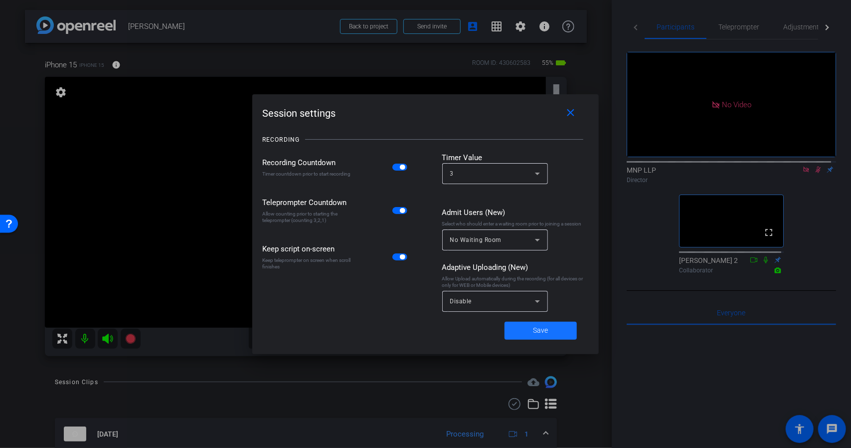
click at [534, 330] on span "Save" at bounding box center [540, 330] width 15 height 10
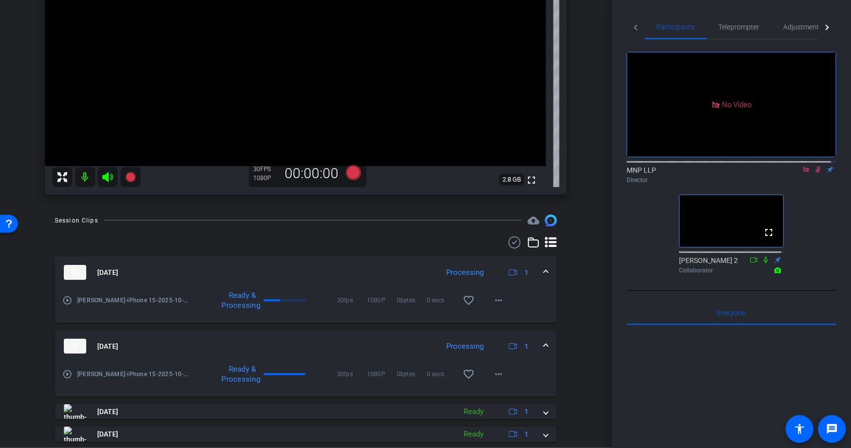
scroll to position [190, 0]
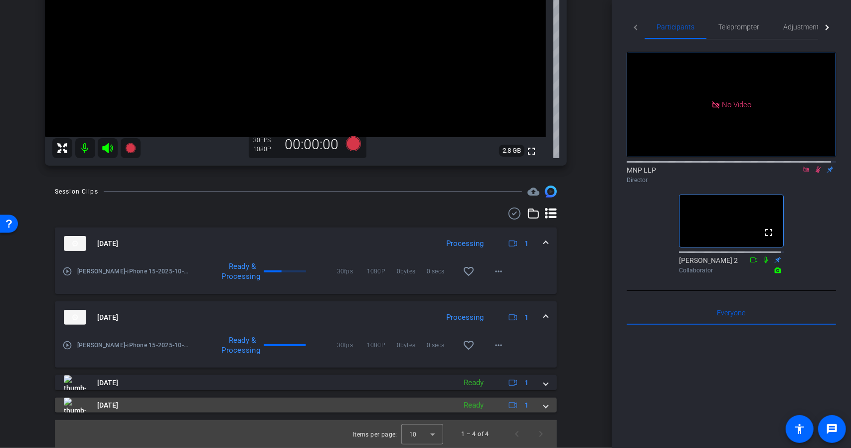
click at [538, 405] on div "Oct 2, 2025 Ready 1" at bounding box center [304, 404] width 480 height 15
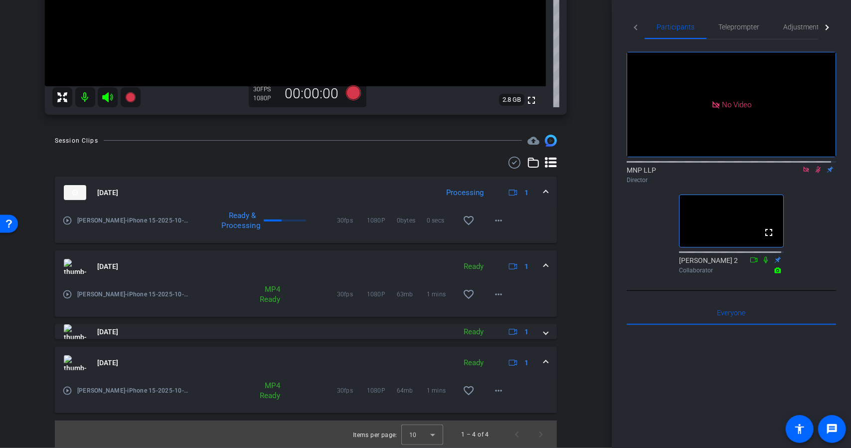
scroll to position [242, 0]
click at [496, 389] on mat-icon "more_horiz" at bounding box center [499, 390] width 12 height 12
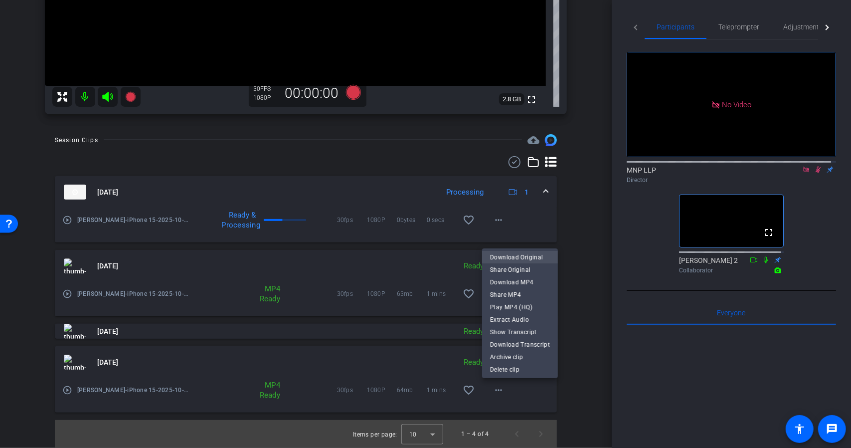
click at [519, 258] on span "Download Original" at bounding box center [520, 257] width 60 height 12
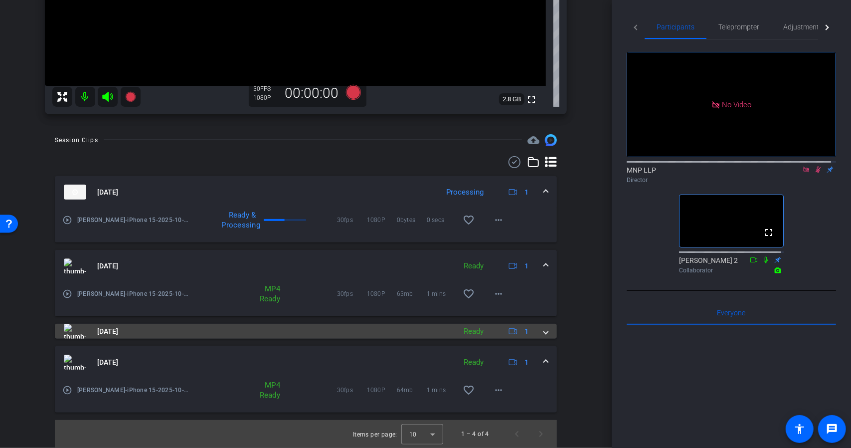
click at [538, 329] on div "Oct 2, 2025 Ready 1" at bounding box center [304, 331] width 480 height 15
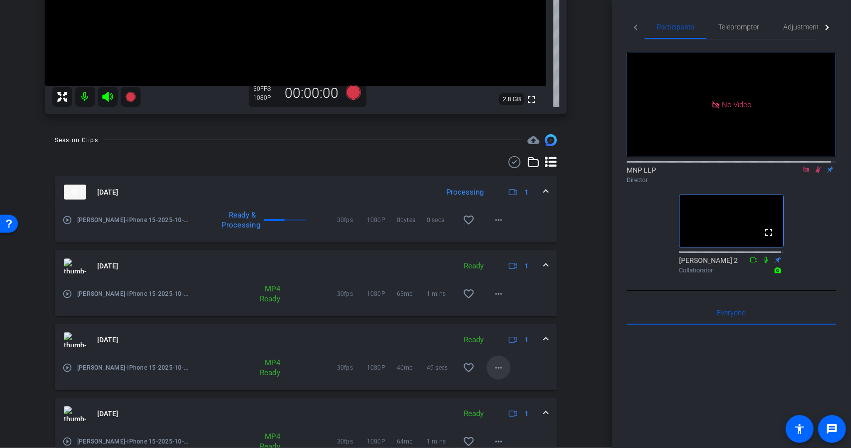
click at [497, 365] on mat-icon "more_horiz" at bounding box center [499, 367] width 12 height 12
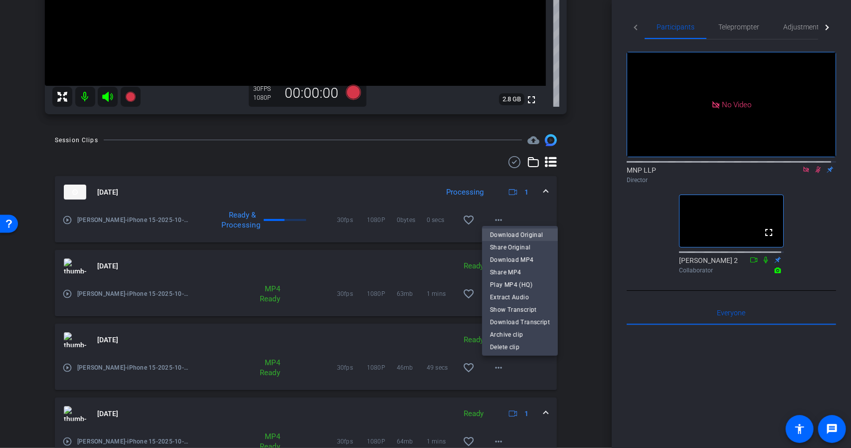
click at [508, 234] on span "Download Original" at bounding box center [520, 234] width 60 height 12
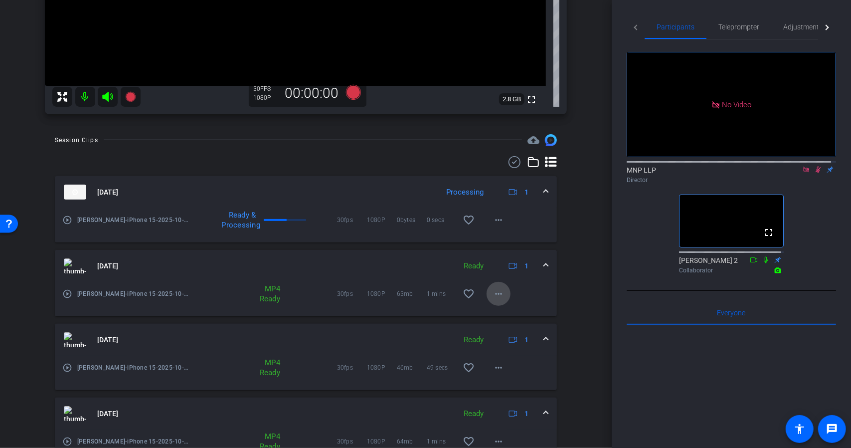
click at [499, 293] on mat-icon "more_horiz" at bounding box center [499, 294] width 12 height 12
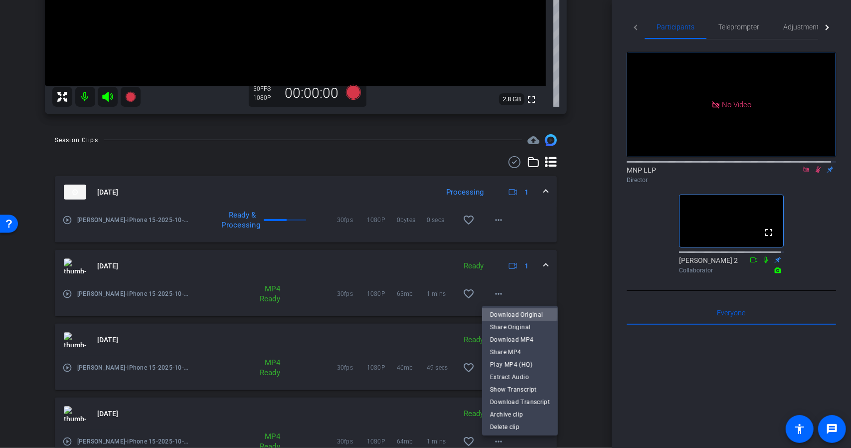
click at [518, 313] on span "Download Original" at bounding box center [520, 314] width 60 height 12
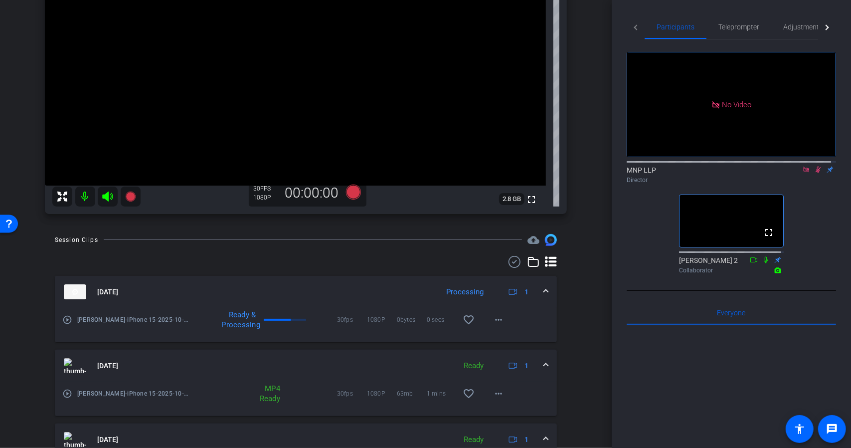
scroll to position [30, 0]
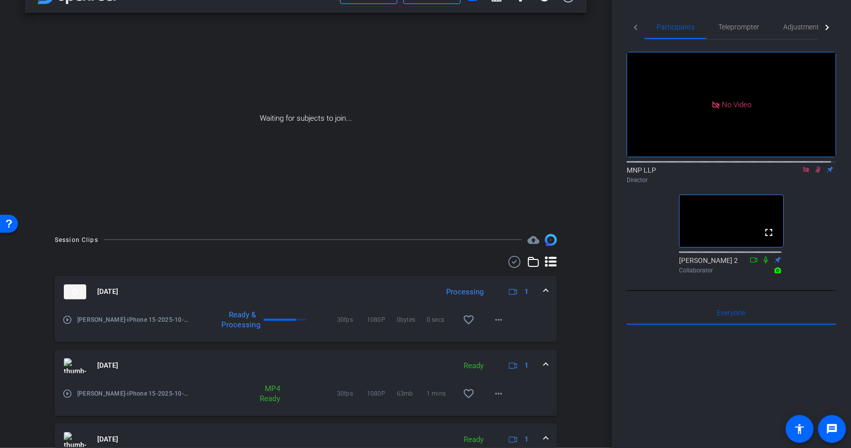
click at [804, 166] on icon at bounding box center [806, 169] width 8 height 7
click at [803, 173] on icon at bounding box center [806, 169] width 8 height 7
click at [496, 320] on mat-icon "more_horiz" at bounding box center [499, 320] width 12 height 12
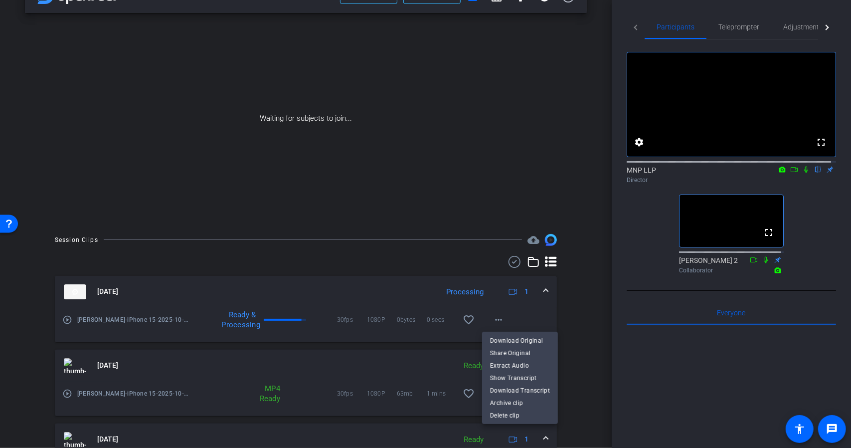
click at [569, 310] on div at bounding box center [425, 224] width 851 height 448
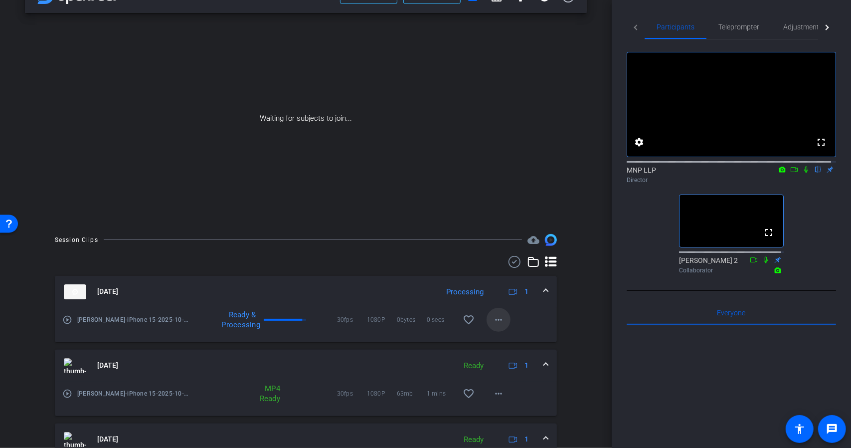
click at [495, 320] on mat-icon "more_horiz" at bounding box center [499, 320] width 12 height 12
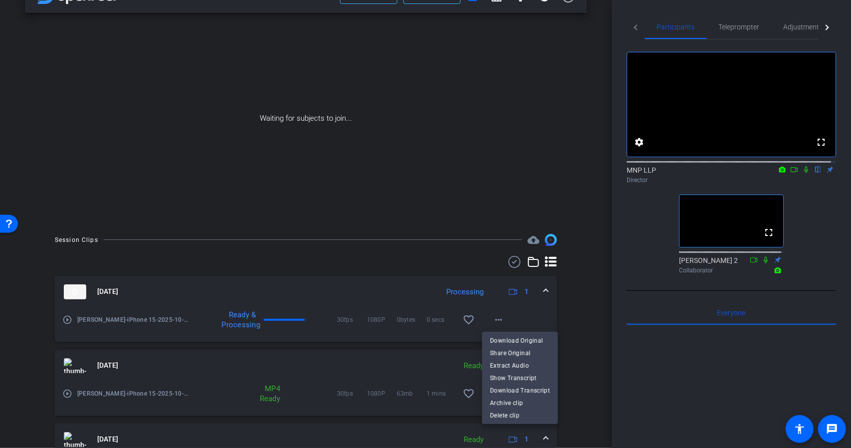
click at [585, 314] on div at bounding box center [425, 224] width 851 height 448
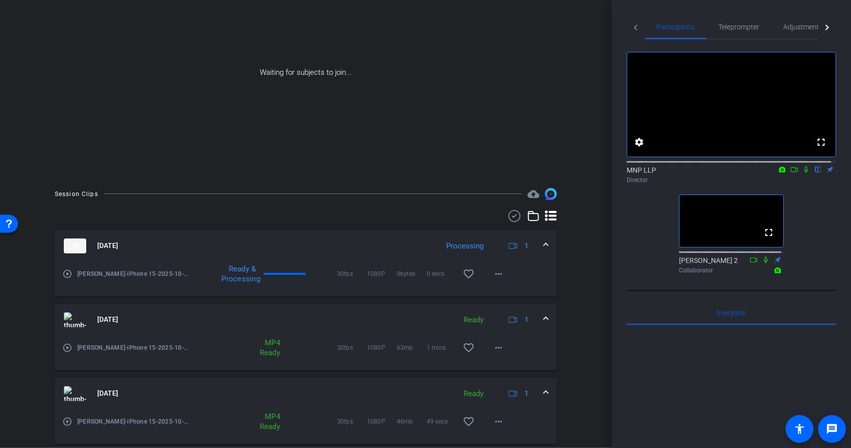
scroll to position [80, 0]
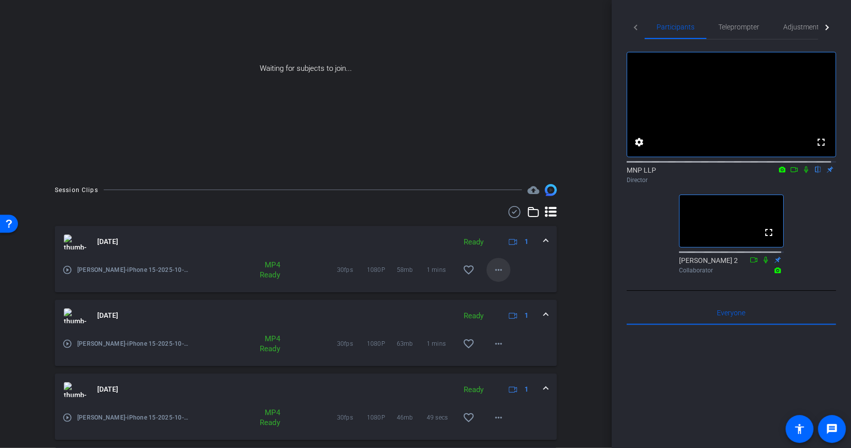
click at [499, 275] on mat-icon "more_horiz" at bounding box center [499, 270] width 12 height 12
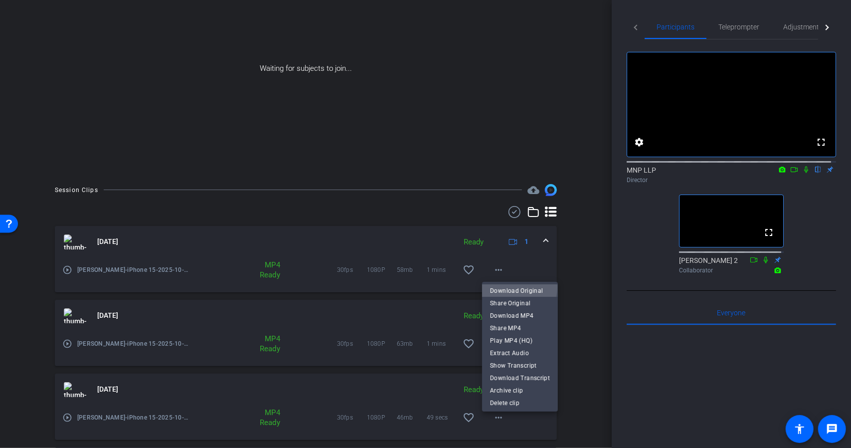
click at [514, 287] on span "Download Original" at bounding box center [520, 290] width 60 height 12
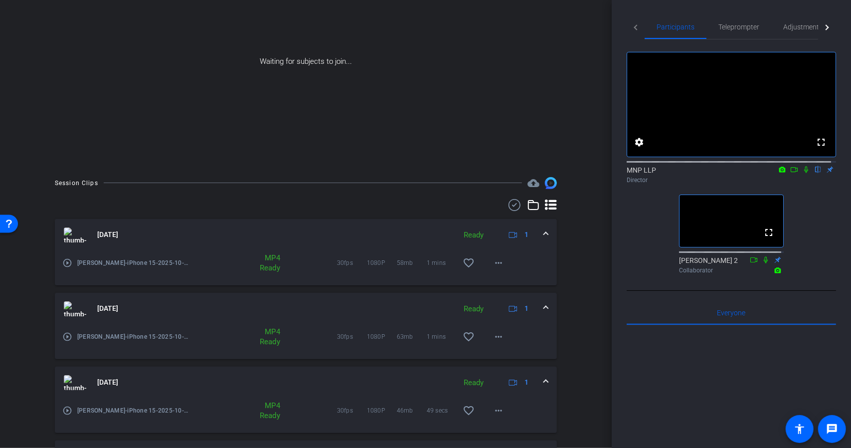
scroll to position [81, 0]
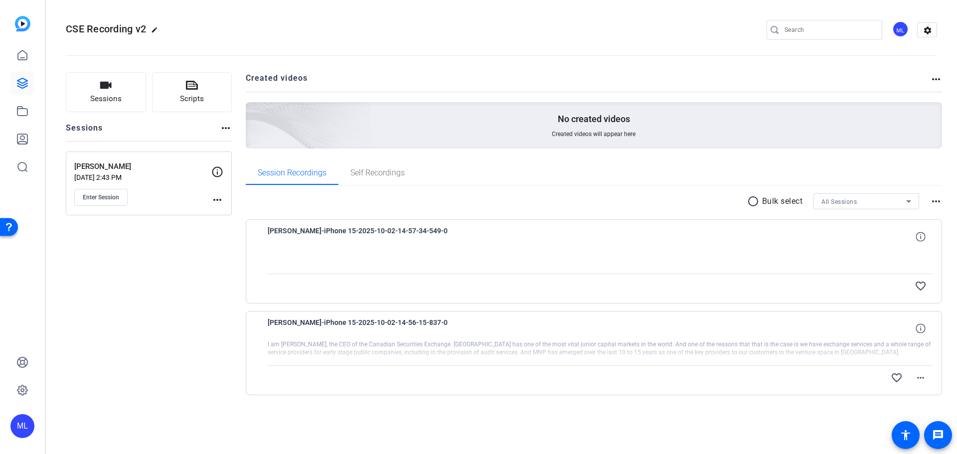
click at [246, 287] on div "Richard Carleton-iPhone 15-2025-10-02-14-57-34-549-0 favorite_border" at bounding box center [594, 261] width 697 height 84
click at [215, 246] on div "Sessions Scripts Sessions more_horiz Richard Carleton Oct 02, 2025 @ 2:43 PM En…" at bounding box center [149, 249] width 166 height 355
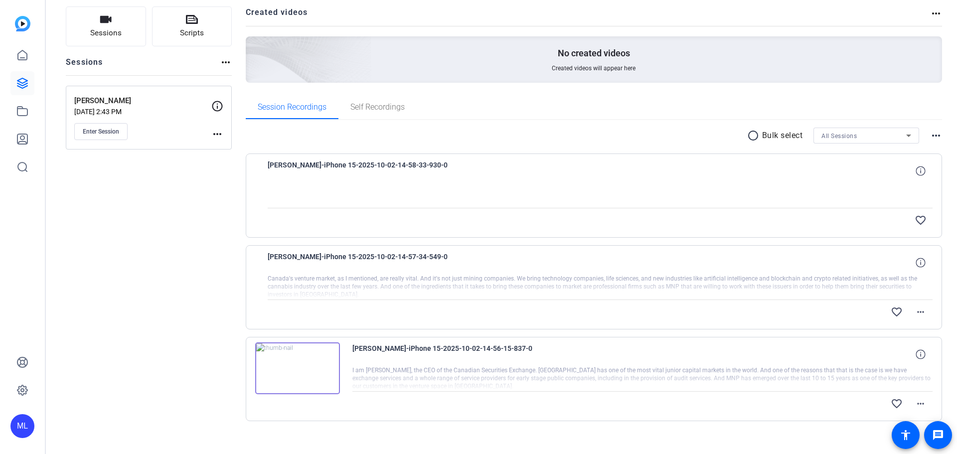
scroll to position [77, 0]
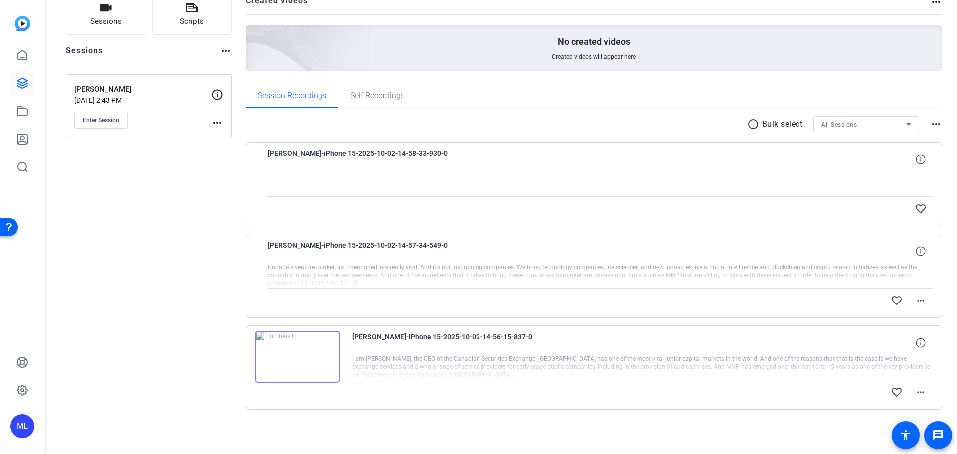
click at [296, 353] on img at bounding box center [297, 357] width 85 height 52
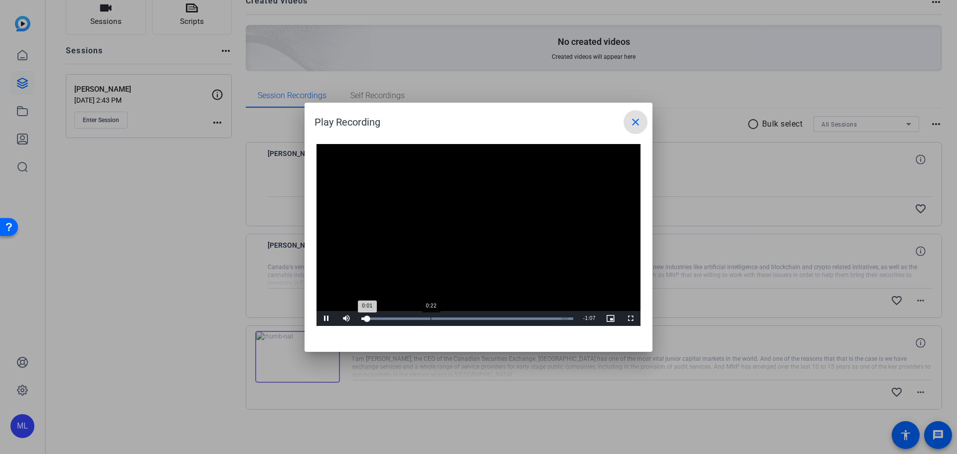
click at [435, 323] on div "Loaded : 100.00% 0:22 0:01" at bounding box center [467, 318] width 222 height 15
click at [474, 319] on div "Loaded : 100.00% 0:36 0:24" at bounding box center [467, 319] width 212 height 2
click at [636, 125] on mat-icon "close" at bounding box center [636, 122] width 12 height 12
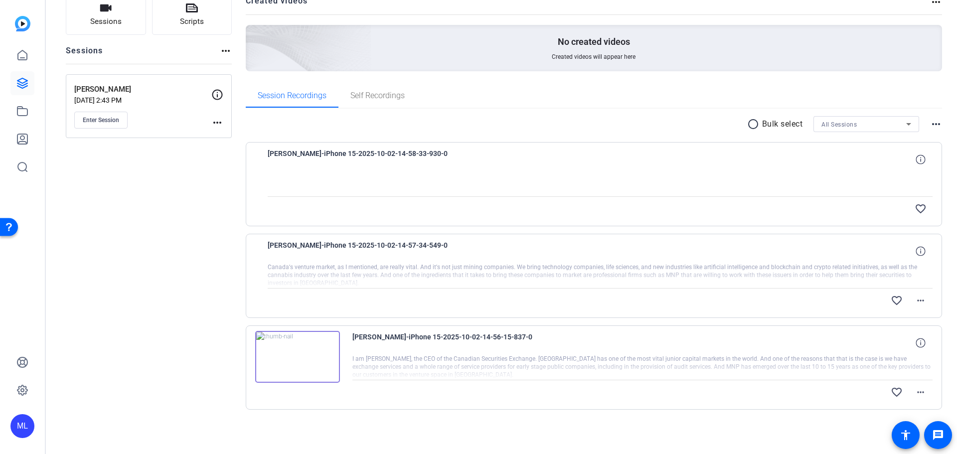
click at [134, 268] on div "Sessions Scripts Sessions more_horiz Richard Carleton Oct 02, 2025 @ 2:43 PM En…" at bounding box center [149, 218] width 166 height 447
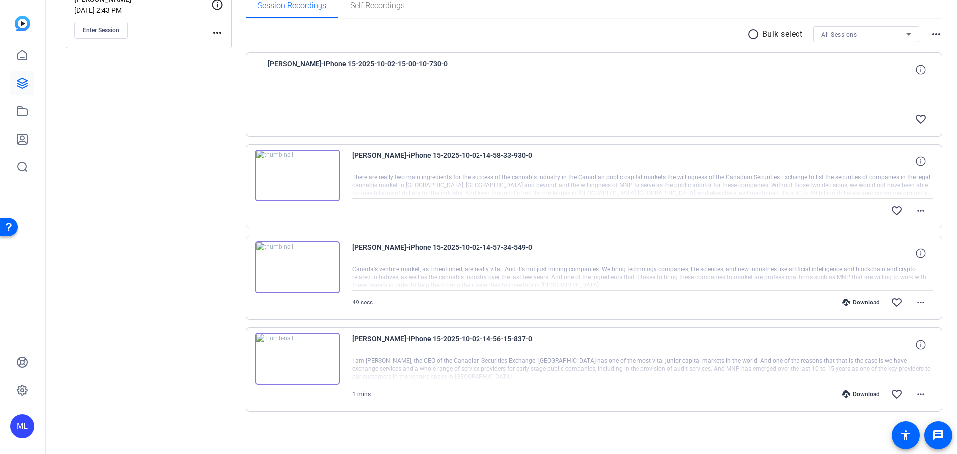
scroll to position [169, 0]
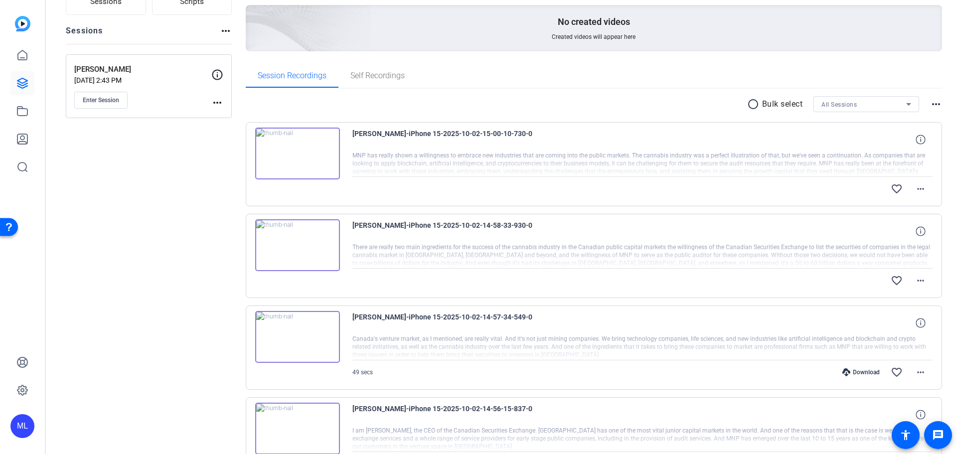
scroll to position [100, 0]
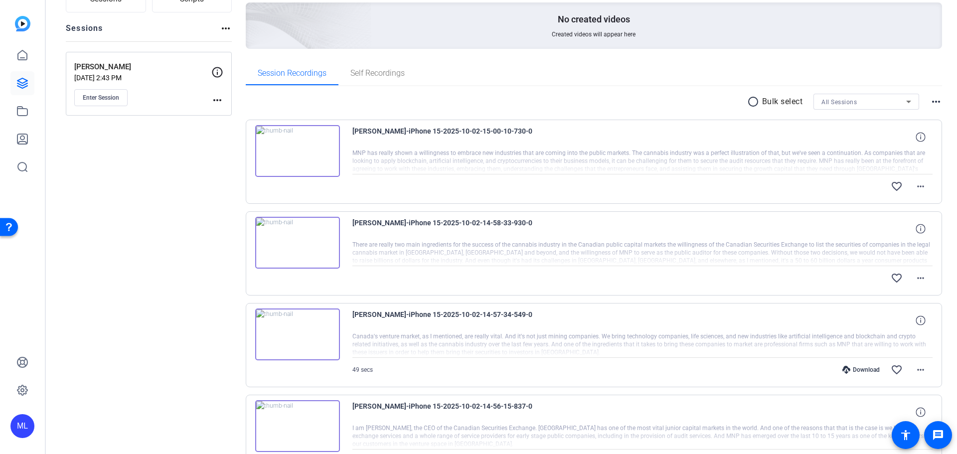
click at [293, 145] on img at bounding box center [297, 151] width 85 height 52
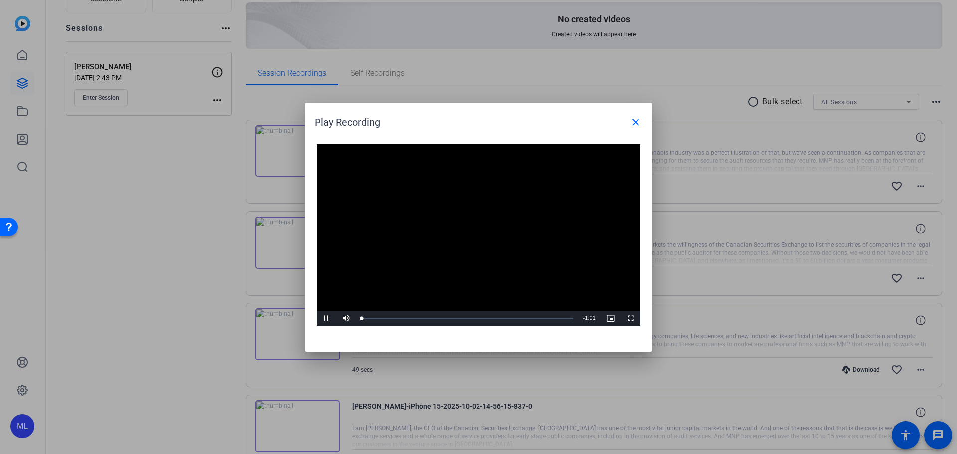
click at [472, 221] on video "Video Player" at bounding box center [479, 235] width 324 height 182
click at [327, 319] on span "Video Player" at bounding box center [327, 319] width 20 height 0
click at [415, 319] on div "Loaded : 100.00% 0:11 0:02" at bounding box center [467, 319] width 212 height 2
click at [465, 319] on div "Loaded : 100.00% 0:29 0:15" at bounding box center [467, 319] width 212 height 2
click at [329, 319] on span "Video Player" at bounding box center [327, 319] width 20 height 0
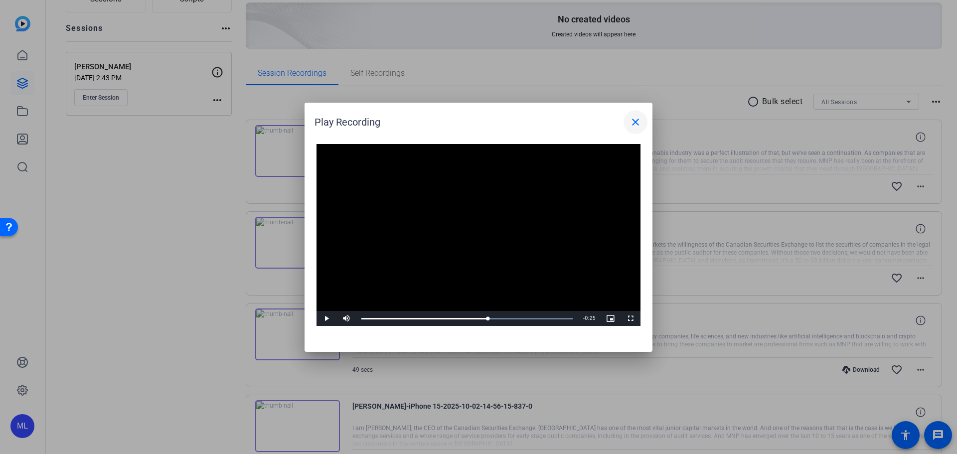
click at [639, 124] on mat-icon "close" at bounding box center [636, 122] width 12 height 12
